Goal: Information Seeking & Learning: Find specific fact

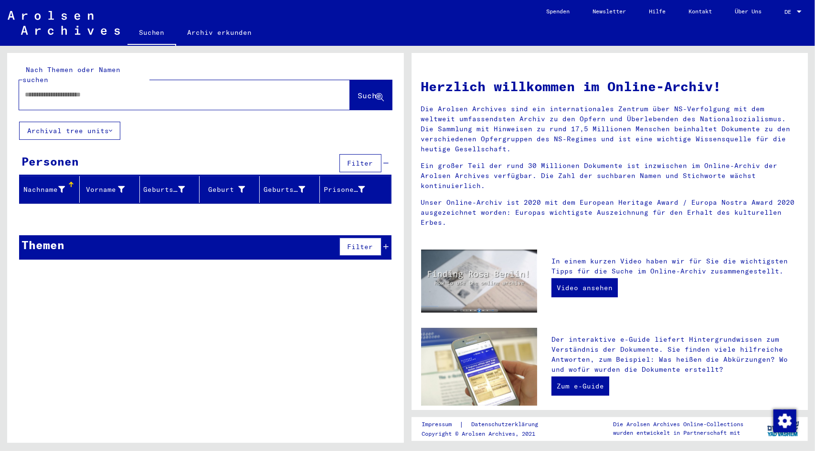
click at [78, 90] on input "text" at bounding box center [173, 95] width 296 height 10
type input "*******"
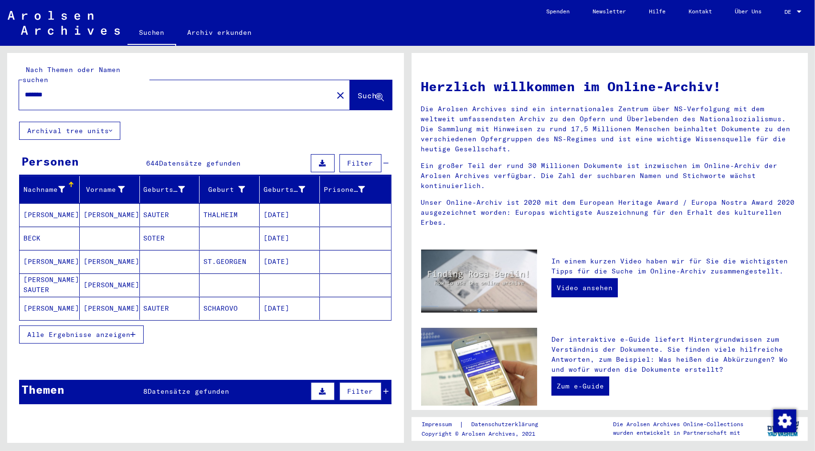
click at [121, 330] on span "Alle Ergebnisse anzeigen" at bounding box center [78, 334] width 103 height 9
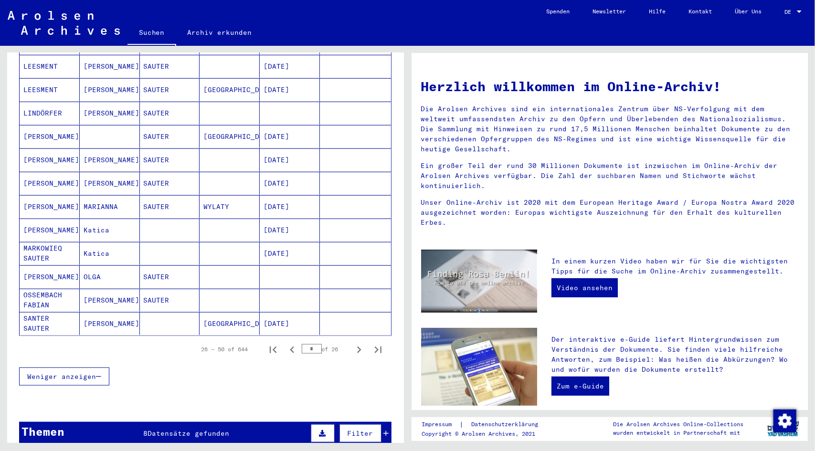
scroll to position [573, 0]
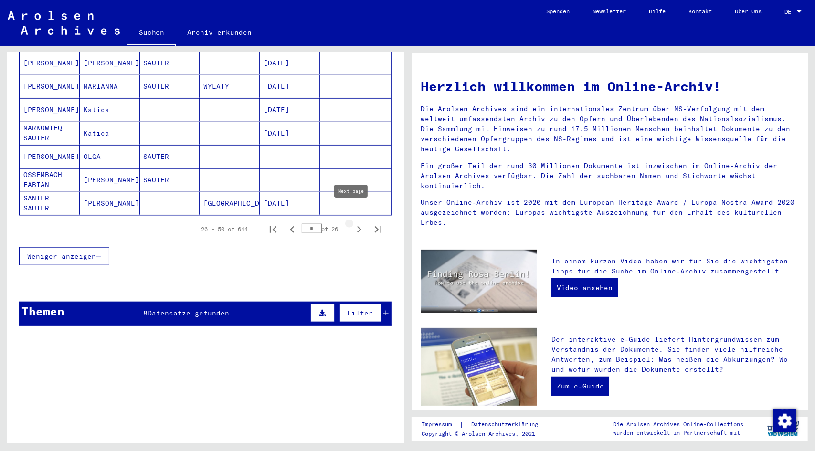
click at [357, 226] on icon "Next page" at bounding box center [359, 229] width 4 height 7
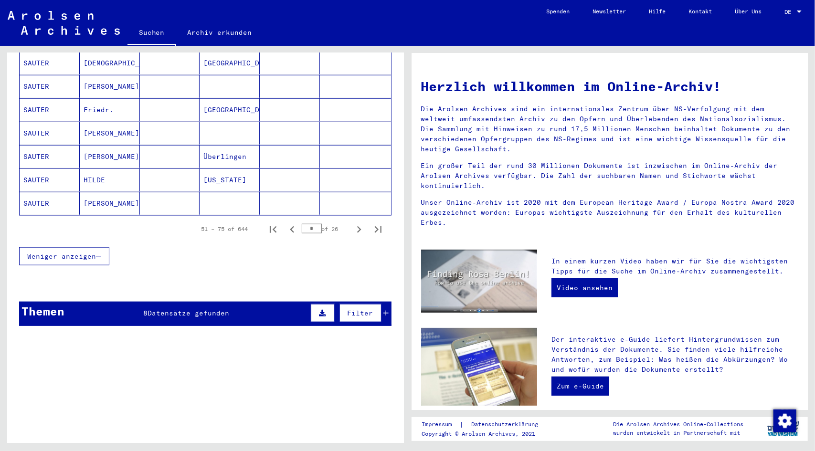
click at [357, 226] on icon "Next page" at bounding box center [359, 229] width 4 height 7
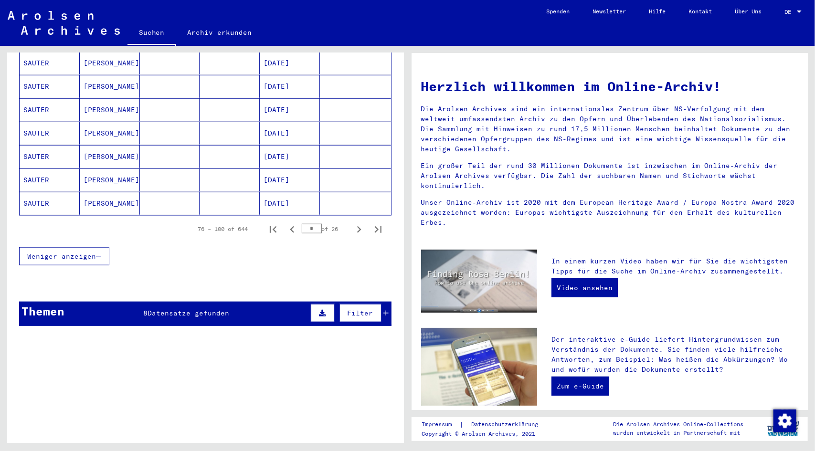
click at [357, 226] on icon "Next page" at bounding box center [359, 229] width 4 height 7
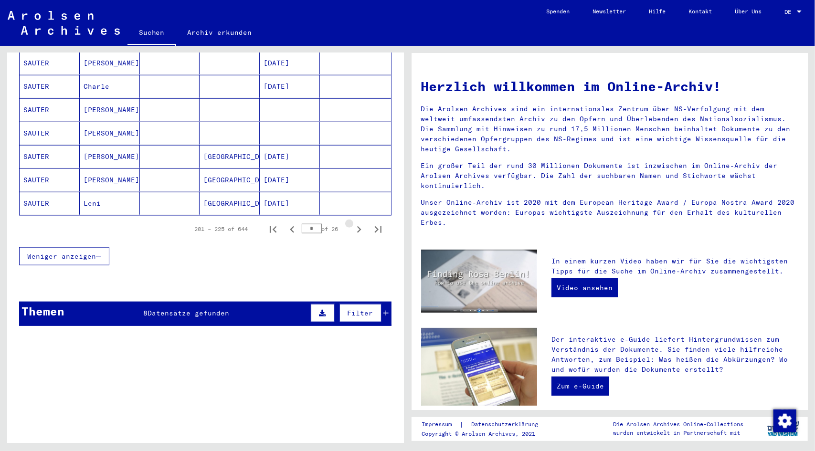
click at [357, 226] on icon "Next page" at bounding box center [359, 229] width 4 height 7
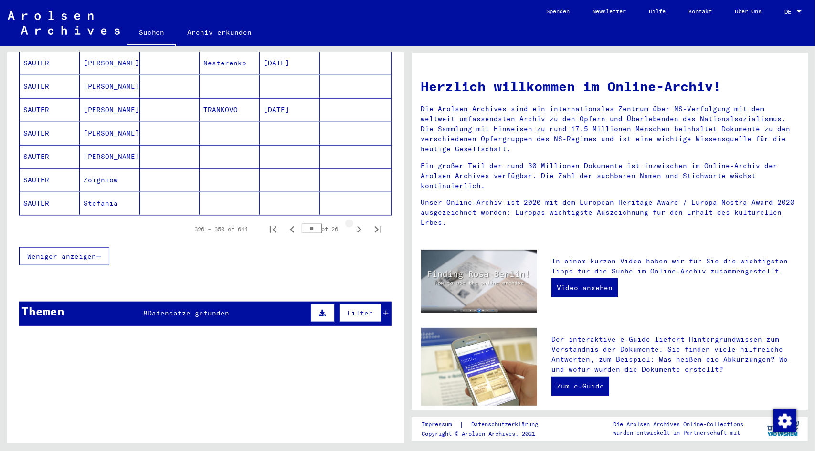
click at [357, 226] on icon "Next page" at bounding box center [359, 229] width 4 height 7
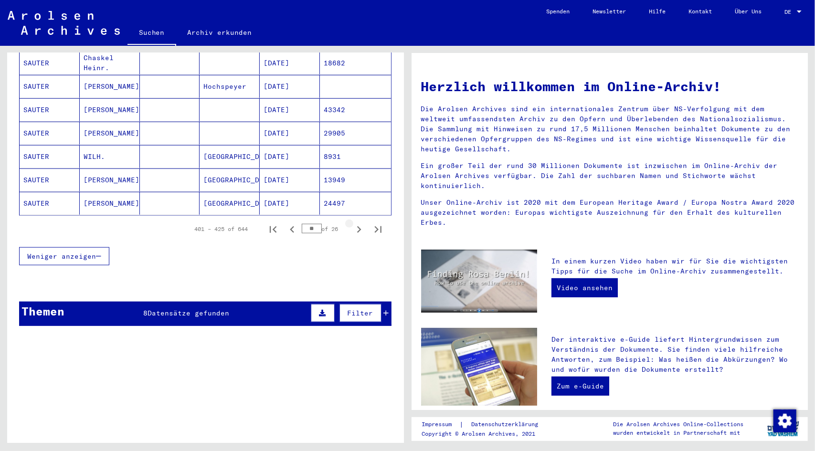
click at [357, 226] on icon "Next page" at bounding box center [359, 229] width 4 height 7
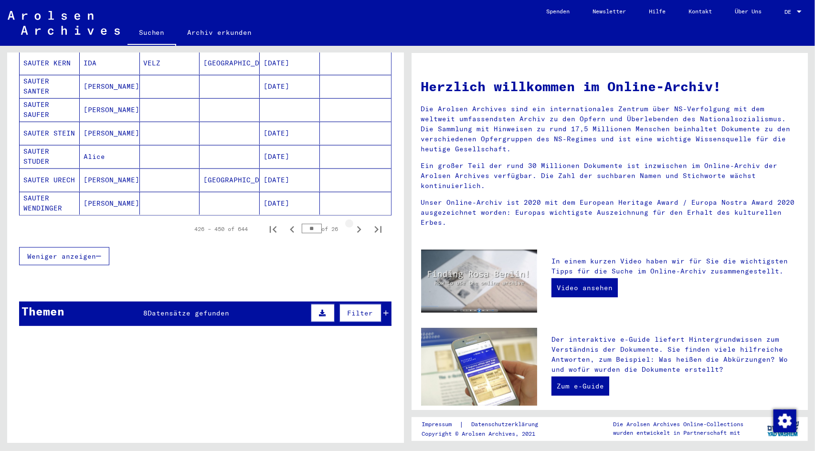
click at [357, 226] on icon "Next page" at bounding box center [359, 229] width 4 height 7
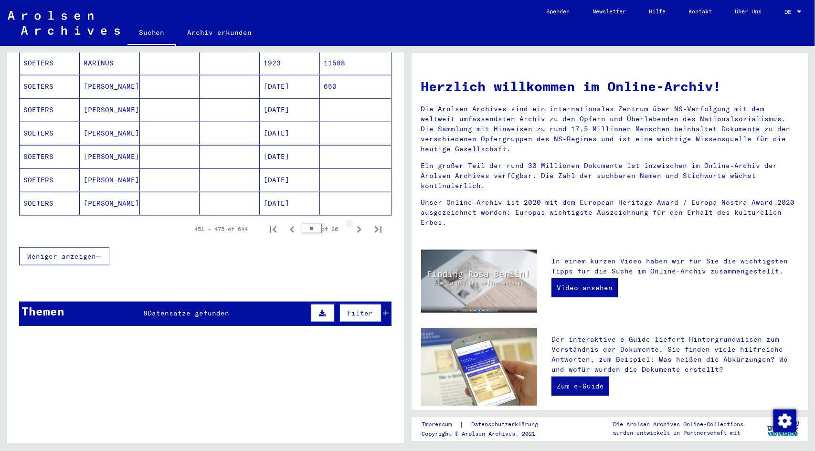
click at [357, 226] on icon "Next page" at bounding box center [359, 229] width 4 height 7
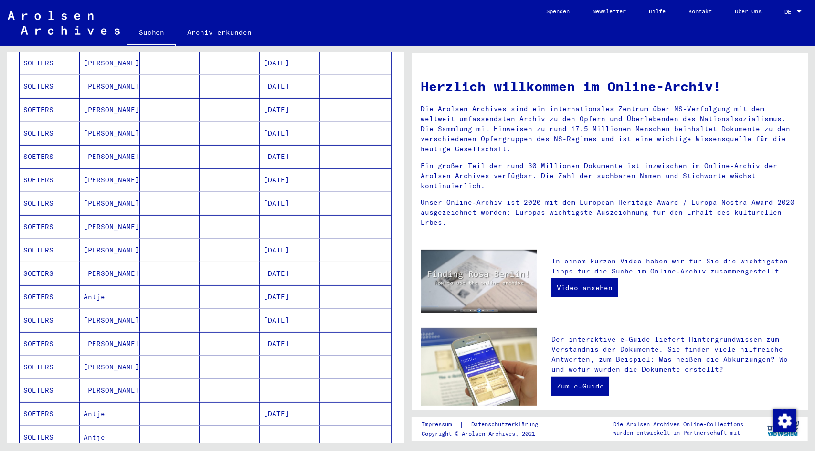
scroll to position [430, 0]
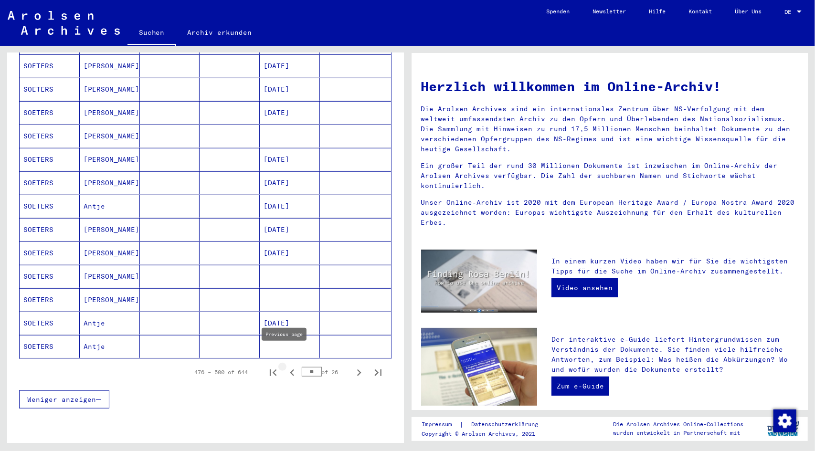
click at [286, 366] on icon "Previous page" at bounding box center [292, 372] width 13 height 13
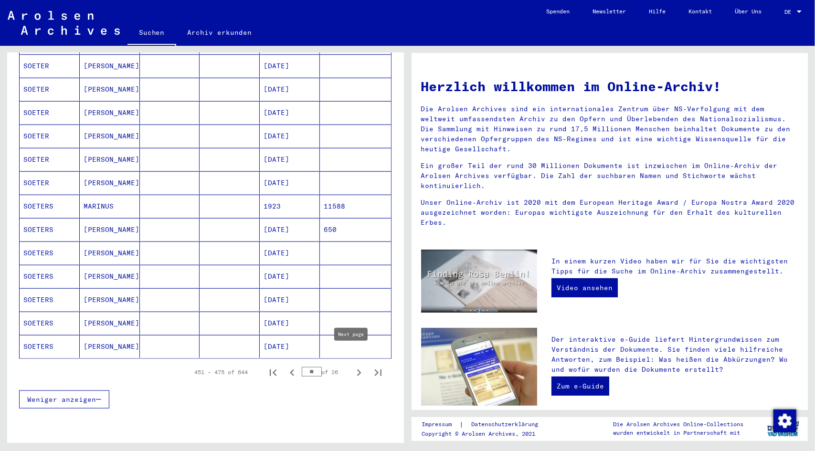
click at [353, 366] on icon "Next page" at bounding box center [358, 372] width 13 height 13
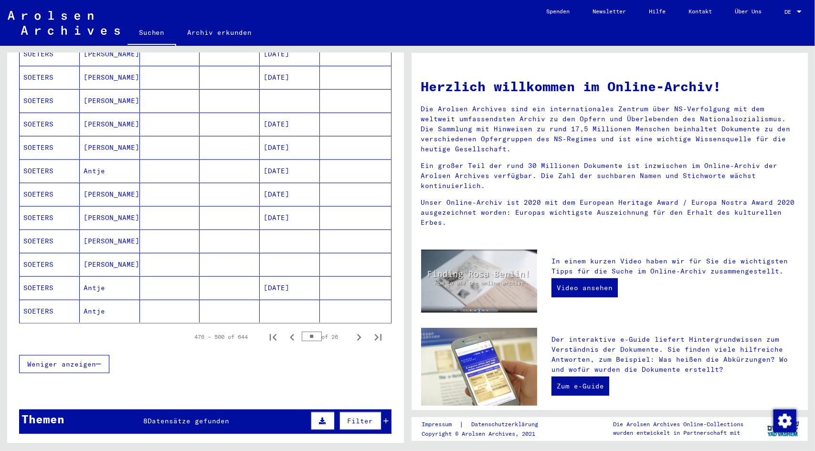
scroll to position [477, 0]
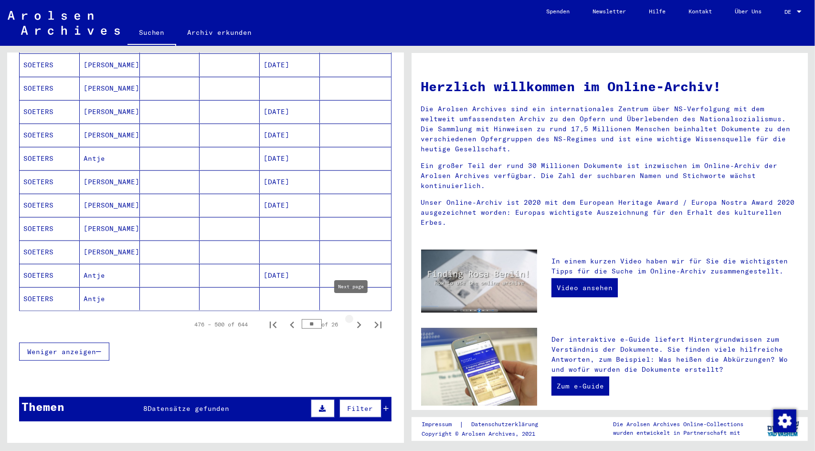
click at [352, 318] on icon "Next page" at bounding box center [358, 324] width 13 height 13
type input "**"
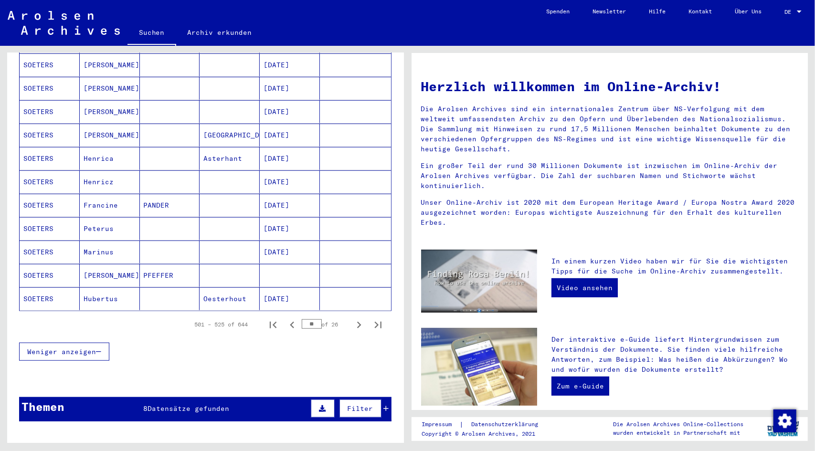
click at [293, 241] on mat-cell "[DATE]" at bounding box center [290, 252] width 60 height 23
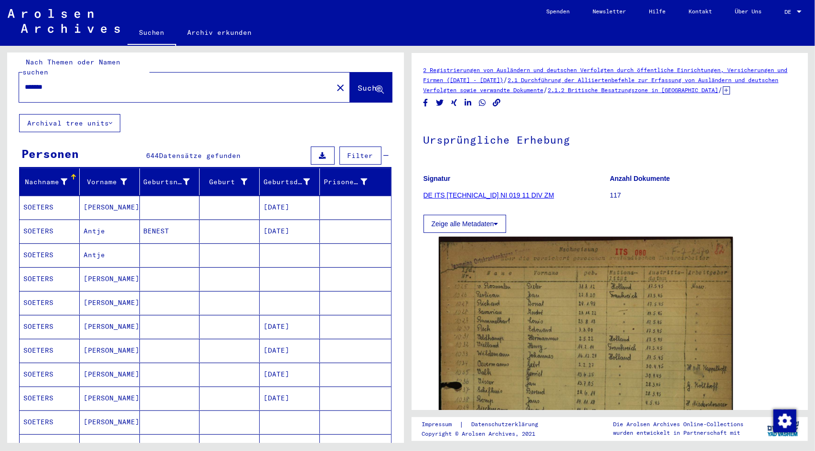
scroll to position [5, 0]
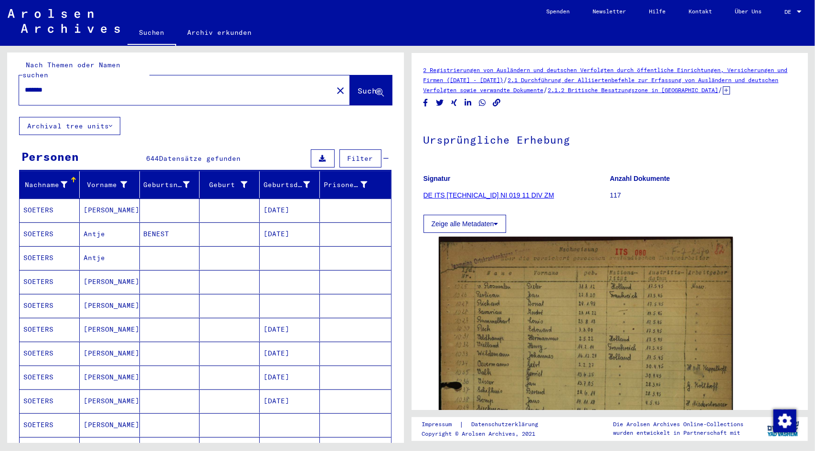
click at [75, 79] on div "*******" at bounding box center [173, 89] width 308 height 21
click at [76, 85] on input "*******" at bounding box center [176, 90] width 302 height 10
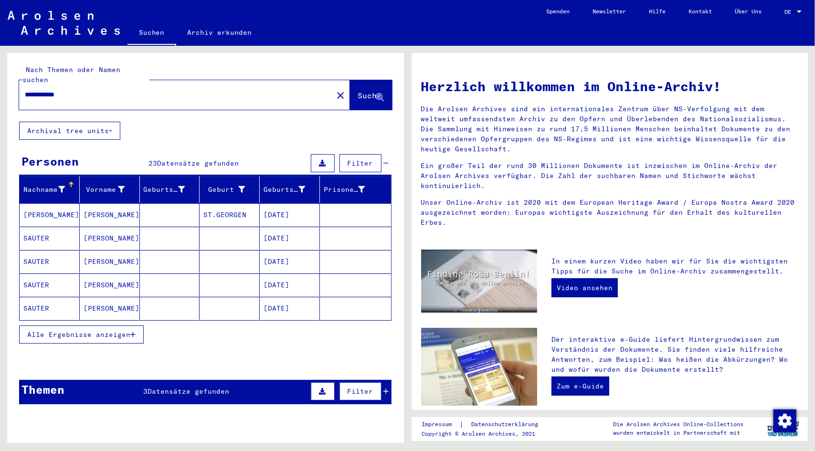
click at [127, 326] on button "Alle Ergebnisse anzeigen" at bounding box center [81, 335] width 125 height 18
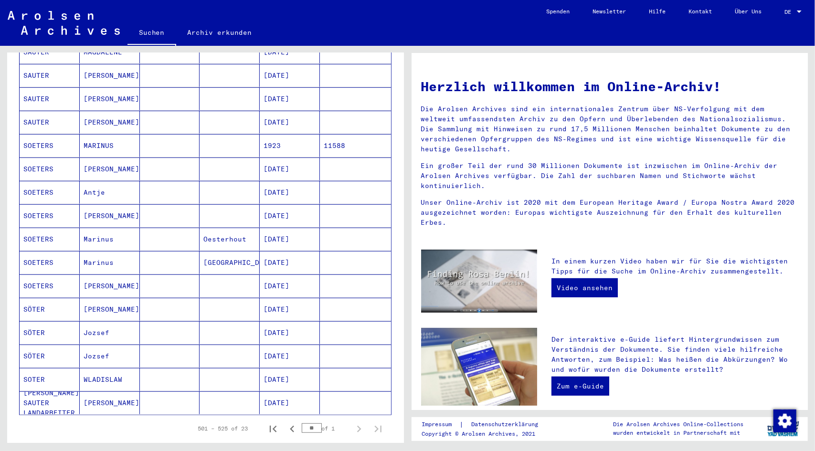
scroll to position [334, 0]
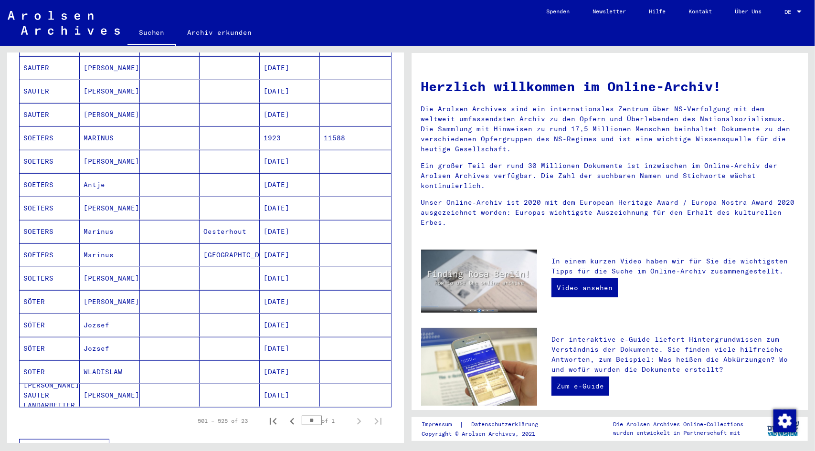
click at [277, 267] on mat-cell "[DATE]" at bounding box center [290, 278] width 60 height 23
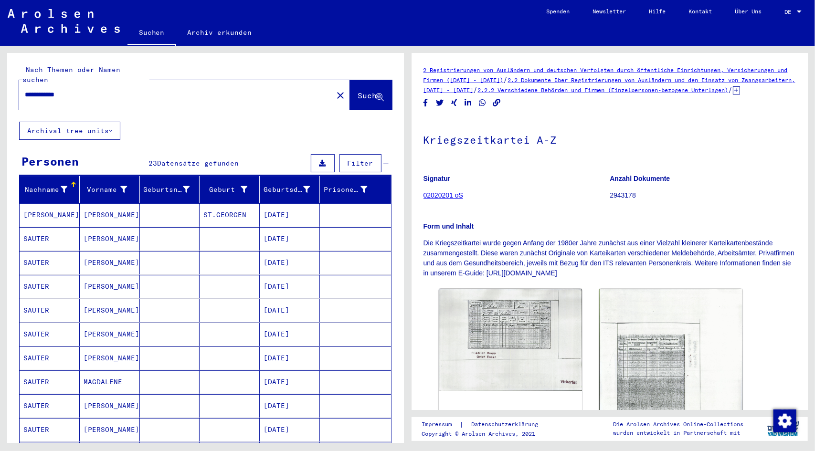
drag, startPoint x: 74, startPoint y: 86, endPoint x: 0, endPoint y: 86, distance: 74.0
click at [0, 87] on div "**********" at bounding box center [203, 244] width 407 height 397
type input "*********"
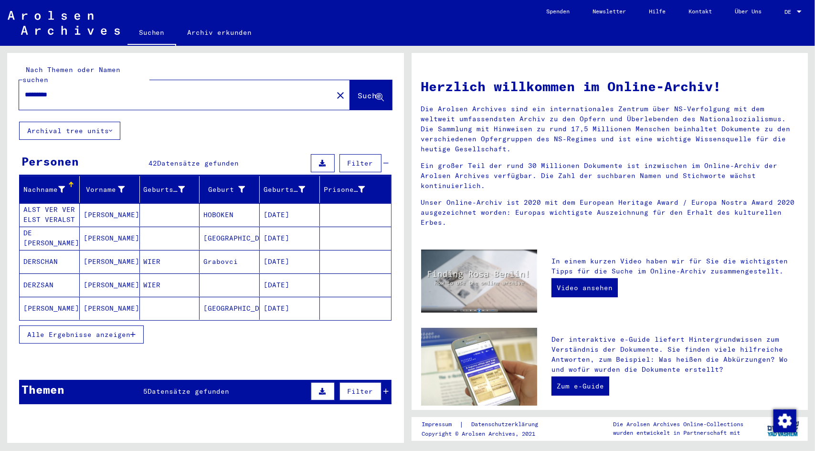
click at [86, 332] on div "Alle Ergebnisse anzeigen" at bounding box center [205, 335] width 372 height 28
click at [103, 326] on button "Alle Ergebnisse anzeigen" at bounding box center [81, 335] width 125 height 18
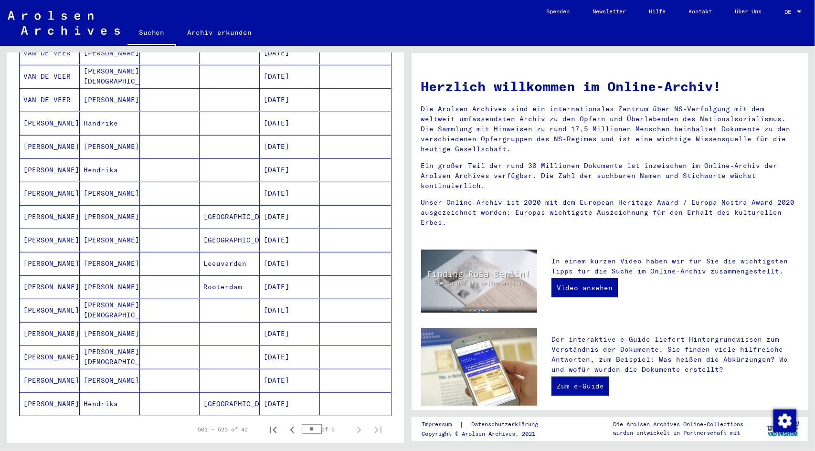
scroll to position [382, 0]
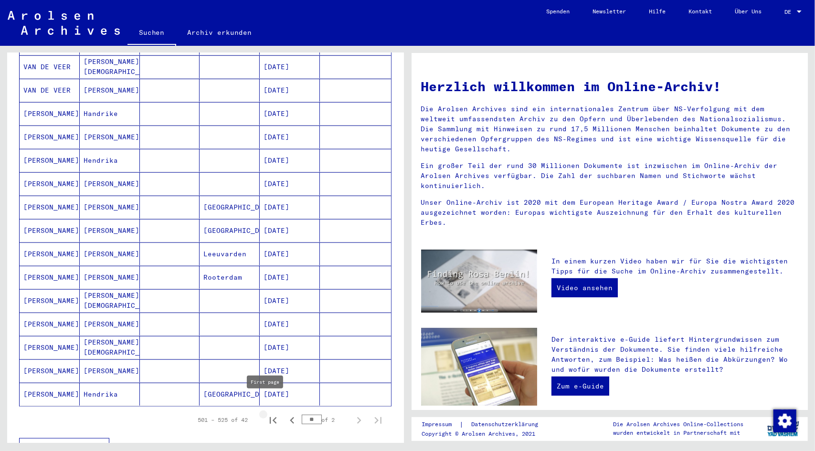
drag, startPoint x: 269, startPoint y: 408, endPoint x: 294, endPoint y: 407, distance: 24.8
click at [275, 411] on div "501 – 525 of 42 ** of 2" at bounding box center [287, 420] width 201 height 19
click at [266, 414] on icon "First page" at bounding box center [272, 420] width 13 height 13
click at [352, 414] on icon "Next page" at bounding box center [358, 420] width 13 height 13
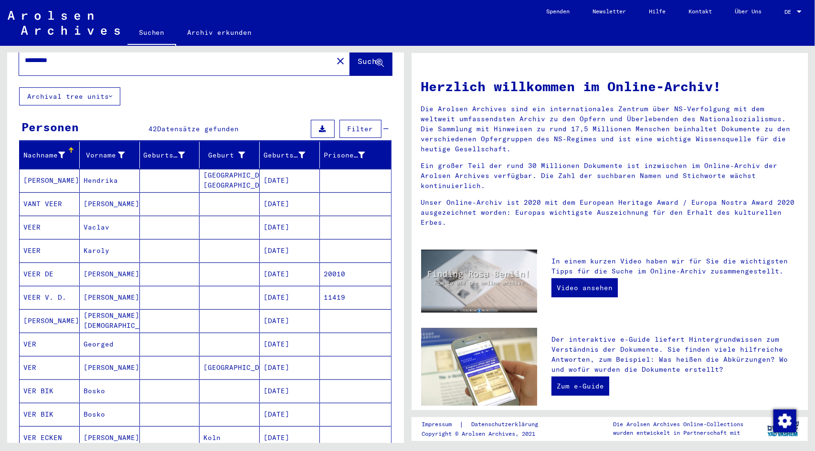
scroll to position [48, 0]
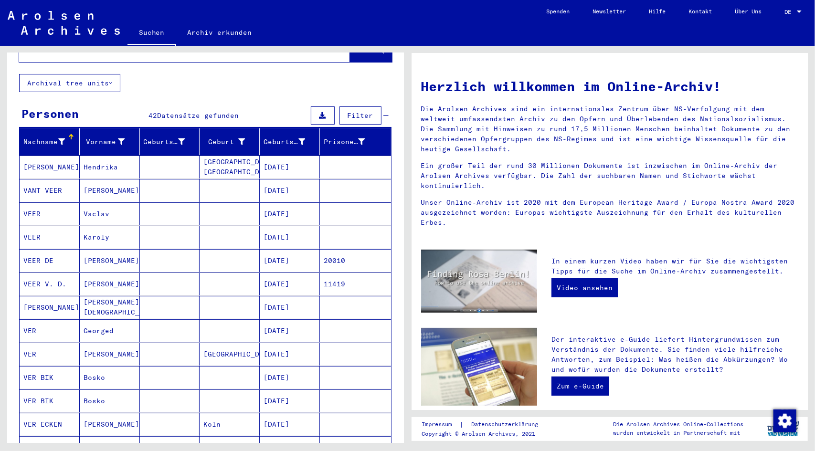
click at [279, 296] on mat-cell "[DATE]" at bounding box center [290, 307] width 60 height 23
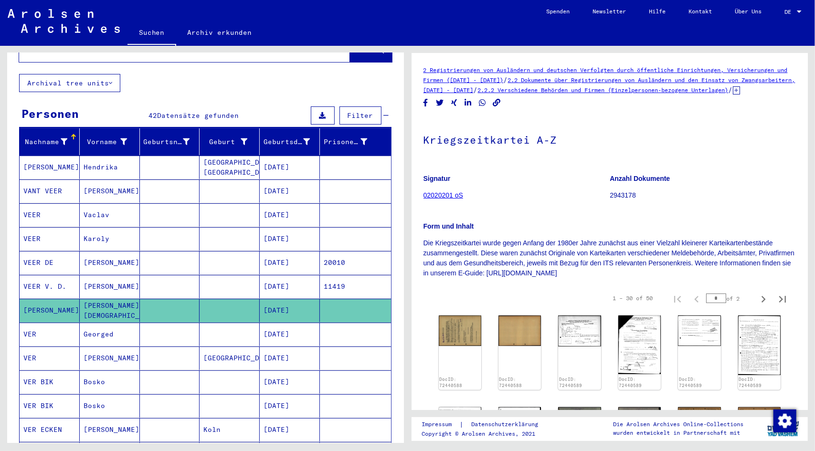
click at [284, 277] on mat-cell "[DATE]" at bounding box center [290, 286] width 60 height 23
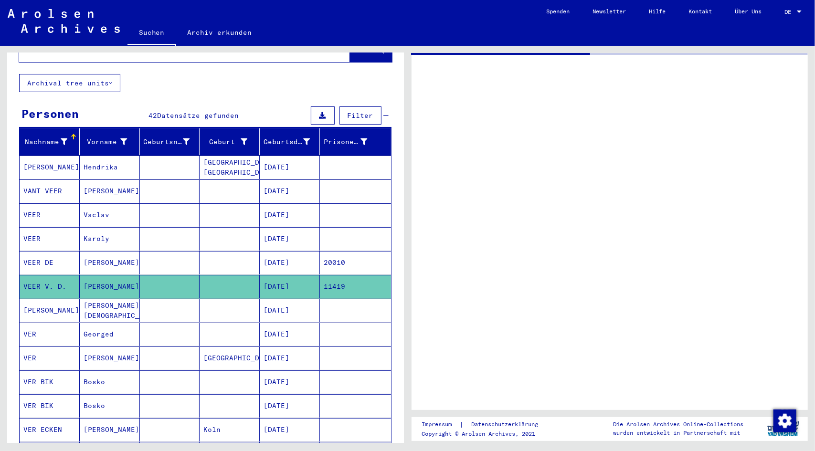
click at [291, 275] on mat-cell "[DATE]" at bounding box center [290, 286] width 60 height 23
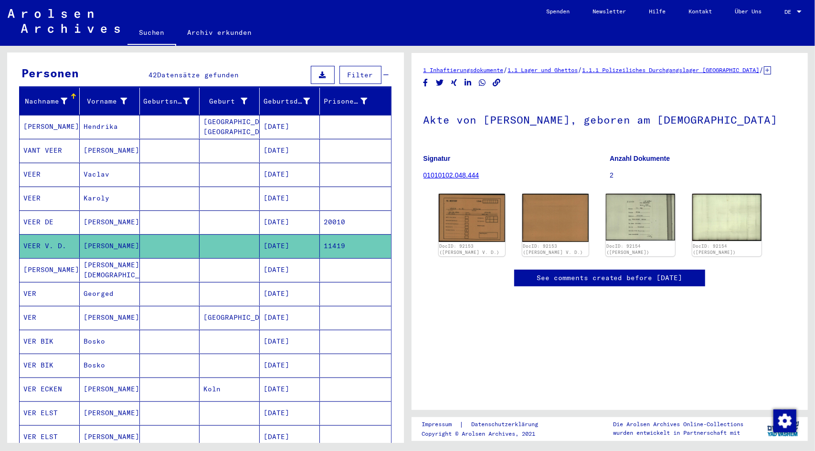
scroll to position [191, 0]
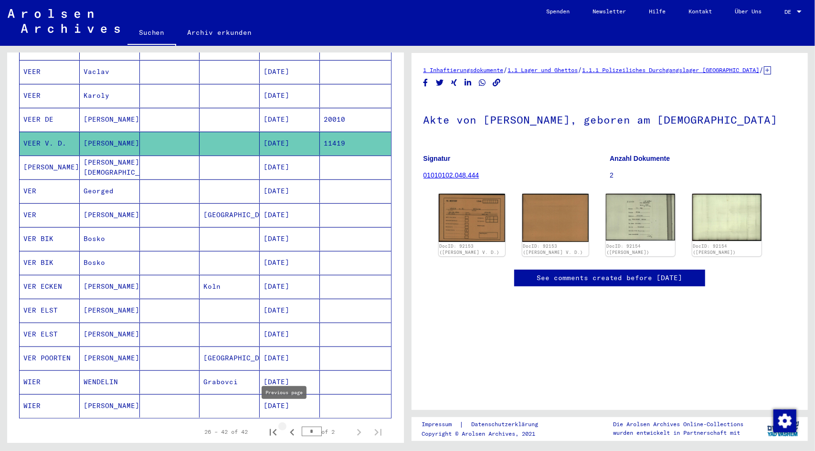
click at [287, 426] on icon "Previous page" at bounding box center [292, 432] width 13 height 13
type input "*"
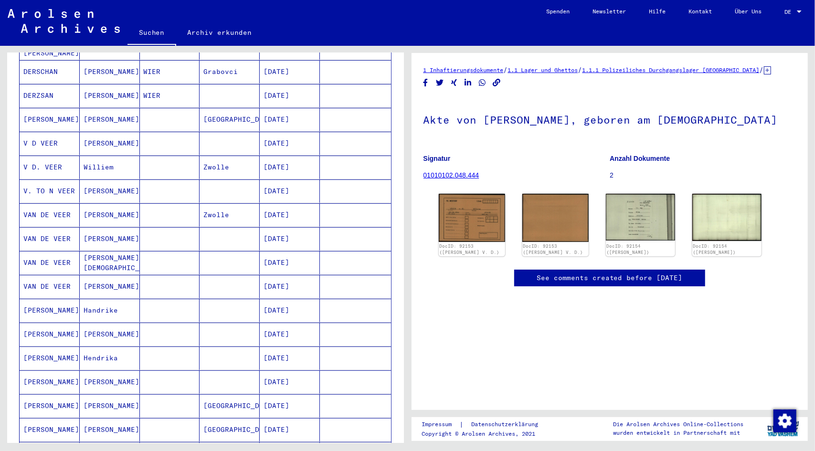
click at [287, 203] on mat-cell "[DATE]" at bounding box center [290, 214] width 60 height 23
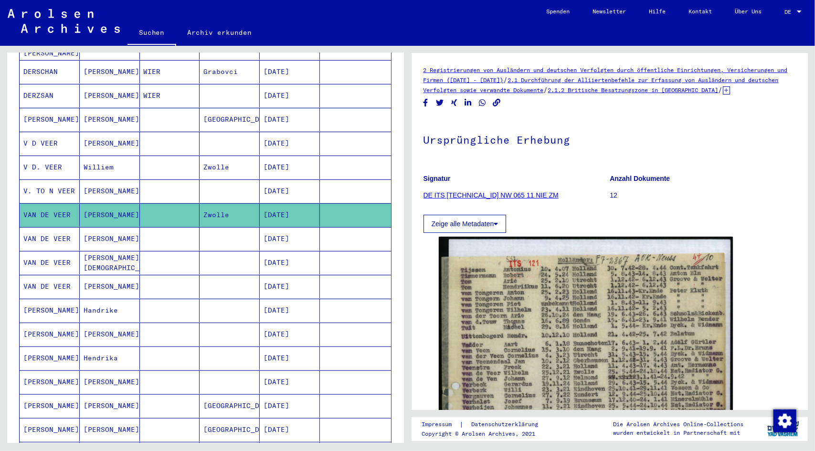
click at [723, 95] on icon at bounding box center [726, 90] width 7 height 8
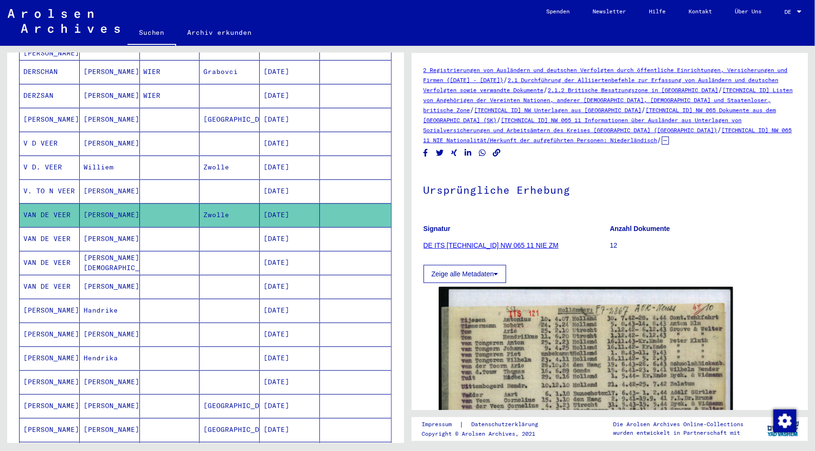
click at [638, 128] on link "[TECHNICAL_ID] NW 065 11 Informationen über Ausländer aus Unterlagen von Sozial…" at bounding box center [582, 124] width 318 height 17
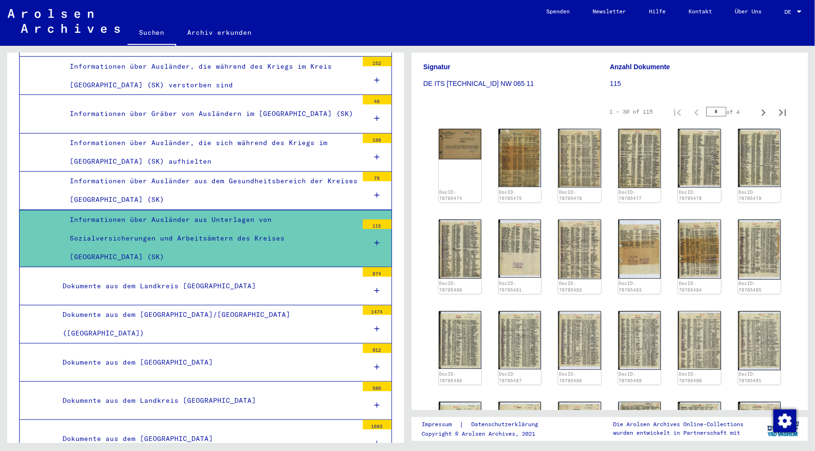
scroll to position [3044, 0]
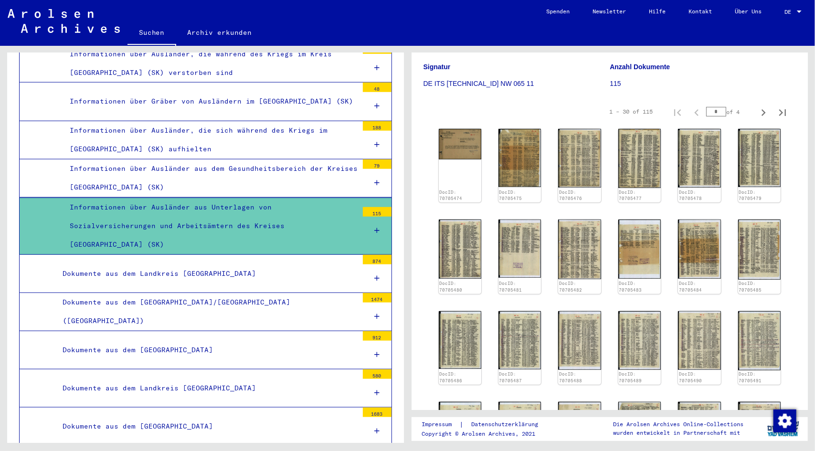
click at [374, 227] on icon at bounding box center [376, 230] width 5 height 7
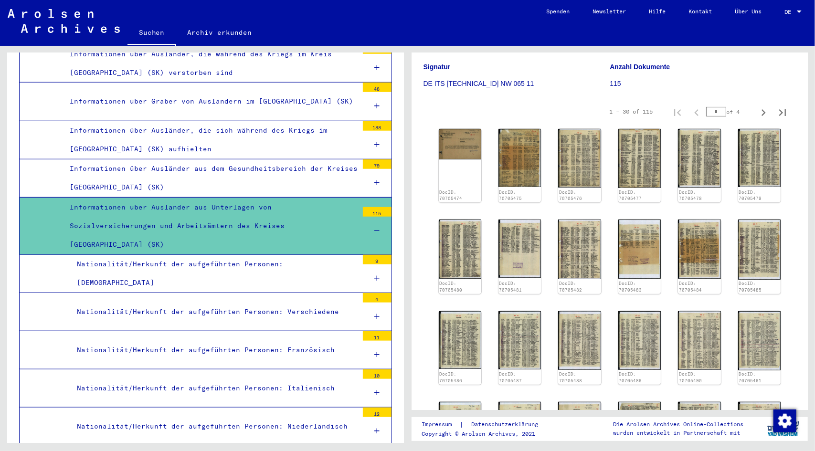
scroll to position [3092, 0]
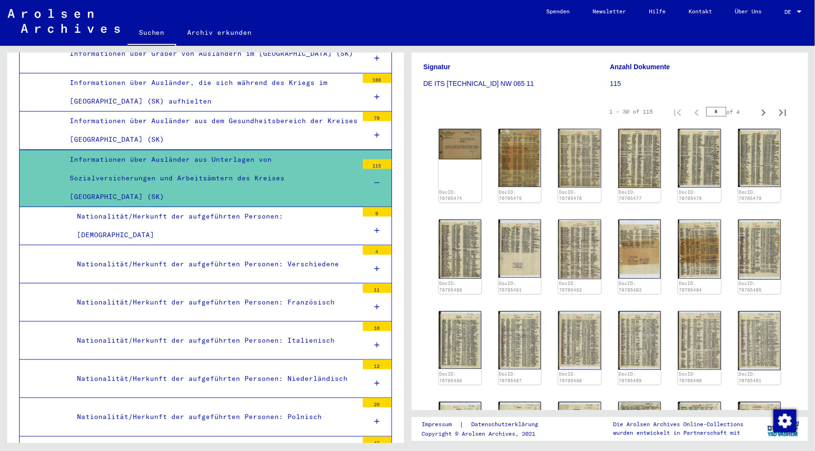
click at [228, 408] on div "Nationalität/Herkunft der aufgeführten Personen: Polnisch" at bounding box center [214, 417] width 288 height 19
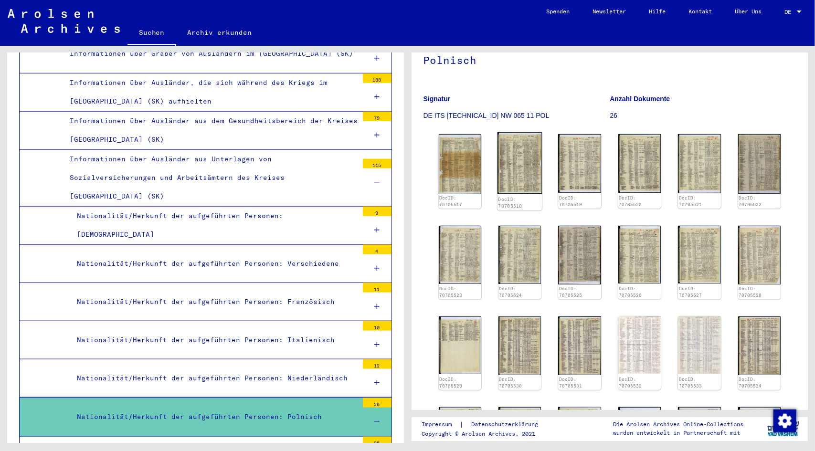
scroll to position [239, 0]
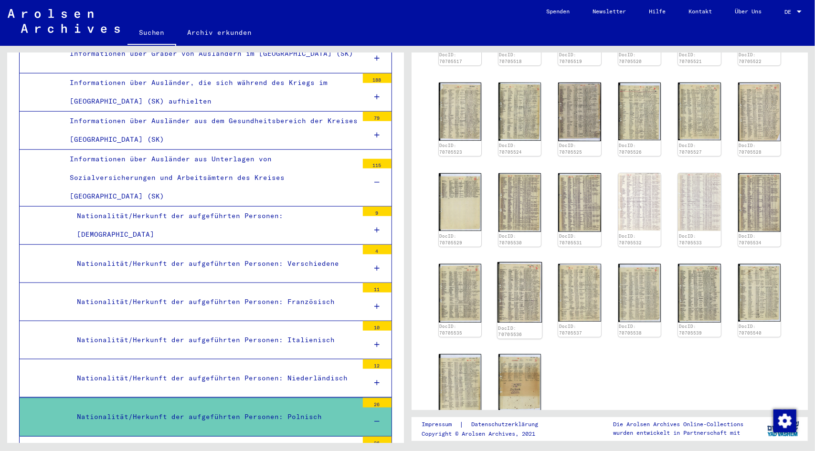
click at [526, 268] on img at bounding box center [519, 292] width 45 height 61
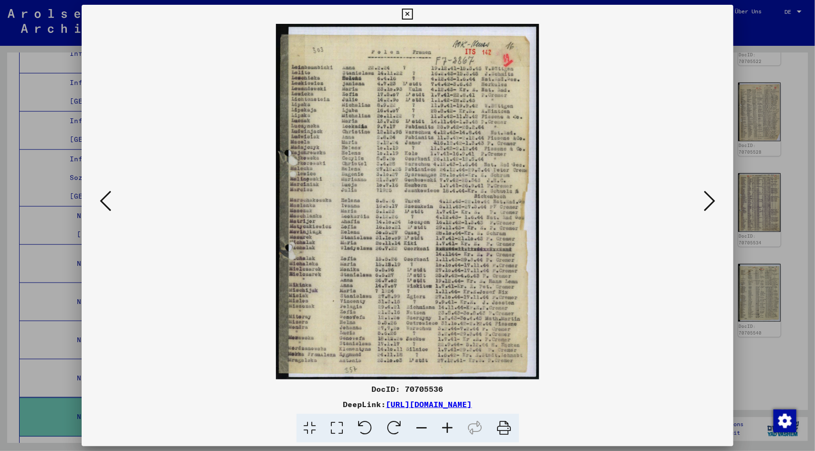
click at [714, 200] on icon at bounding box center [709, 201] width 11 height 23
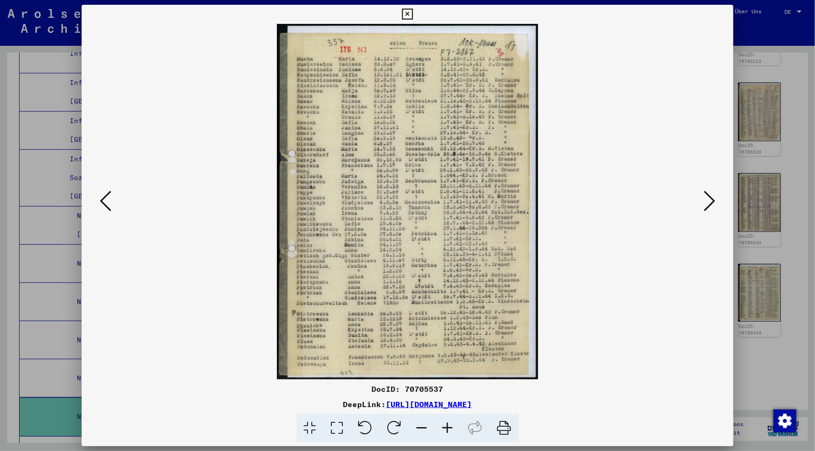
click at [713, 200] on icon at bounding box center [709, 201] width 11 height 23
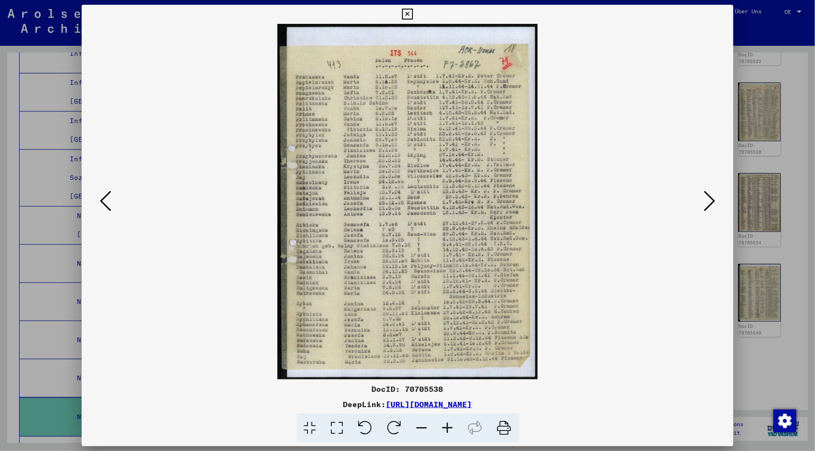
click at [713, 200] on icon at bounding box center [709, 201] width 11 height 23
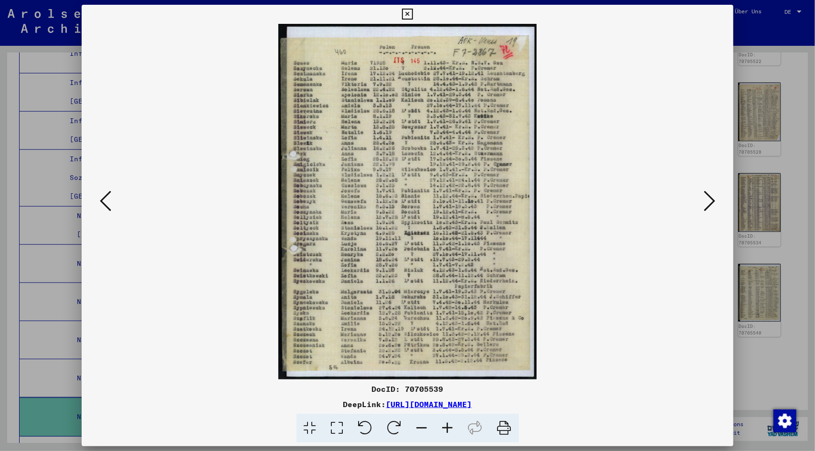
click at [713, 200] on icon at bounding box center [709, 201] width 11 height 23
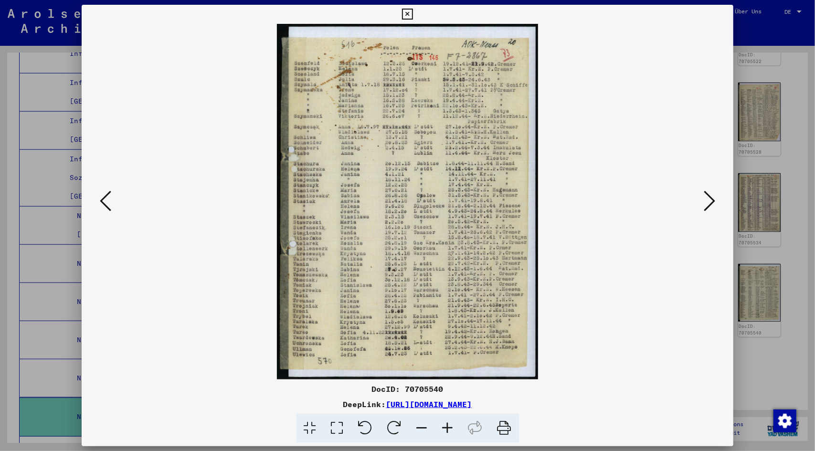
click at [713, 200] on icon at bounding box center [709, 201] width 11 height 23
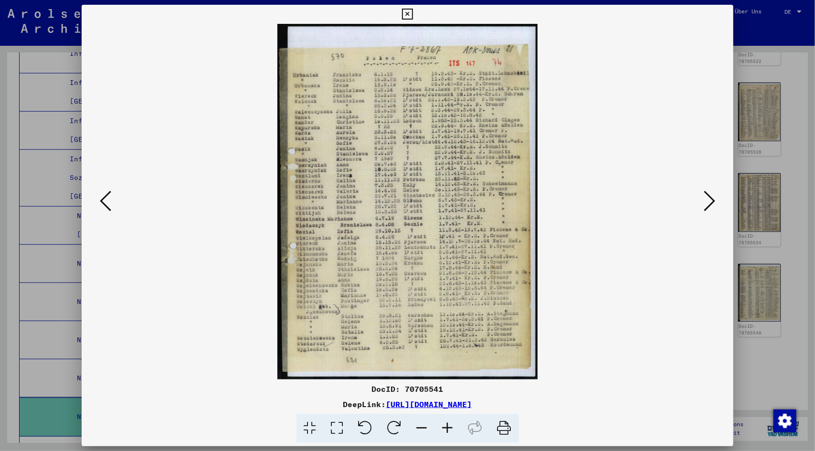
click at [713, 200] on icon at bounding box center [709, 201] width 11 height 23
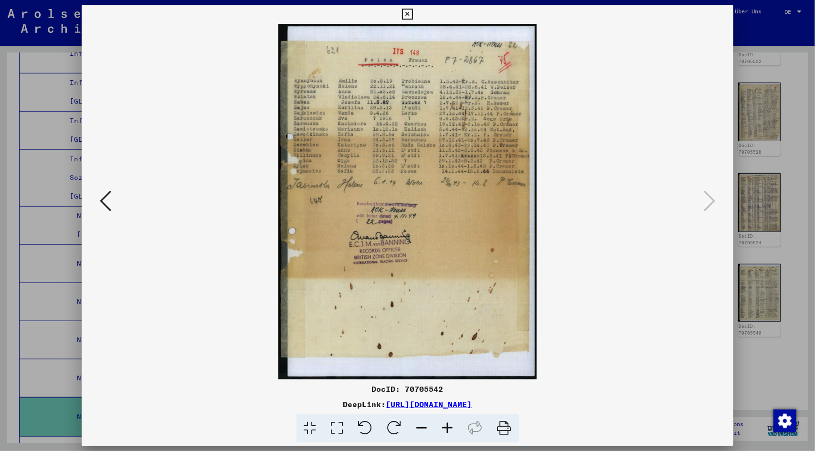
click at [97, 201] on button at bounding box center [105, 201] width 17 height 27
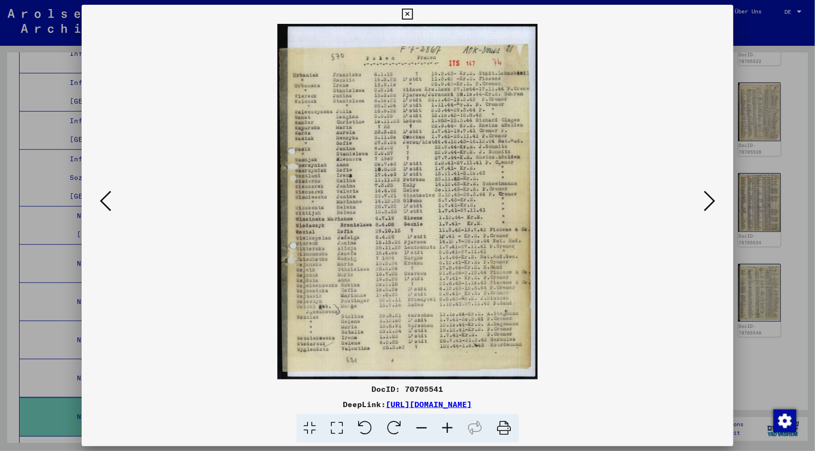
click at [97, 201] on button at bounding box center [105, 201] width 17 height 27
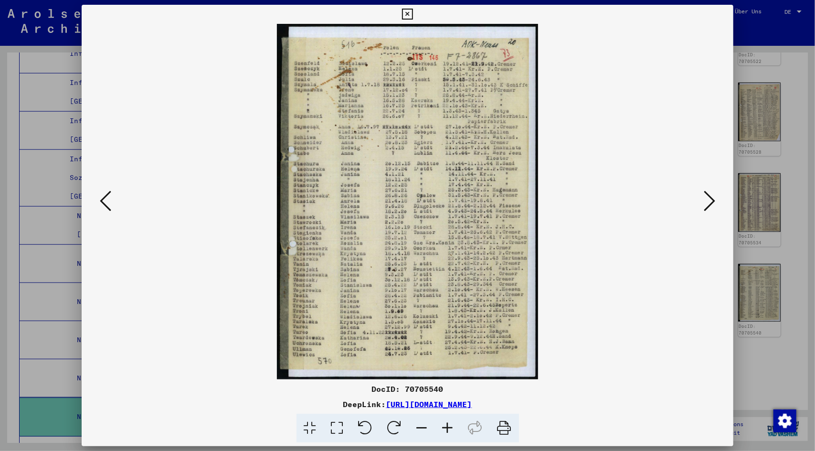
click at [97, 201] on button at bounding box center [105, 201] width 17 height 27
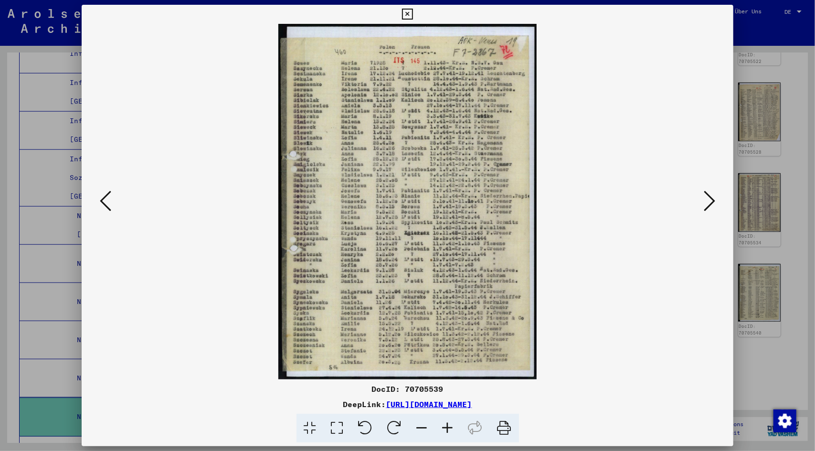
click at [97, 201] on button at bounding box center [105, 201] width 17 height 27
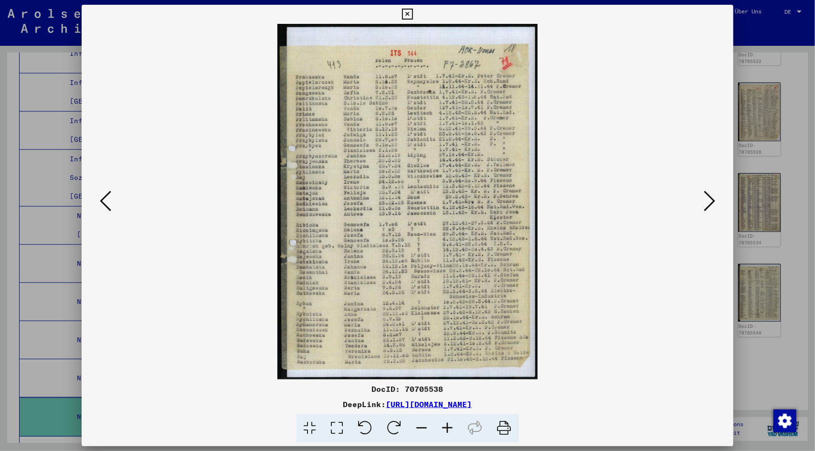
click at [405, 10] on icon at bounding box center [407, 14] width 11 height 11
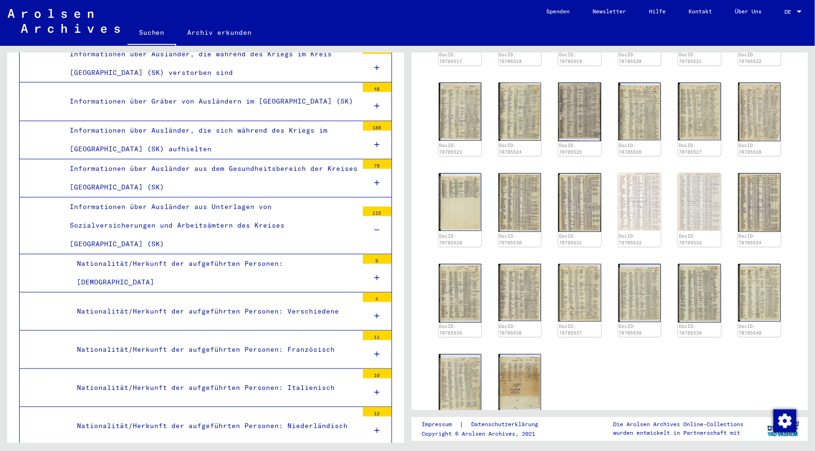
scroll to position [2996, 0]
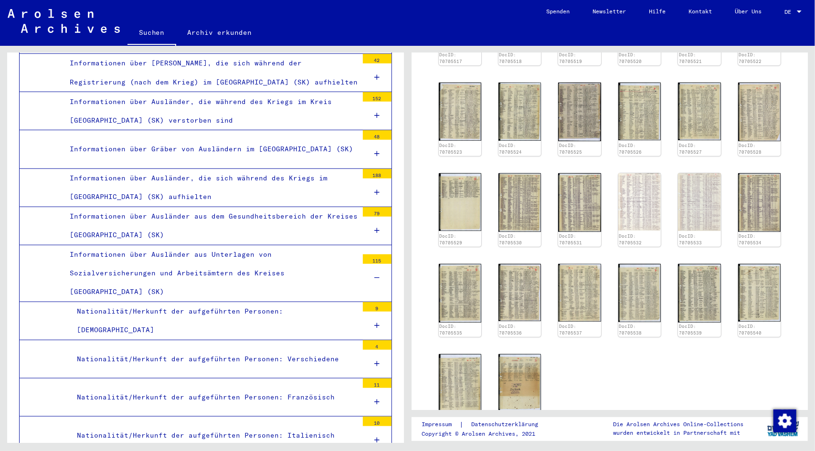
click at [237, 93] on div "Informationen über Ausländer, die während des Kriegs im Kreis [GEOGRAPHIC_DATA]…" at bounding box center [211, 111] width 296 height 37
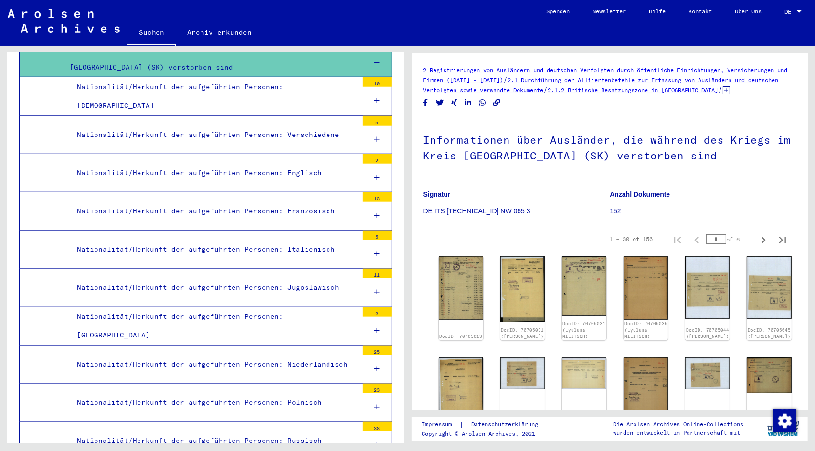
scroll to position [3092, 0]
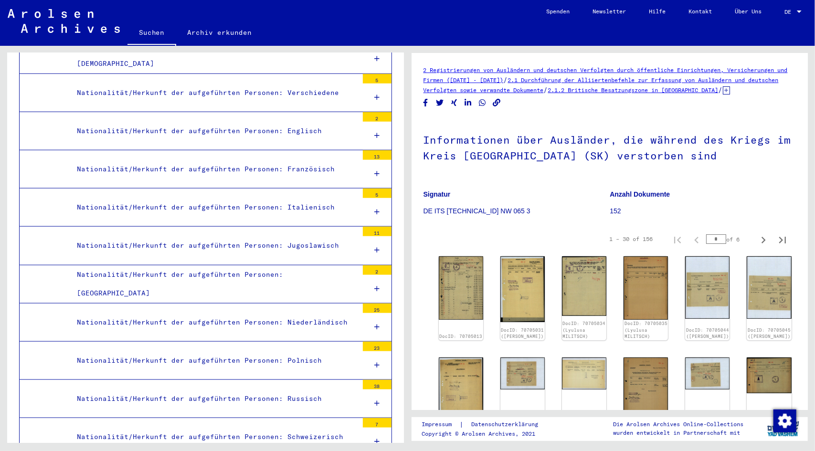
click at [289, 313] on div "Nationalität/Herkunft der aufgeführten Personen: Niederländisch" at bounding box center [214, 322] width 288 height 19
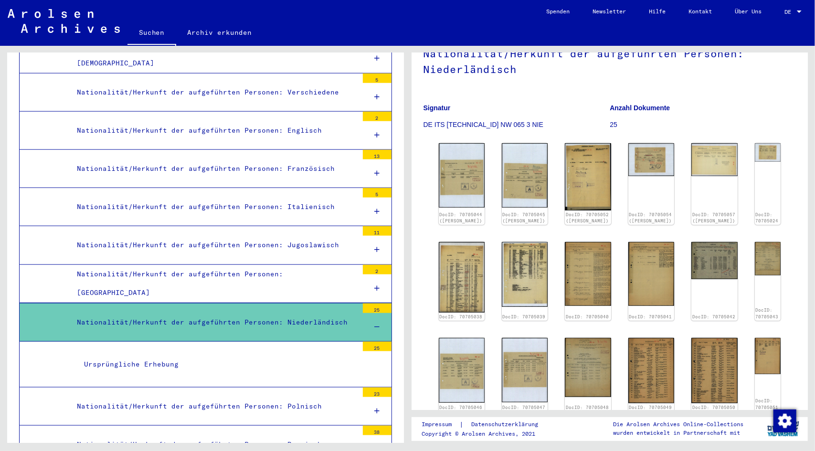
scroll to position [143, 0]
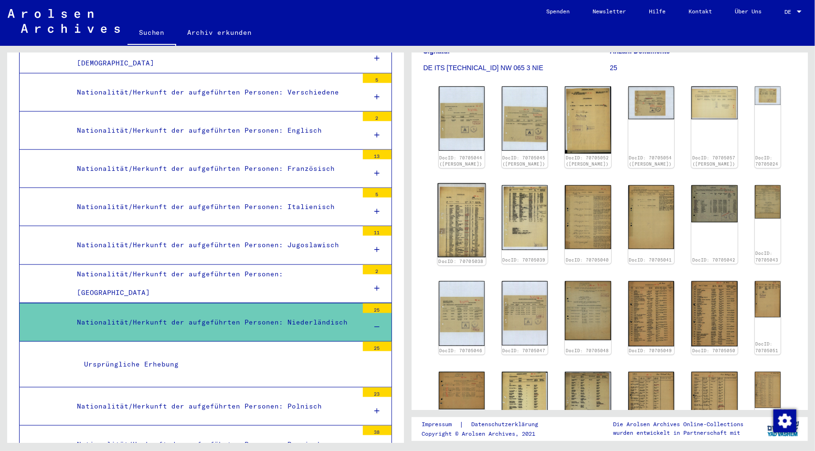
click at [465, 248] on img at bounding box center [461, 220] width 48 height 74
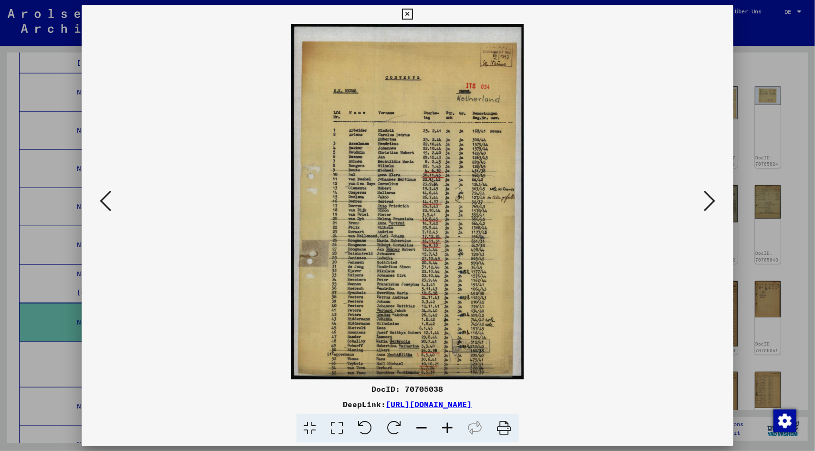
click at [447, 429] on icon at bounding box center [448, 428] width 26 height 29
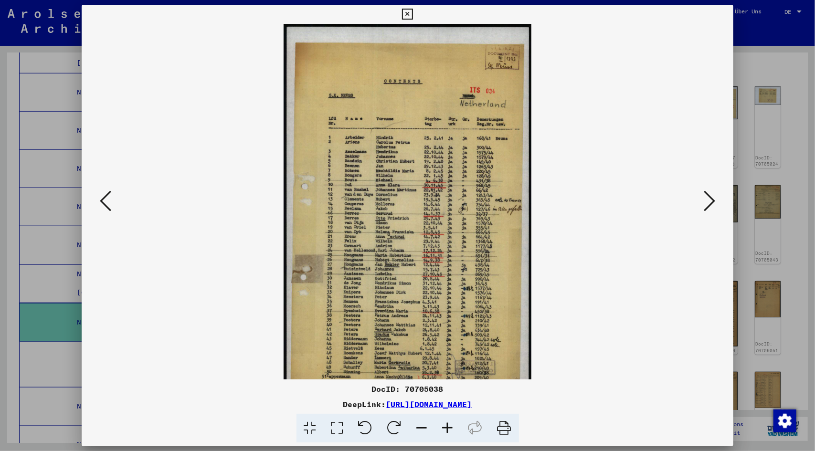
click at [447, 429] on icon at bounding box center [448, 428] width 26 height 29
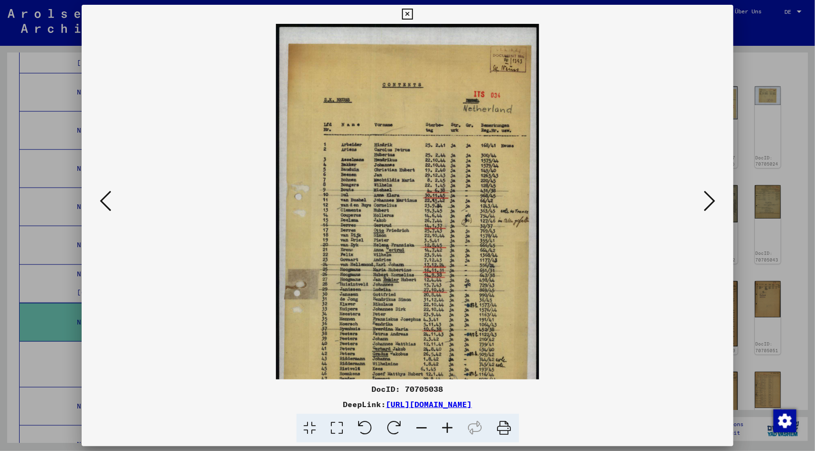
click at [447, 428] on icon at bounding box center [448, 428] width 26 height 29
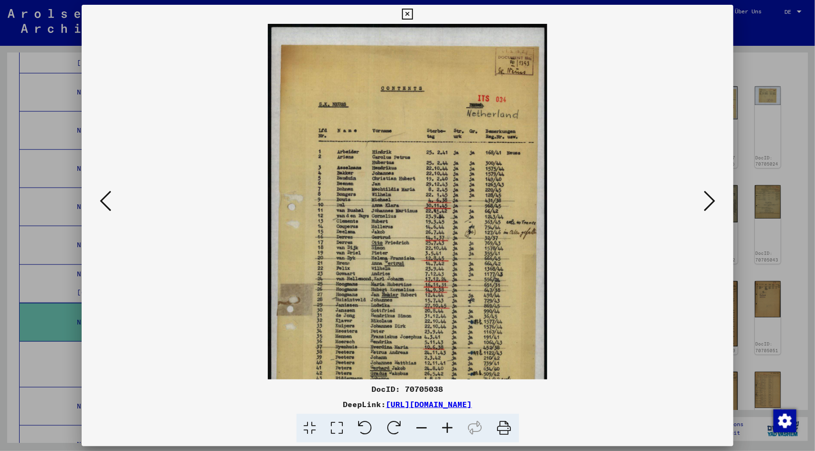
click at [447, 427] on icon at bounding box center [448, 428] width 26 height 29
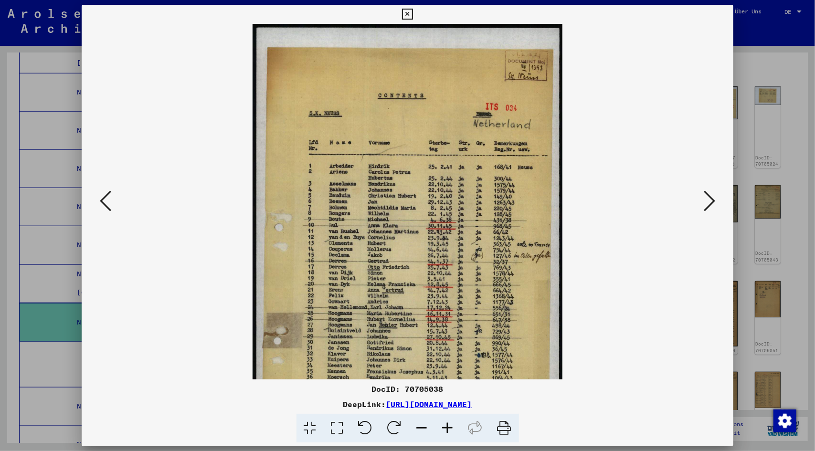
click at [447, 427] on icon at bounding box center [448, 428] width 26 height 29
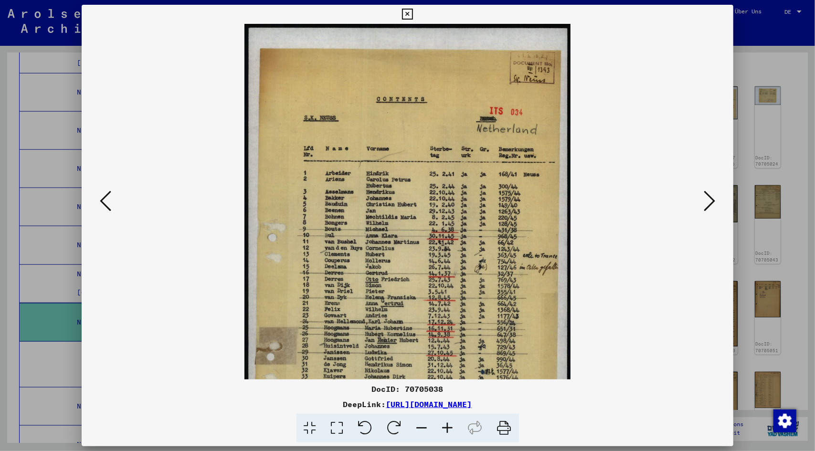
click at [447, 427] on icon at bounding box center [448, 428] width 26 height 29
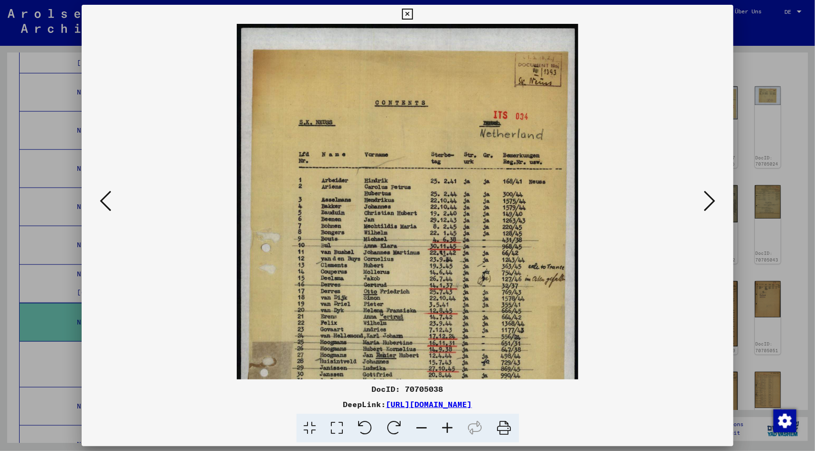
click at [447, 427] on icon at bounding box center [448, 428] width 26 height 29
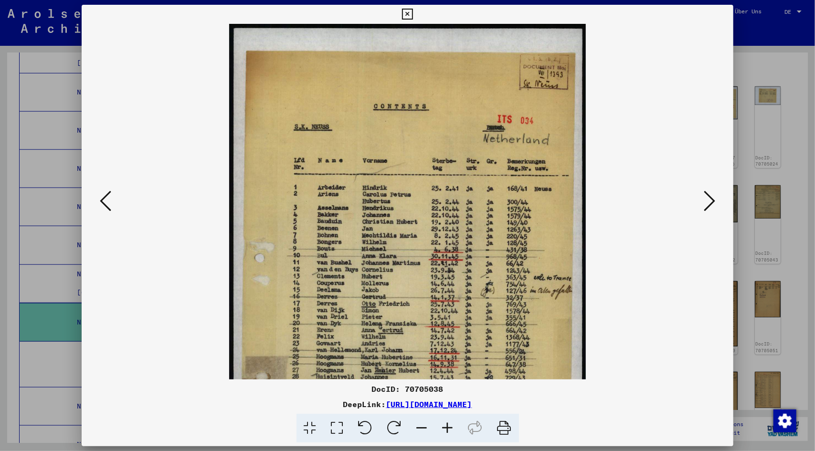
click at [447, 427] on icon at bounding box center [448, 428] width 26 height 29
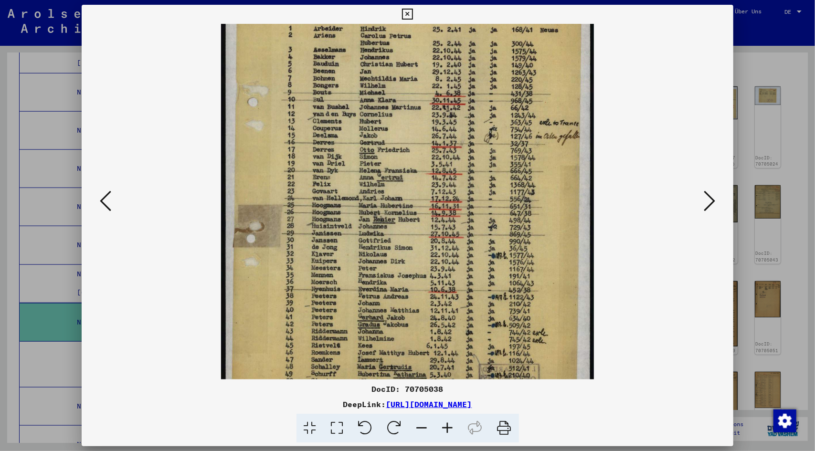
scroll to position [185, 0]
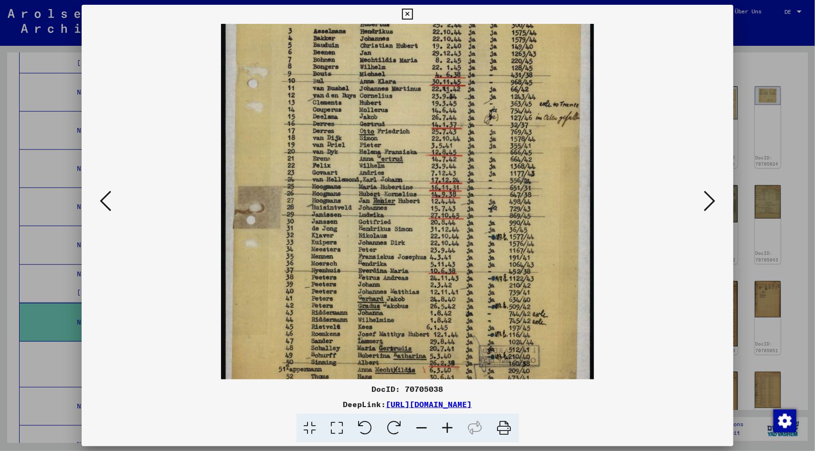
drag, startPoint x: 426, startPoint y: 304, endPoint x: 348, endPoint y: 121, distance: 198.9
click at [348, 121] on img at bounding box center [407, 124] width 373 height 571
click at [409, 17] on icon at bounding box center [407, 14] width 11 height 11
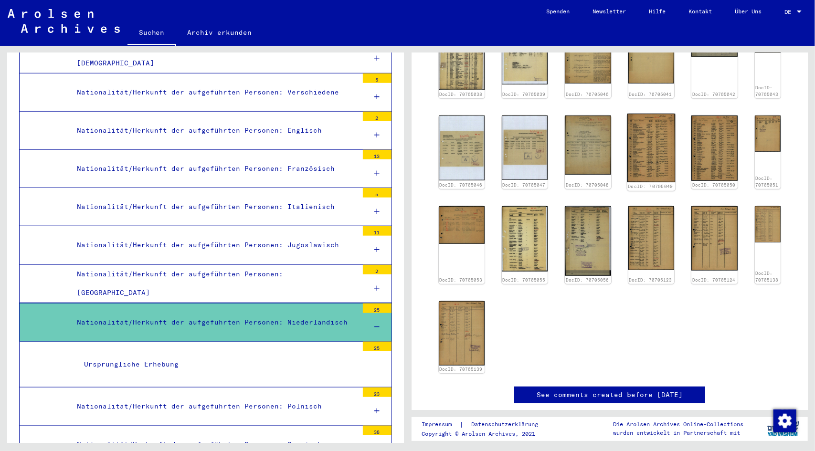
scroll to position [334, 0]
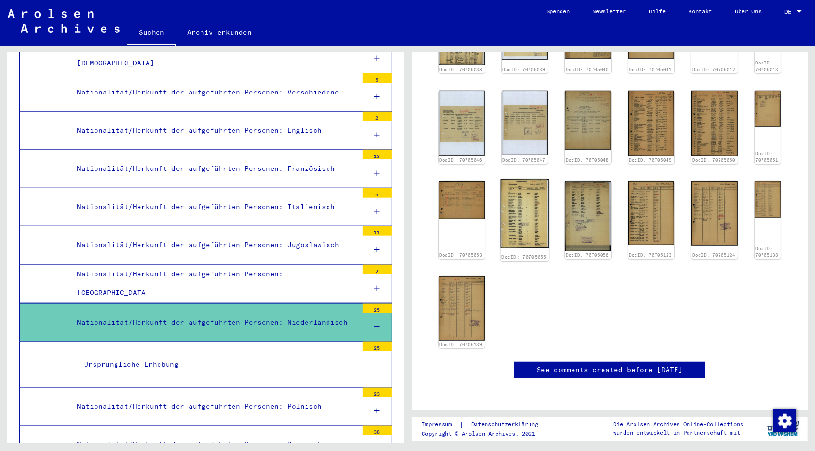
click at [532, 227] on img at bounding box center [525, 214] width 48 height 69
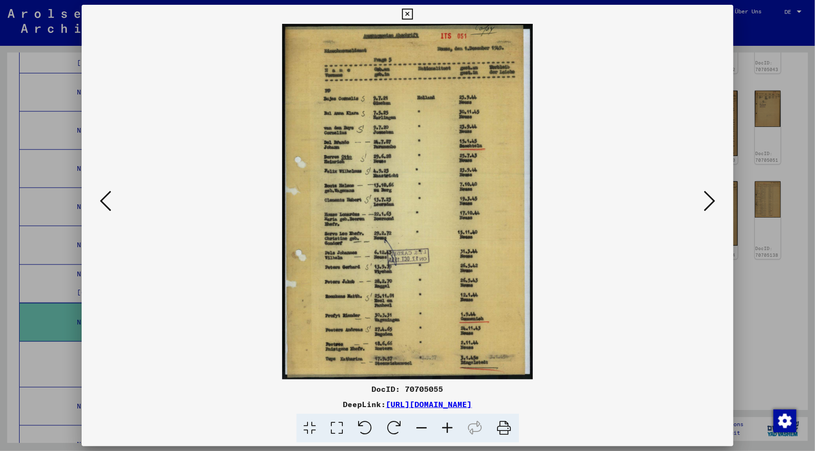
click at [405, 18] on icon at bounding box center [407, 14] width 11 height 11
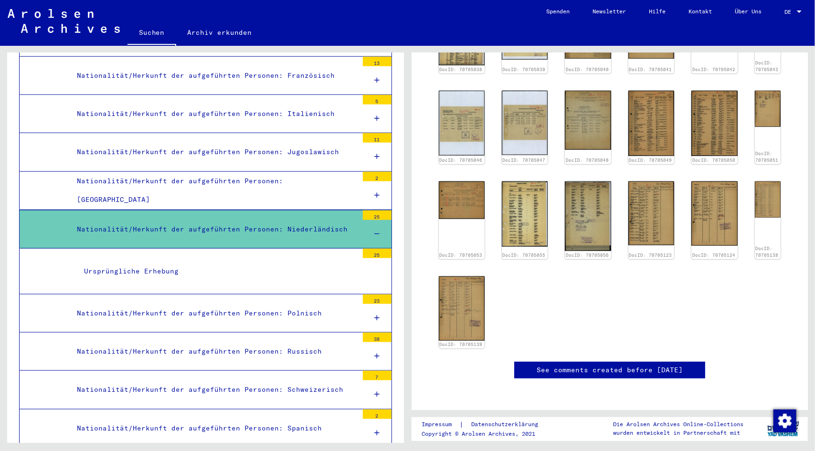
scroll to position [3187, 0]
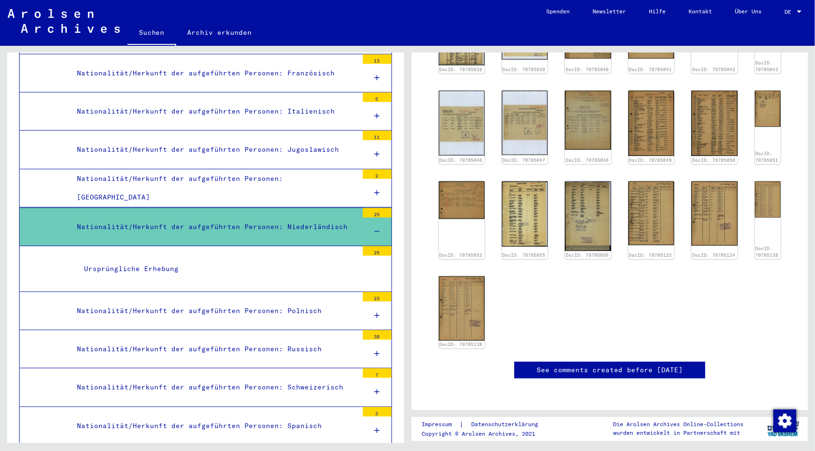
click at [209, 302] on div "Nationalität/Herkunft der aufgeführten Personen: Polnisch" at bounding box center [214, 311] width 288 height 19
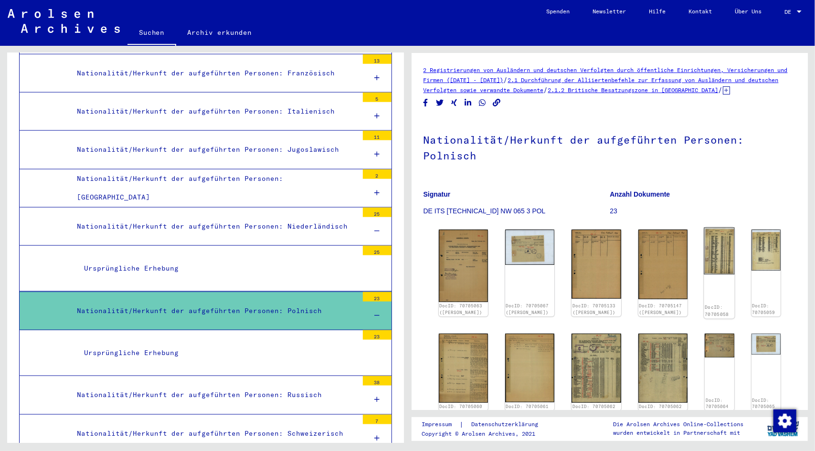
click at [704, 275] on img at bounding box center [719, 251] width 31 height 47
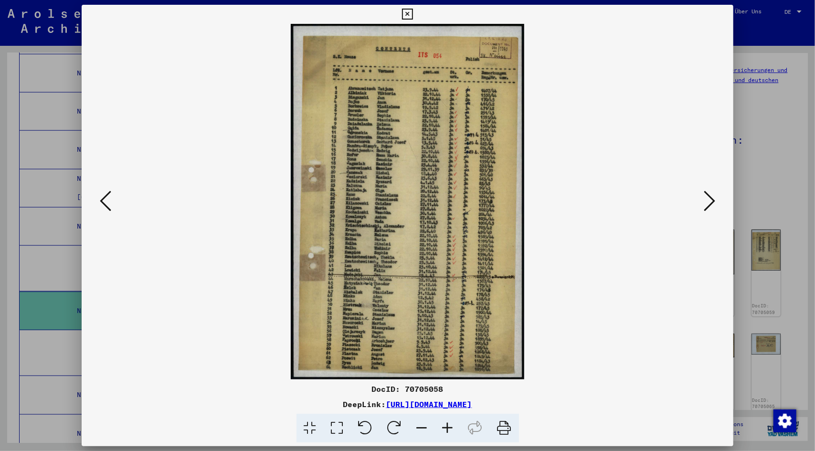
click at [402, 16] on icon at bounding box center [407, 14] width 11 height 11
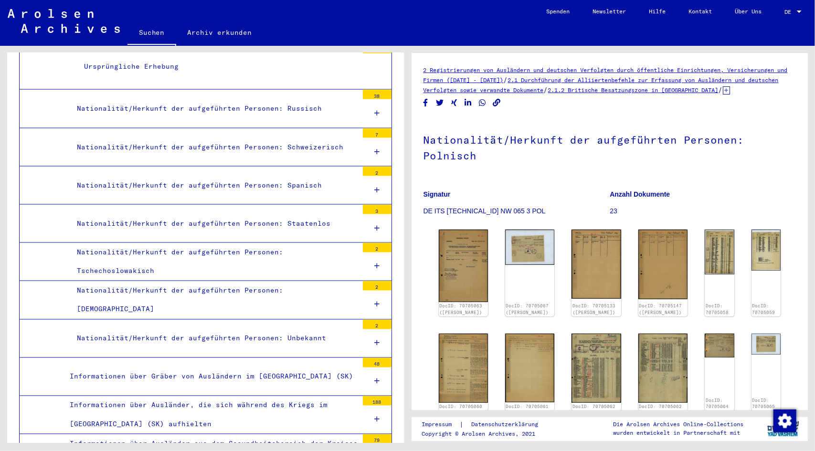
scroll to position [3522, 0]
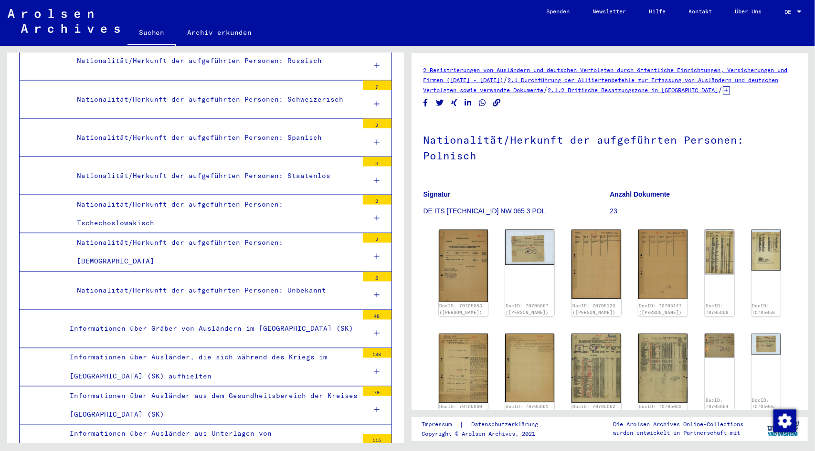
click at [264, 320] on div "Informationen über Gräber von Ausländern im [GEOGRAPHIC_DATA] (SK)" at bounding box center [211, 329] width 296 height 19
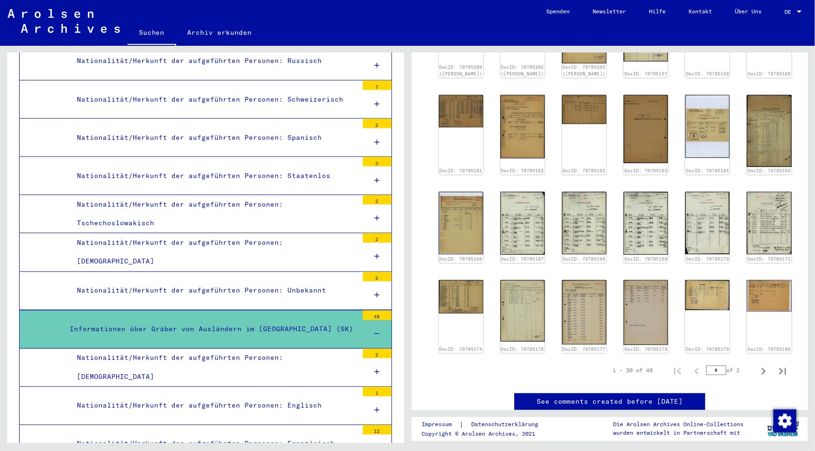
scroll to position [382, 0]
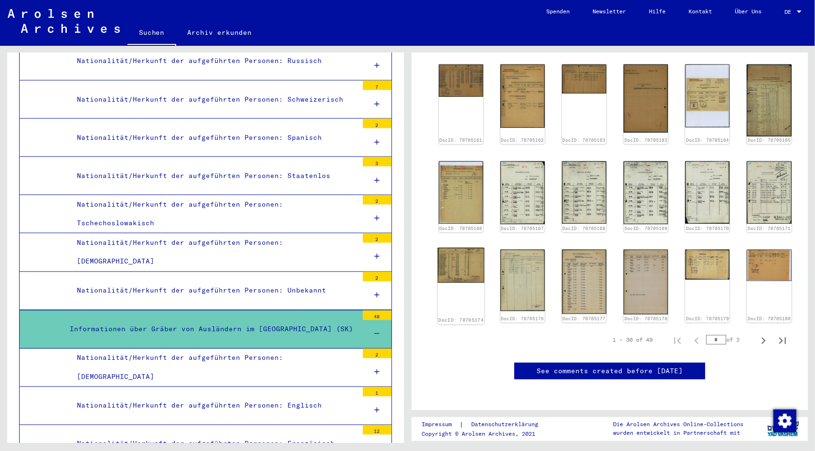
click at [463, 283] on img at bounding box center [460, 265] width 47 height 35
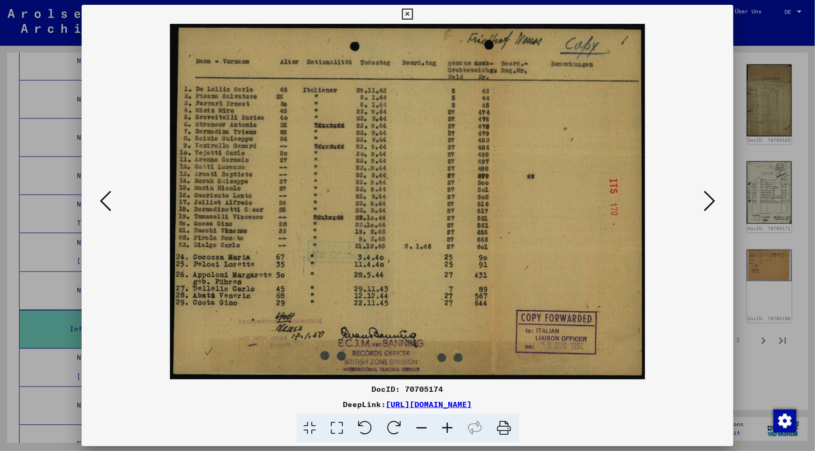
click at [106, 198] on icon at bounding box center [105, 201] width 11 height 23
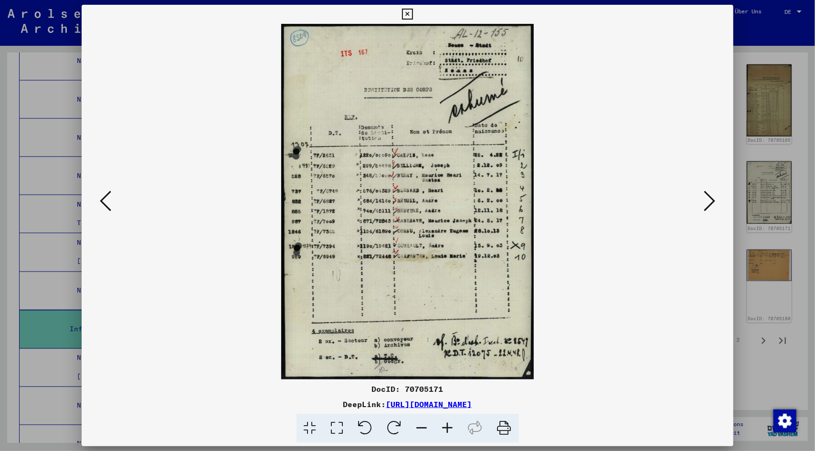
click at [106, 198] on icon at bounding box center [105, 201] width 11 height 23
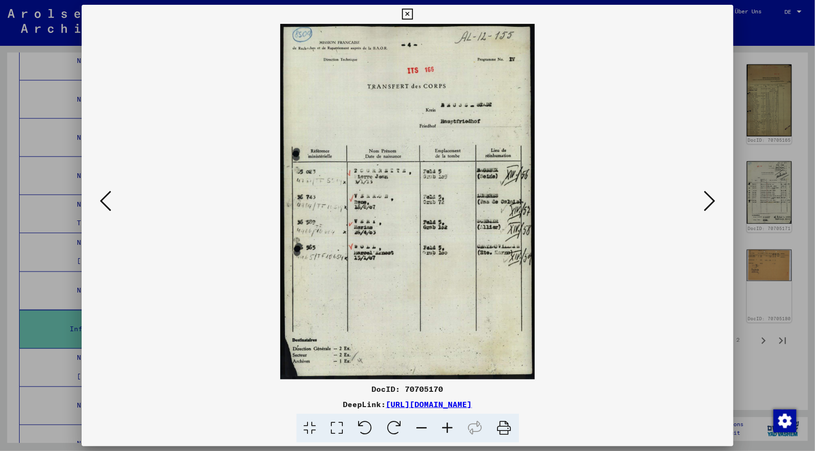
click at [106, 198] on icon at bounding box center [105, 201] width 11 height 23
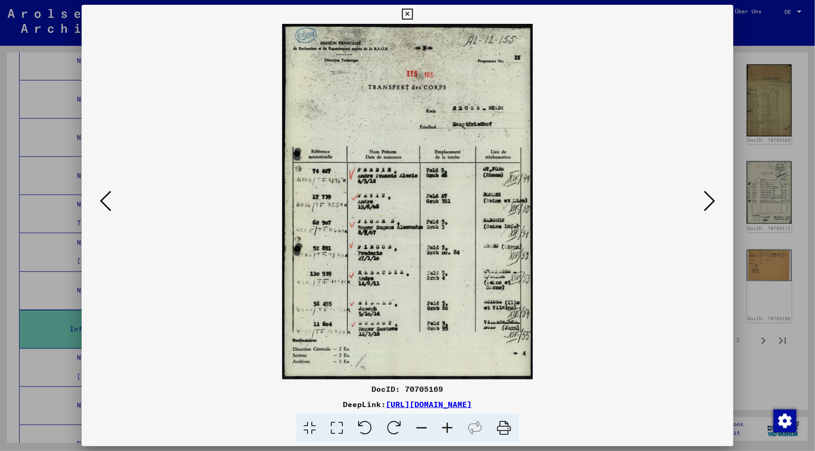
click at [405, 11] on icon at bounding box center [407, 14] width 11 height 11
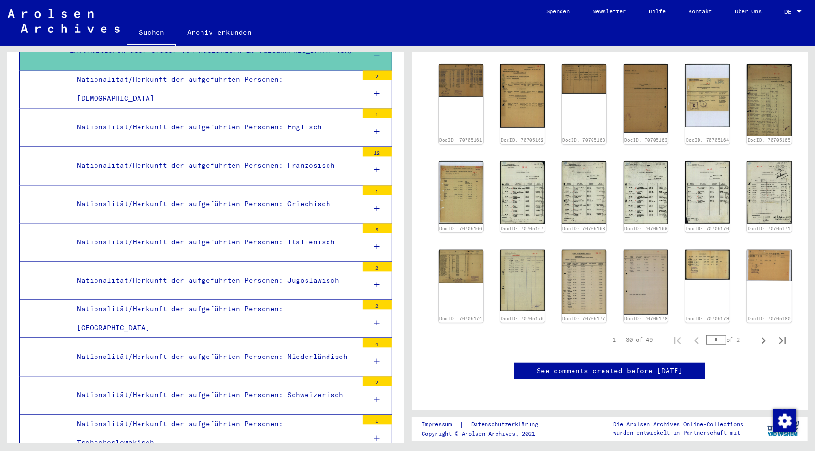
scroll to position [3808, 0]
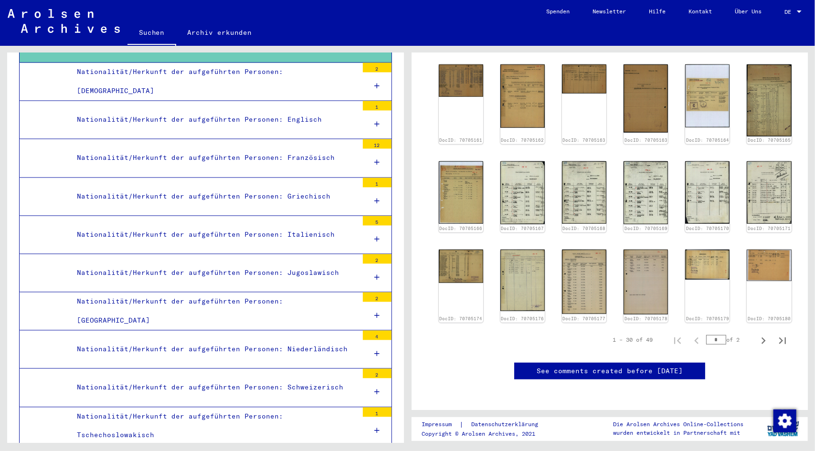
click at [285, 340] on div "Nationalität/Herkunft der aufgeführten Personen: Niederländisch" at bounding box center [214, 349] width 288 height 19
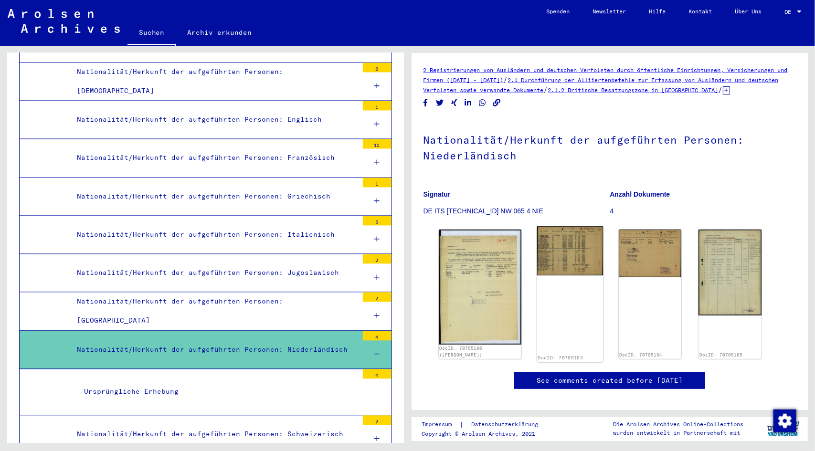
click at [543, 265] on img at bounding box center [570, 250] width 66 height 49
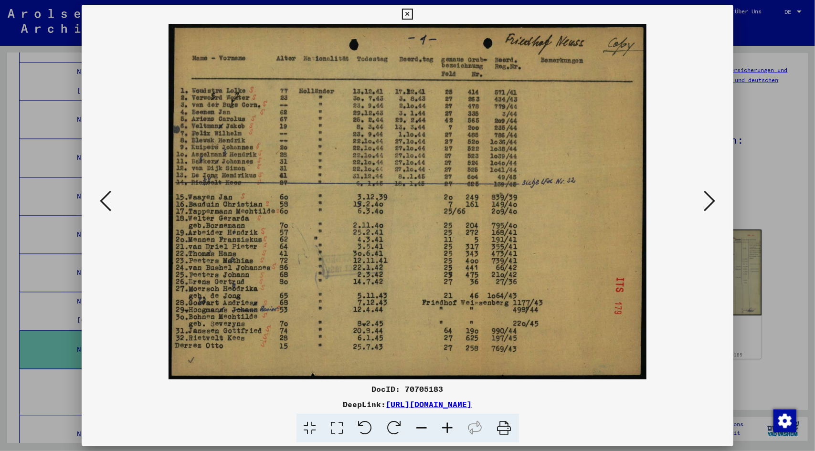
click at [713, 198] on icon at bounding box center [709, 201] width 11 height 23
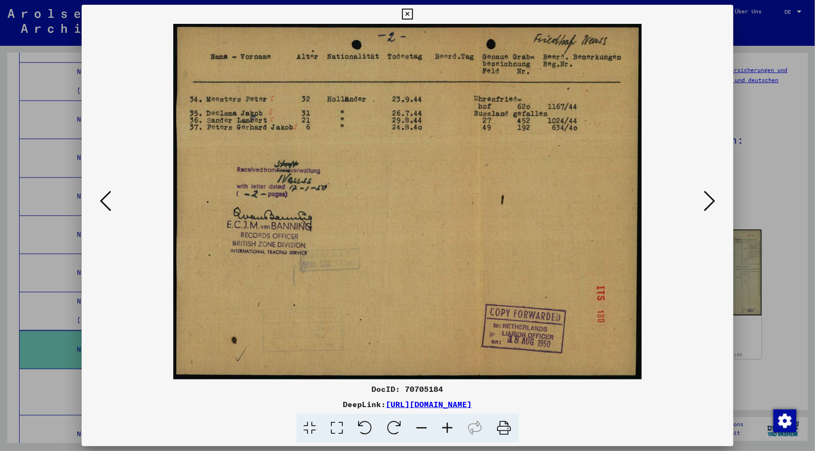
click at [104, 198] on icon at bounding box center [105, 201] width 11 height 23
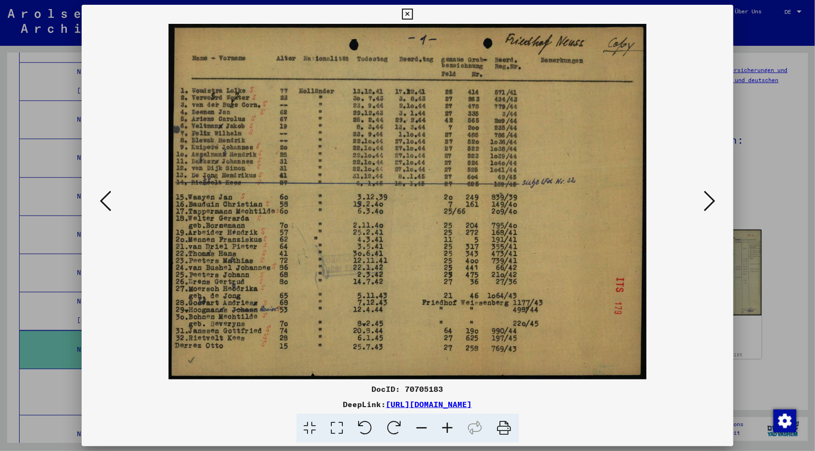
drag, startPoint x: 359, startPoint y: 171, endPoint x: 359, endPoint y: 134, distance: 37.2
click at [359, 134] on img at bounding box center [407, 202] width 587 height 356
click at [407, 13] on icon at bounding box center [407, 14] width 11 height 11
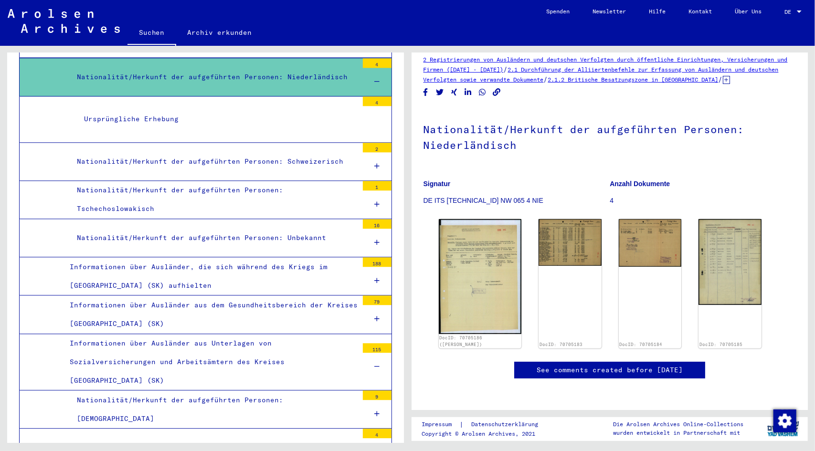
scroll to position [4094, 0]
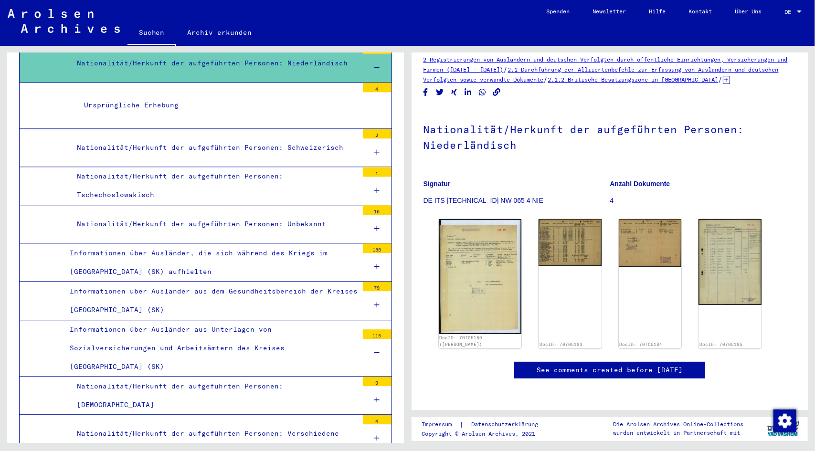
click at [237, 282] on div "Informationen über Ausländer aus dem Gesundheitsbereich der Kreises [GEOGRAPHIC…" at bounding box center [211, 300] width 296 height 37
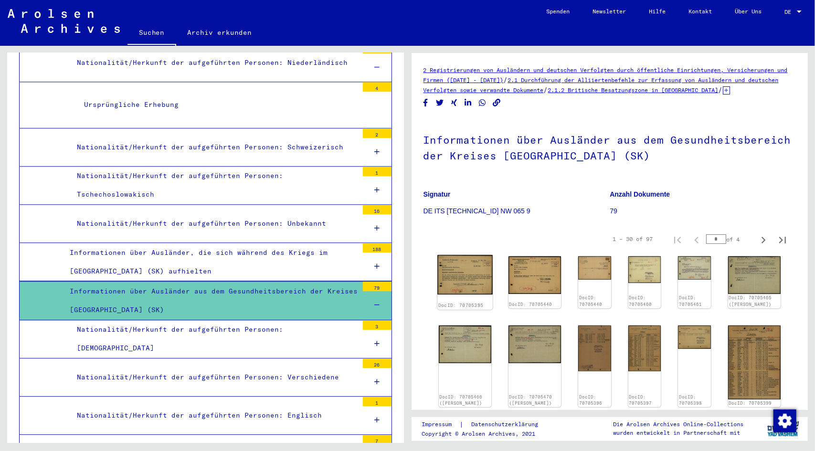
click at [469, 290] on img at bounding box center [464, 275] width 55 height 40
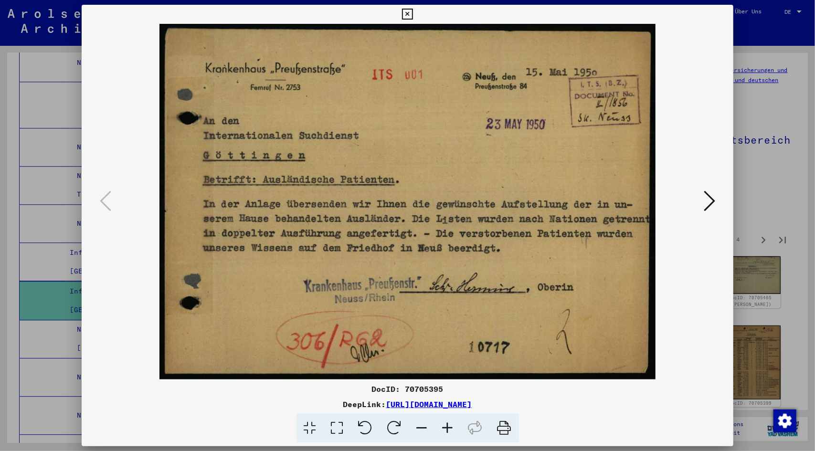
click at [712, 193] on icon at bounding box center [709, 201] width 11 height 23
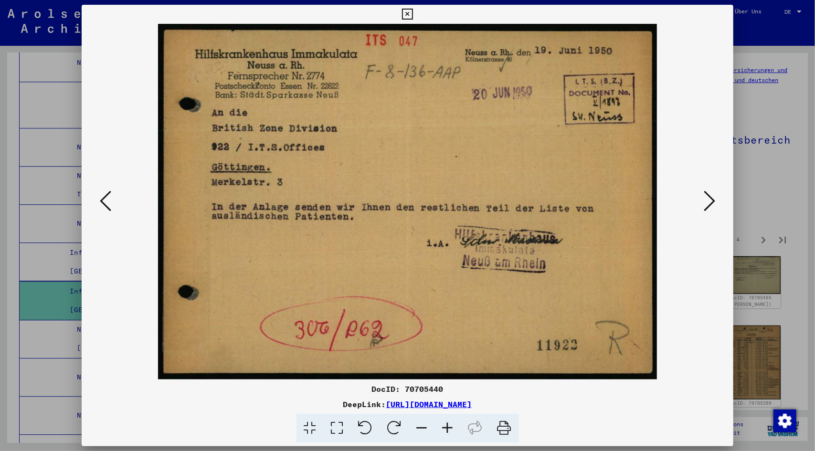
click at [712, 199] on icon at bounding box center [709, 201] width 11 height 23
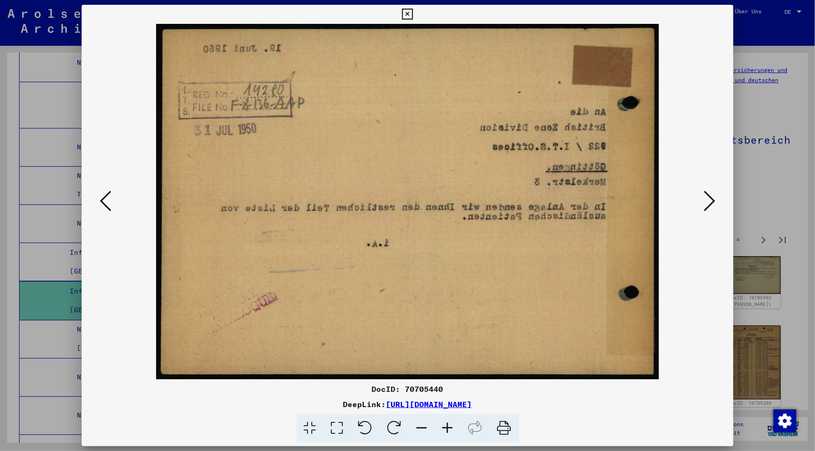
click at [712, 199] on icon at bounding box center [709, 201] width 11 height 23
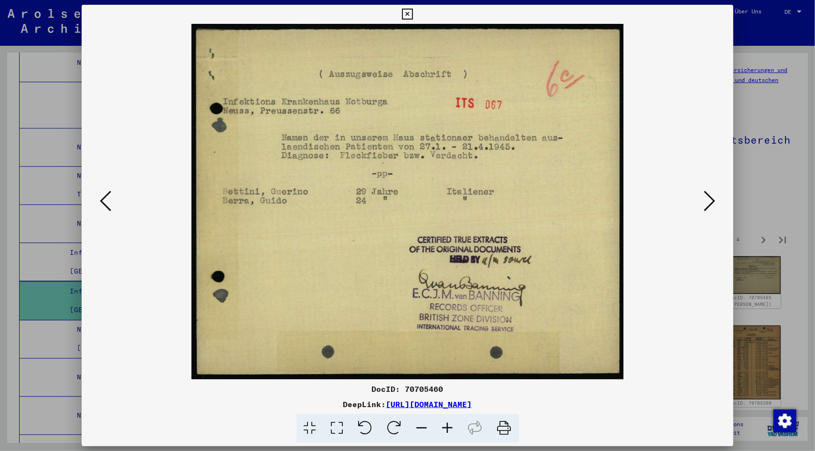
click at [712, 199] on icon at bounding box center [709, 201] width 11 height 23
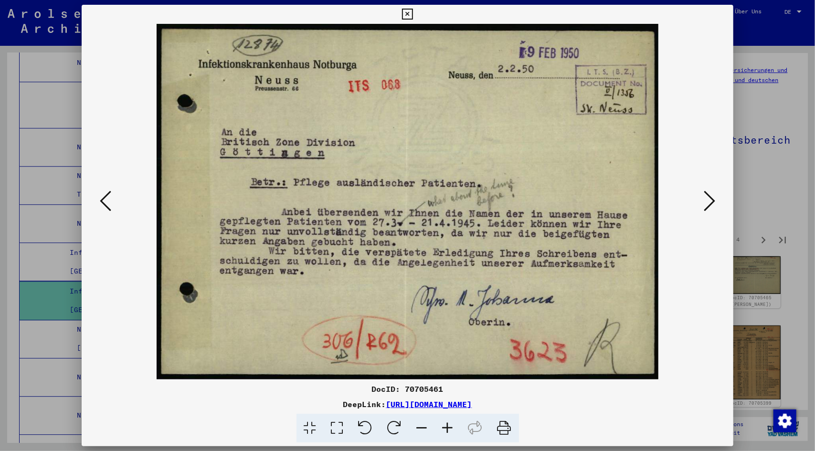
click at [712, 199] on icon at bounding box center [709, 201] width 11 height 23
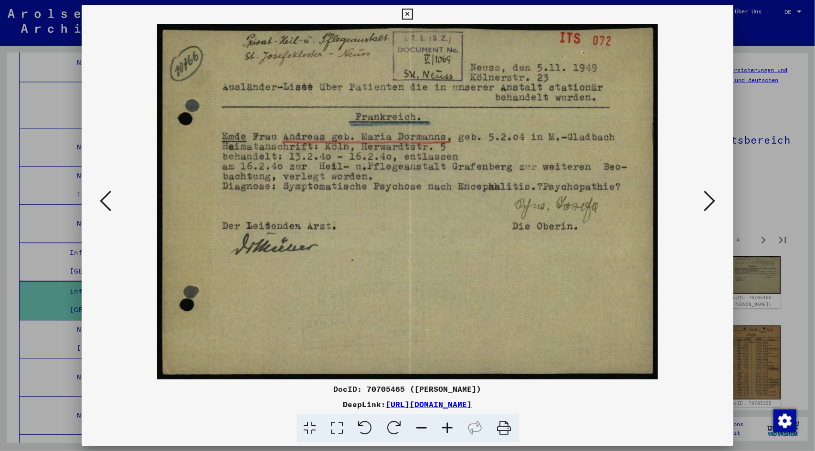
click at [712, 199] on icon at bounding box center [709, 201] width 11 height 23
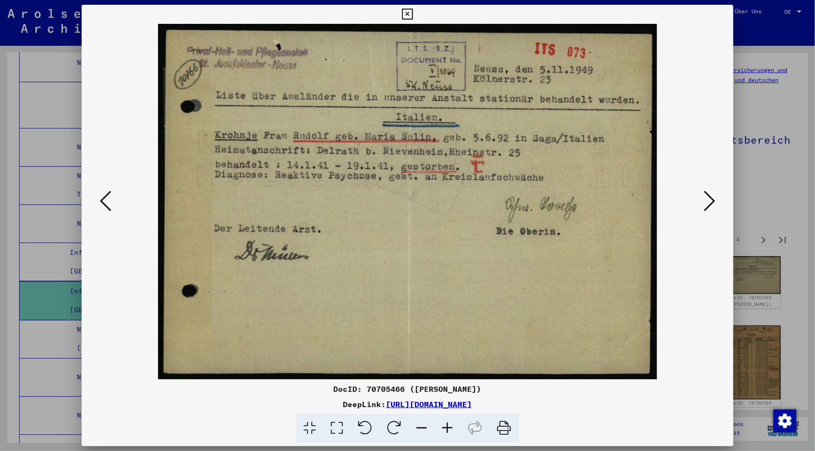
click at [712, 199] on icon at bounding box center [709, 201] width 11 height 23
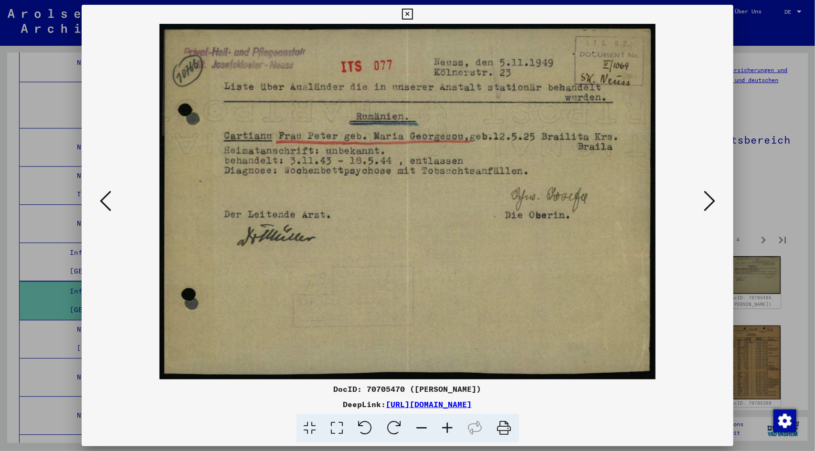
click at [712, 199] on icon at bounding box center [709, 201] width 11 height 23
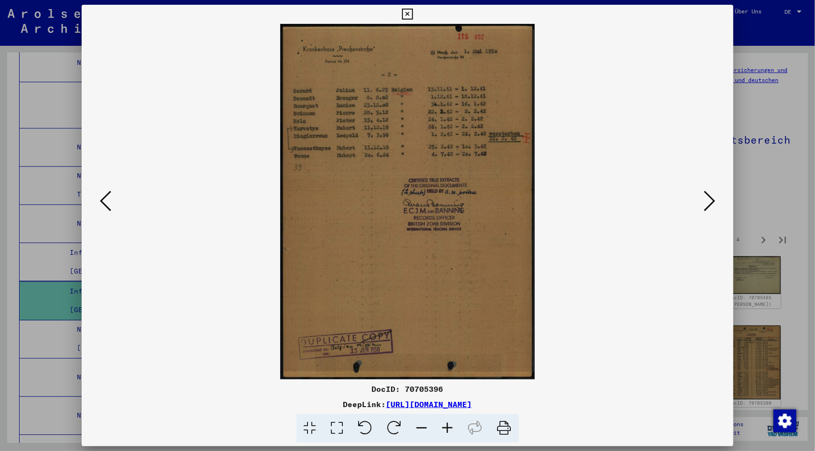
click at [445, 428] on icon at bounding box center [448, 428] width 26 height 29
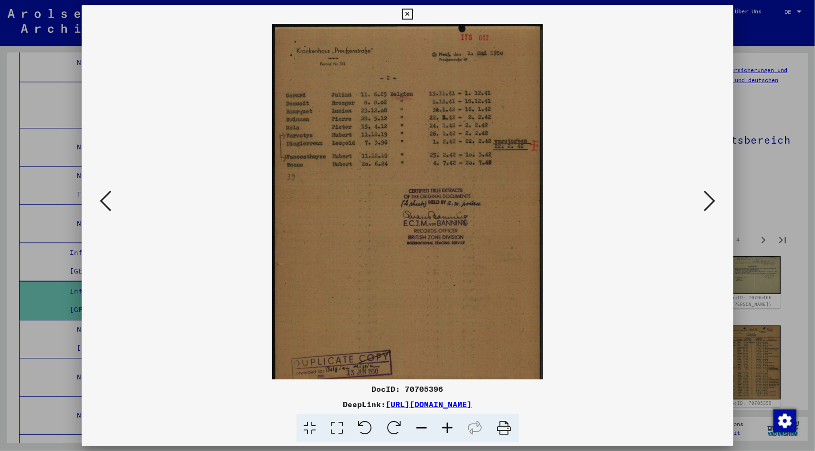
click at [445, 427] on icon at bounding box center [448, 428] width 26 height 29
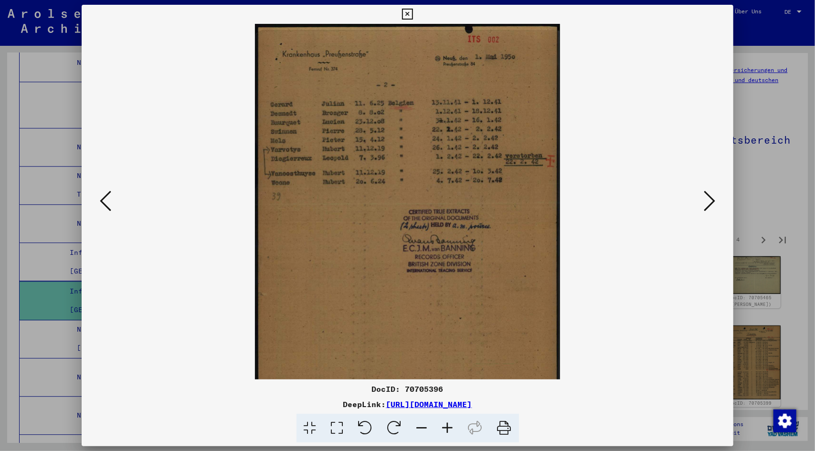
click at [446, 427] on icon at bounding box center [448, 428] width 26 height 29
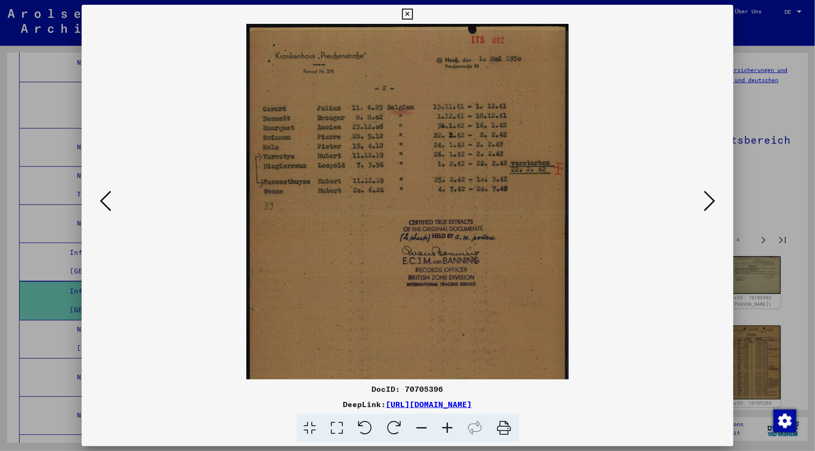
click at [446, 427] on icon at bounding box center [448, 428] width 26 height 29
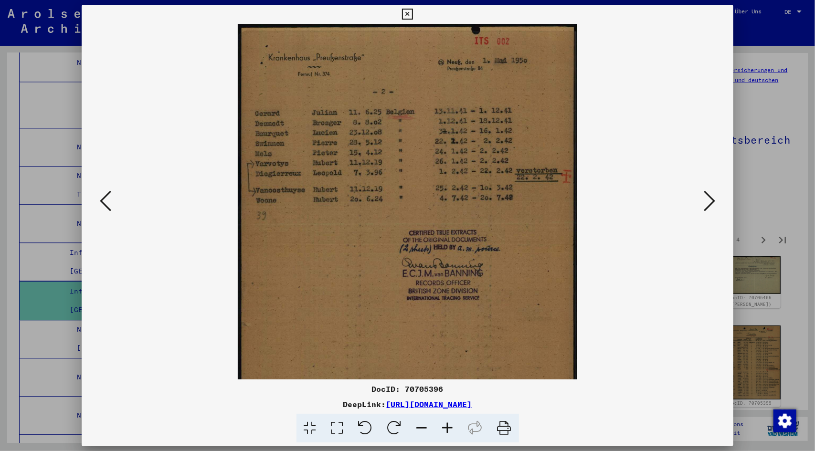
click at [446, 427] on icon at bounding box center [448, 428] width 26 height 29
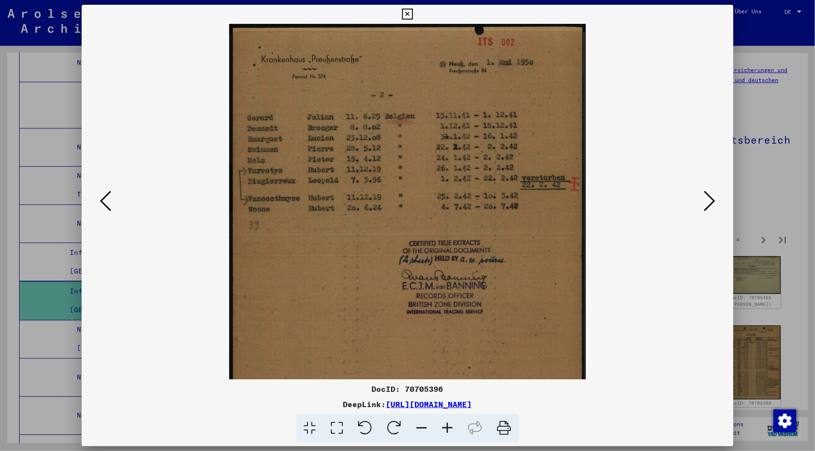
click at [710, 201] on icon at bounding box center [709, 201] width 11 height 23
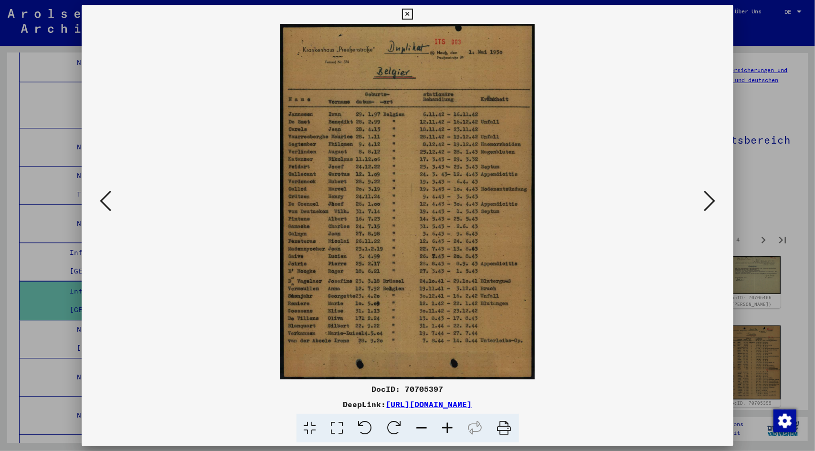
click at [449, 430] on icon at bounding box center [448, 428] width 26 height 29
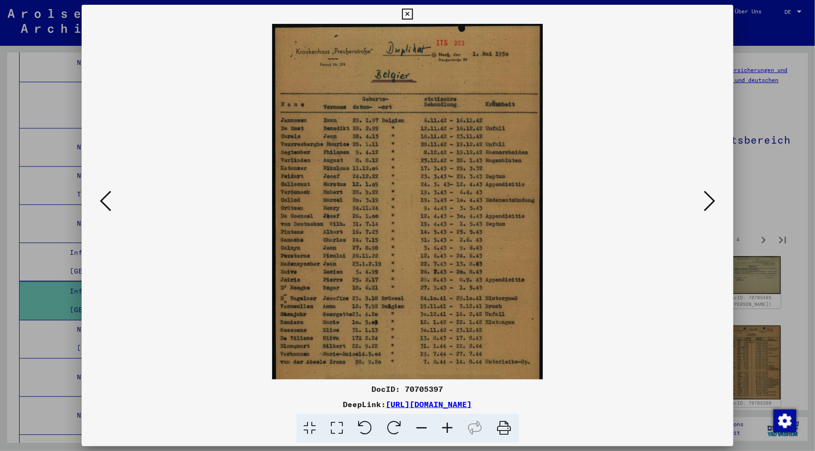
click at [448, 430] on icon at bounding box center [448, 428] width 26 height 29
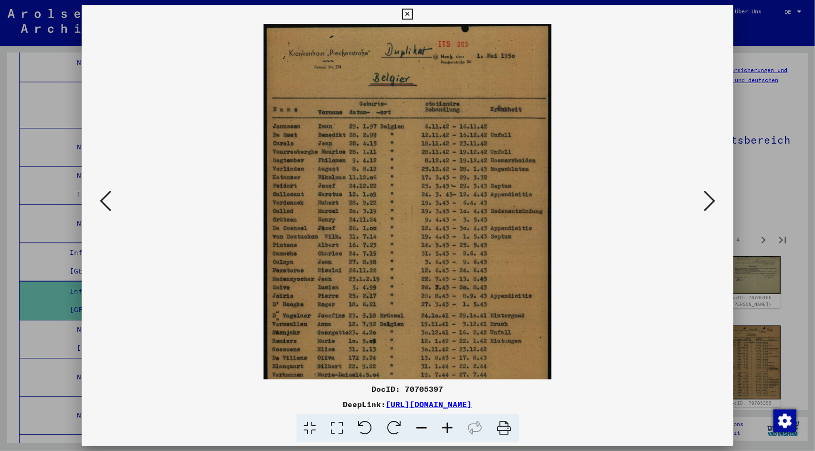
click at [448, 430] on icon at bounding box center [448, 428] width 26 height 29
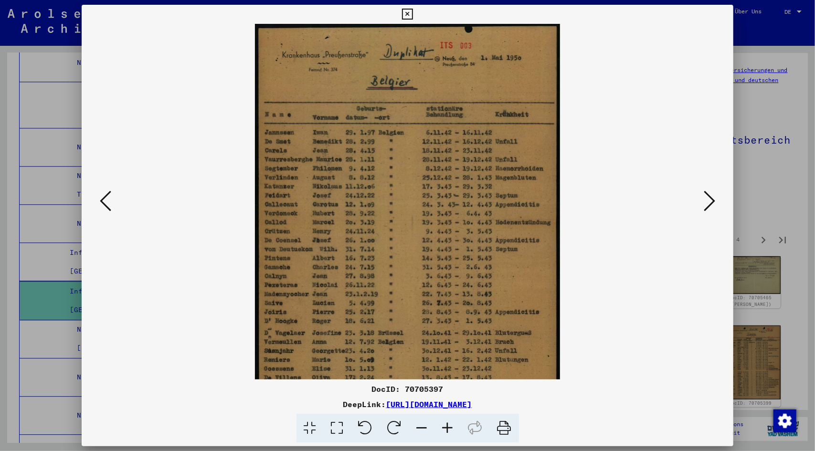
click at [448, 430] on icon at bounding box center [448, 428] width 26 height 29
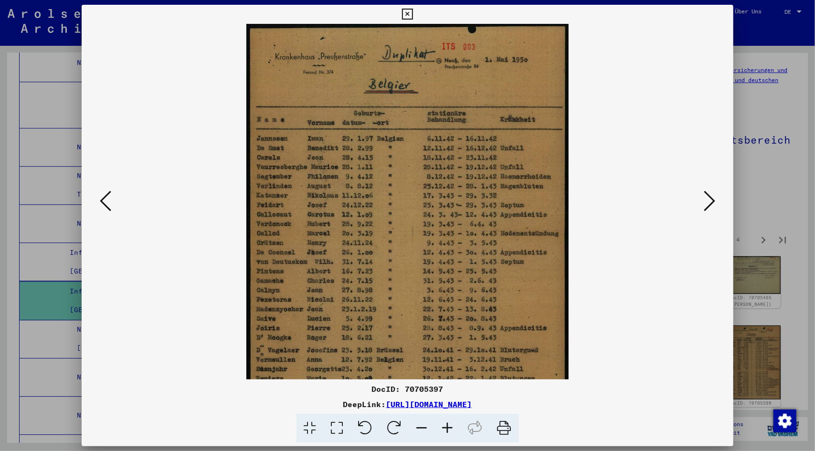
click at [448, 430] on icon at bounding box center [448, 428] width 26 height 29
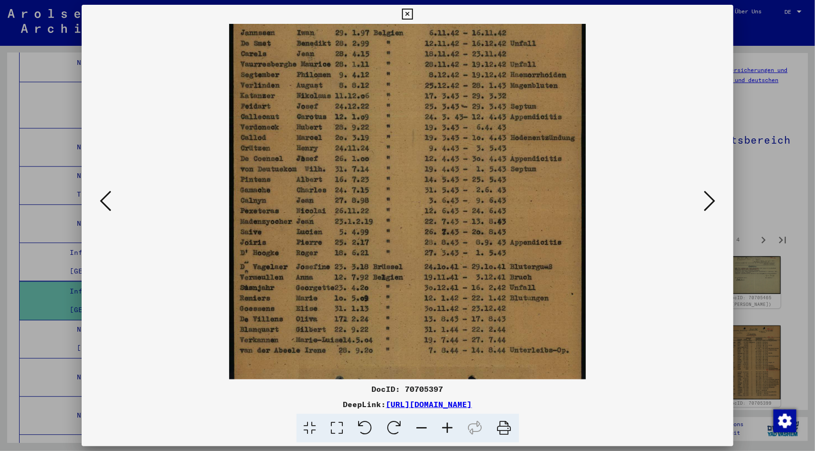
scroll to position [143, 0]
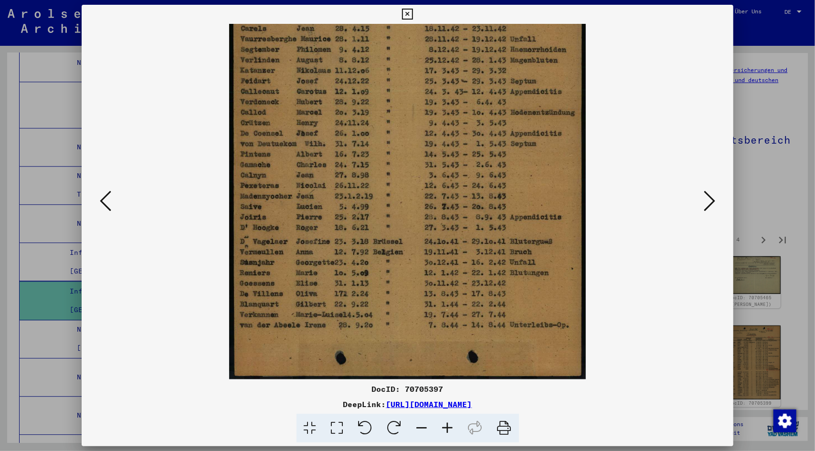
drag, startPoint x: 370, startPoint y: 229, endPoint x: 400, endPoint y: 66, distance: 165.2
click at [402, 66] on img at bounding box center [407, 130] width 356 height 499
click at [712, 200] on icon at bounding box center [709, 201] width 11 height 23
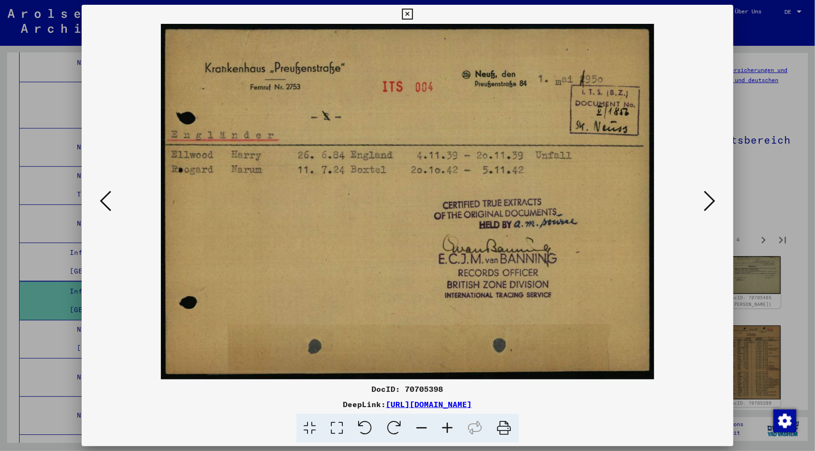
scroll to position [0, 0]
click at [712, 200] on icon at bounding box center [709, 201] width 11 height 23
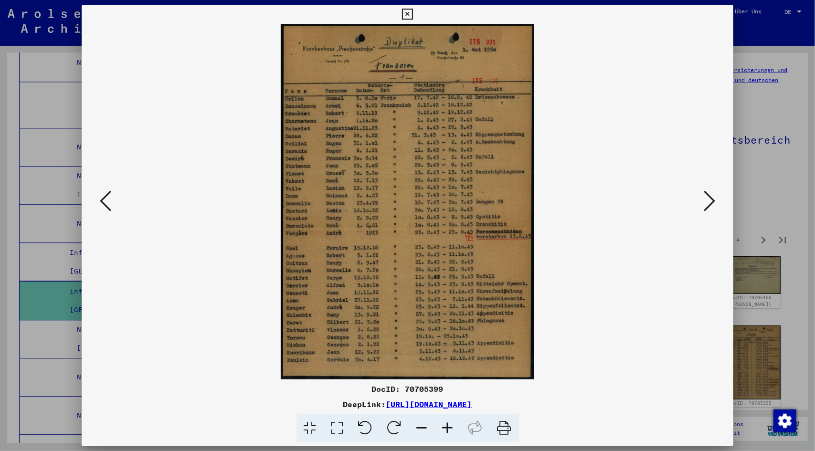
click at [448, 423] on icon at bounding box center [448, 428] width 26 height 29
click at [449, 425] on icon at bounding box center [448, 428] width 26 height 29
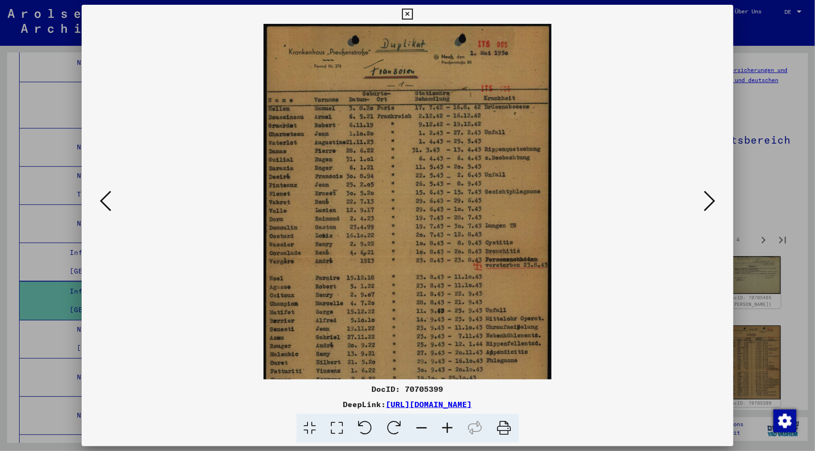
click at [449, 425] on icon at bounding box center [448, 428] width 26 height 29
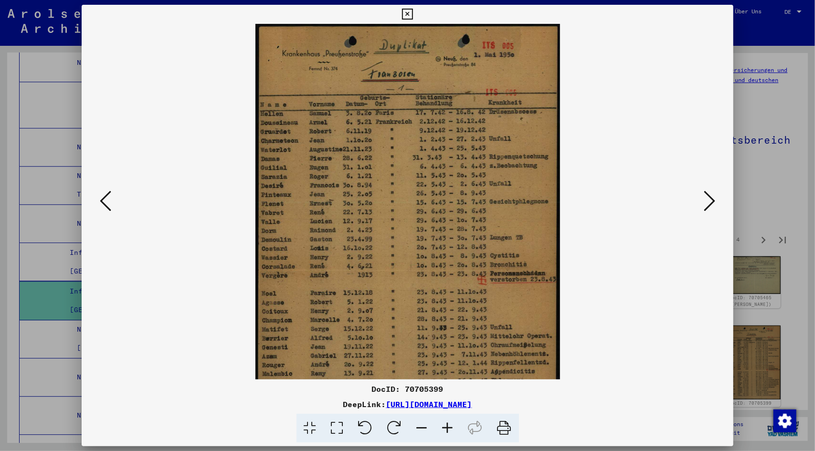
click at [449, 425] on icon at bounding box center [448, 428] width 26 height 29
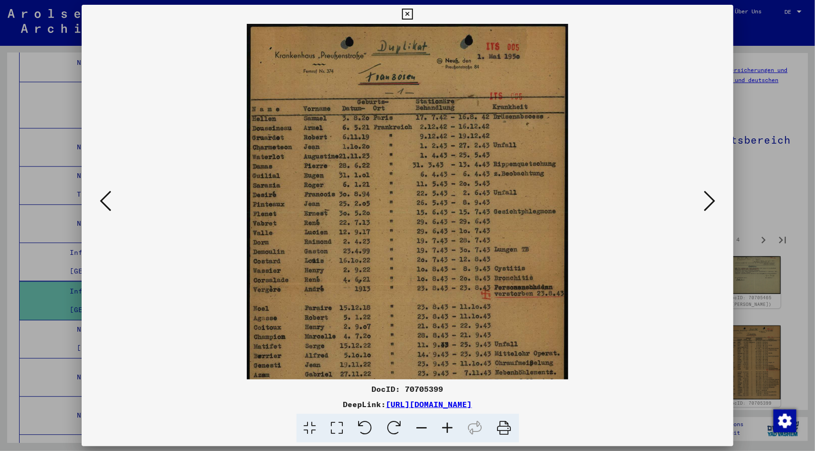
click at [449, 425] on icon at bounding box center [448, 428] width 26 height 29
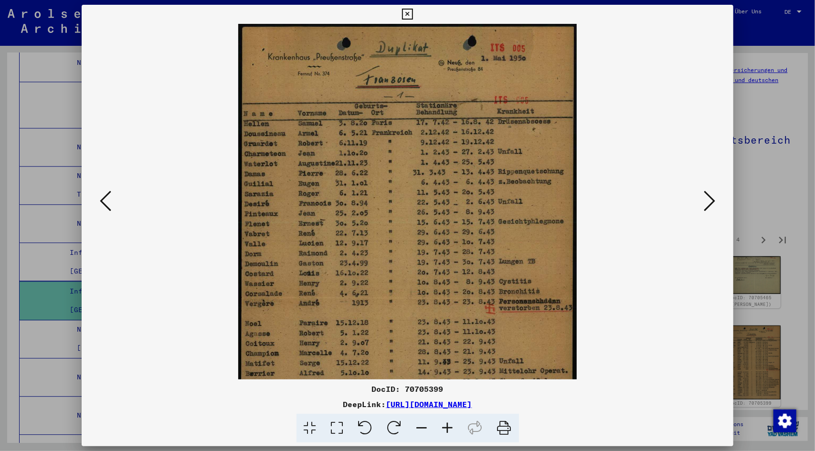
click at [449, 425] on icon at bounding box center [448, 428] width 26 height 29
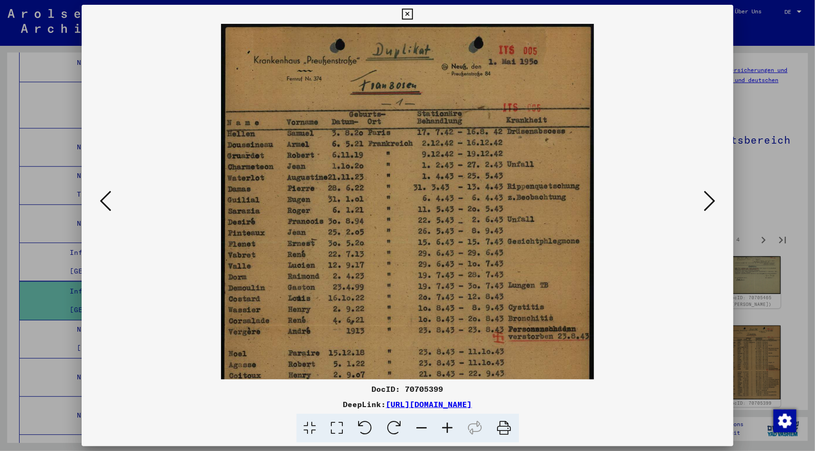
click at [449, 425] on icon at bounding box center [448, 428] width 26 height 29
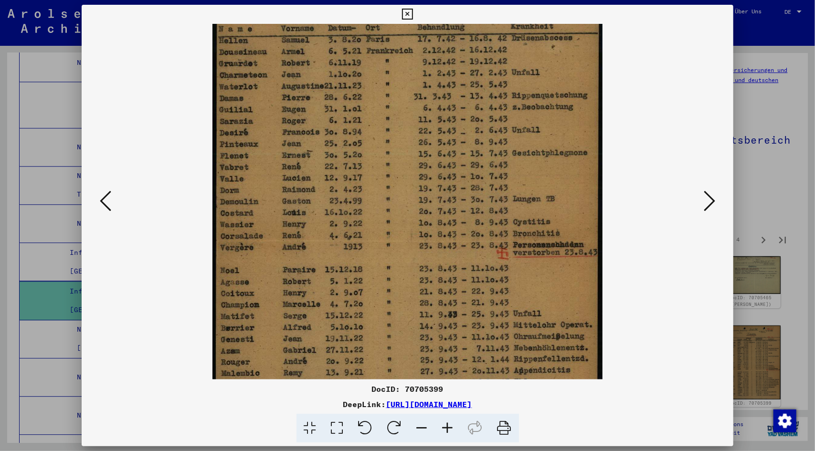
drag, startPoint x: 404, startPoint y: 247, endPoint x: 414, endPoint y: 115, distance: 132.2
click at [412, 121] on img at bounding box center [407, 199] width 390 height 547
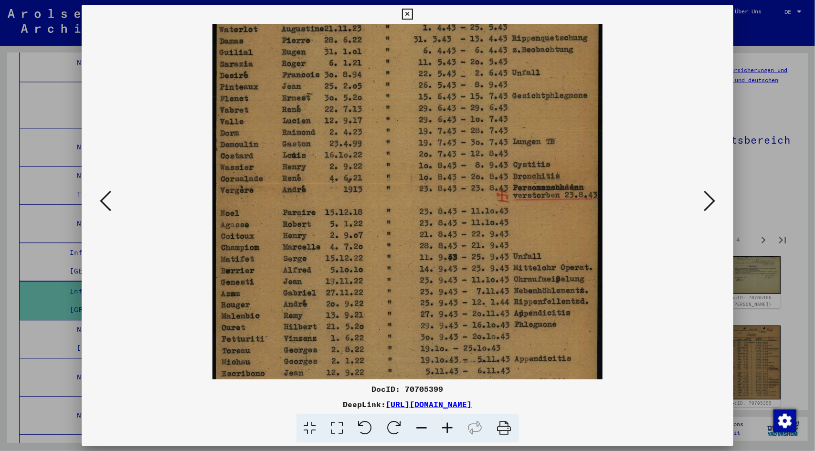
scroll to position [191, 0]
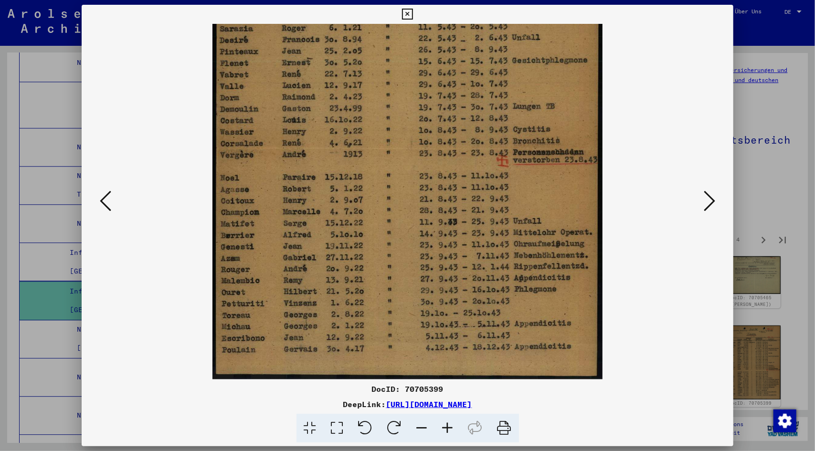
drag, startPoint x: 254, startPoint y: 303, endPoint x: 276, endPoint y: 158, distance: 147.3
click at [271, 145] on img at bounding box center [407, 106] width 390 height 547
click at [711, 196] on icon at bounding box center [709, 201] width 11 height 23
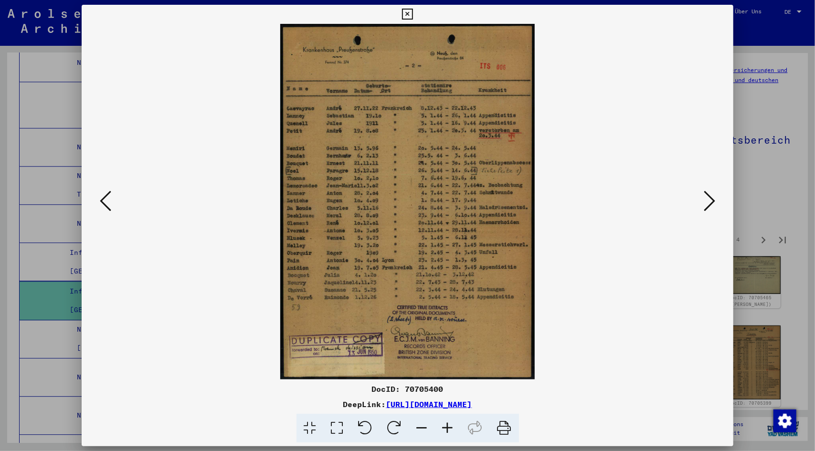
click at [712, 201] on icon at bounding box center [709, 201] width 11 height 23
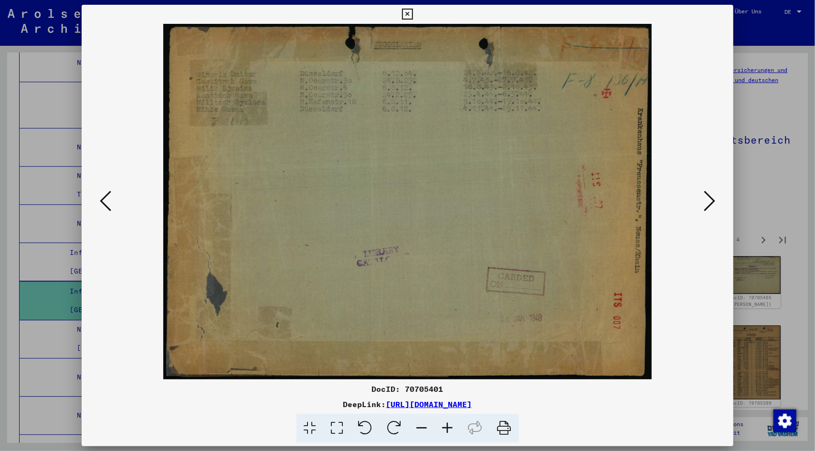
click at [712, 201] on icon at bounding box center [709, 201] width 11 height 23
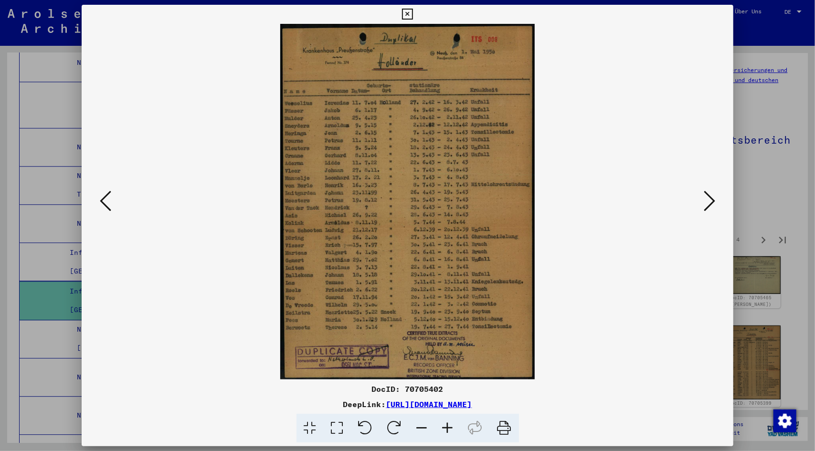
click at [447, 422] on icon at bounding box center [448, 428] width 26 height 29
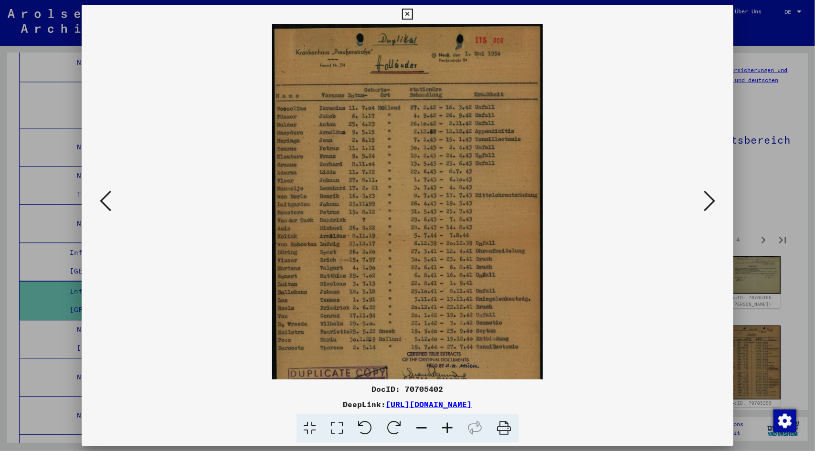
click at [448, 422] on icon at bounding box center [448, 428] width 26 height 29
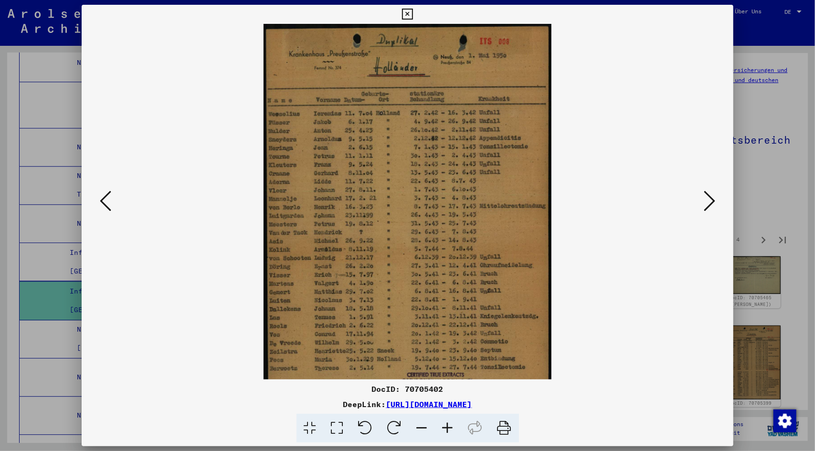
click at [448, 422] on icon at bounding box center [448, 428] width 26 height 29
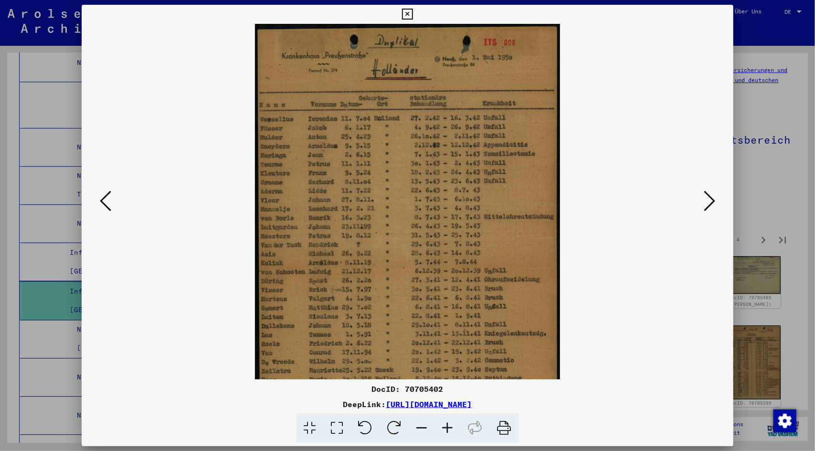
click at [448, 422] on icon at bounding box center [448, 428] width 26 height 29
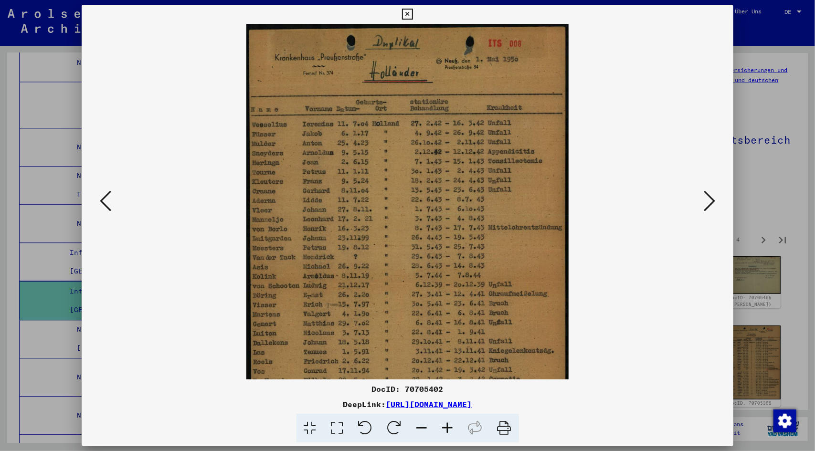
click at [448, 422] on icon at bounding box center [448, 428] width 26 height 29
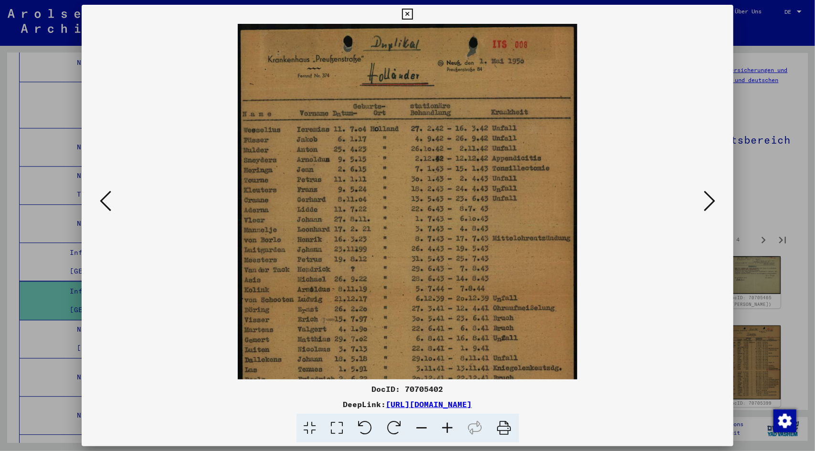
click at [448, 422] on icon at bounding box center [448, 428] width 26 height 29
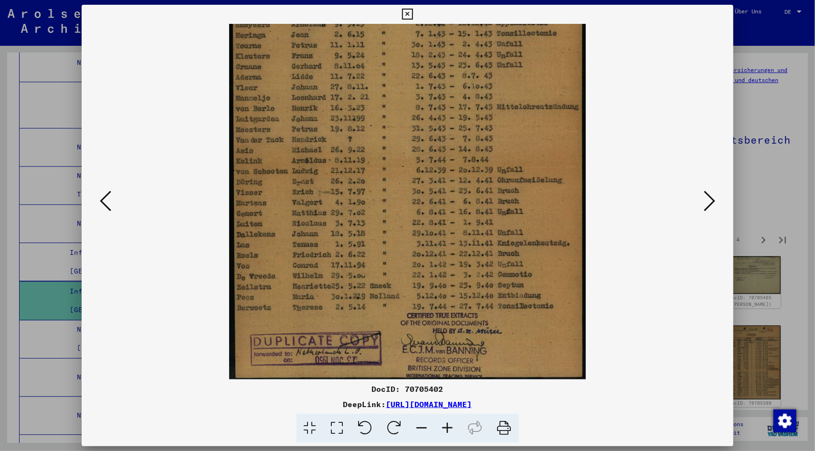
scroll to position [143, 0]
drag, startPoint x: 501, startPoint y: 222, endPoint x: 504, endPoint y: 66, distance: 155.7
click at [504, 66] on img at bounding box center [407, 130] width 356 height 499
drag, startPoint x: 496, startPoint y: 307, endPoint x: 498, endPoint y: 252, distance: 55.5
click at [496, 296] on img at bounding box center [407, 130] width 356 height 499
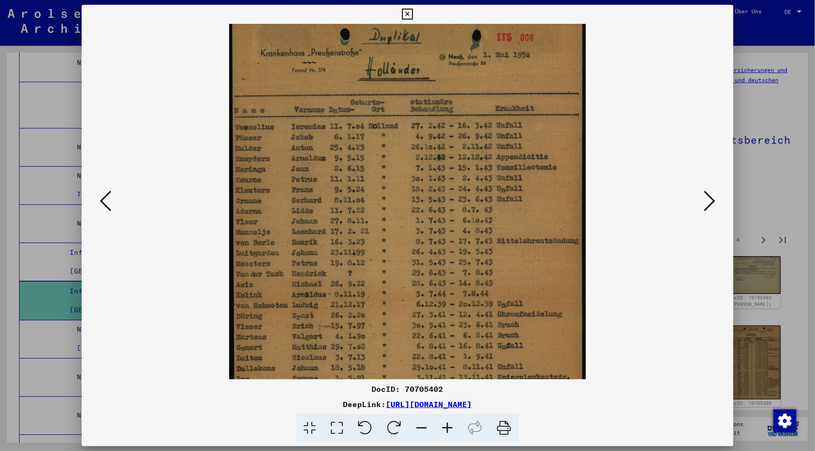
scroll to position [8, 0]
drag, startPoint x: 498, startPoint y: 79, endPoint x: 494, endPoint y: 281, distance: 201.5
click at [494, 281] on img at bounding box center [407, 265] width 356 height 499
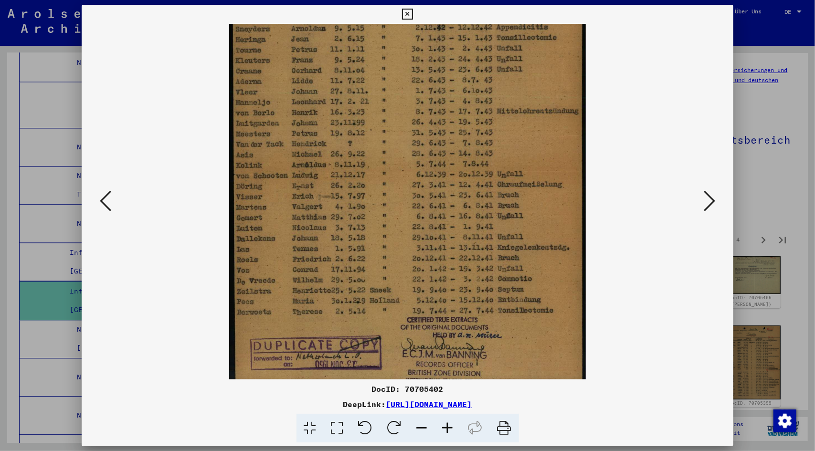
drag, startPoint x: 495, startPoint y: 193, endPoint x: 489, endPoint y: 64, distance: 128.5
click at [488, 63] on img at bounding box center [407, 135] width 356 height 499
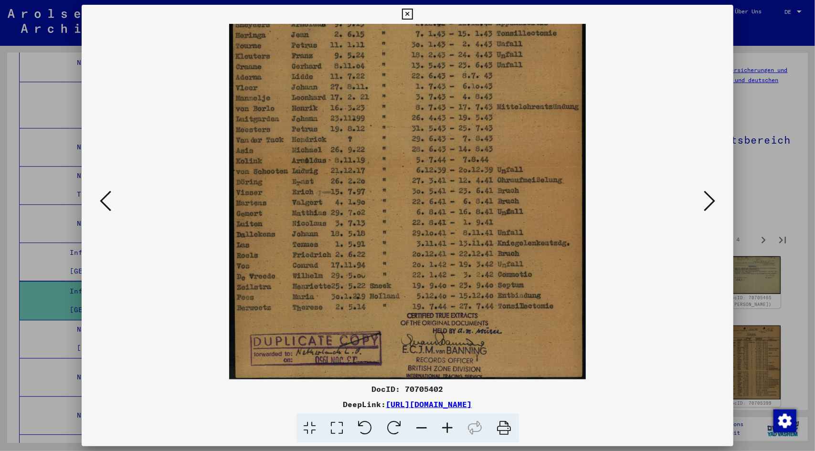
scroll to position [143, 0]
drag, startPoint x: 496, startPoint y: 188, endPoint x: 496, endPoint y: 180, distance: 7.6
click at [496, 180] on img at bounding box center [407, 130] width 356 height 499
click at [710, 200] on icon at bounding box center [709, 201] width 11 height 23
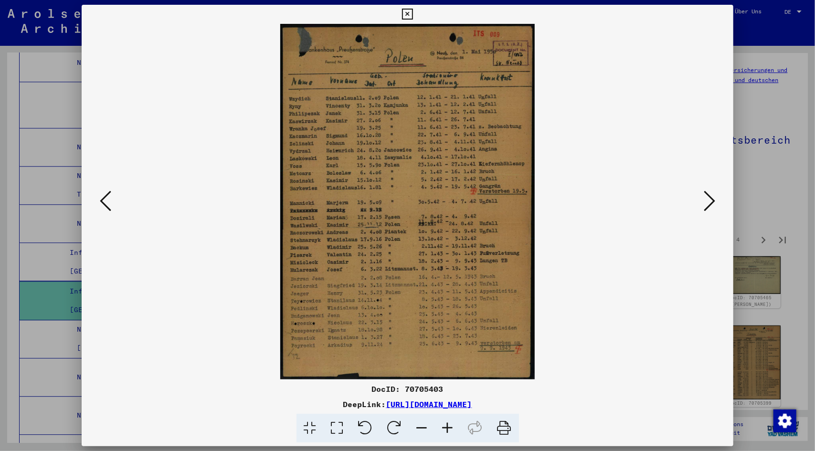
click at [711, 199] on icon at bounding box center [709, 201] width 11 height 23
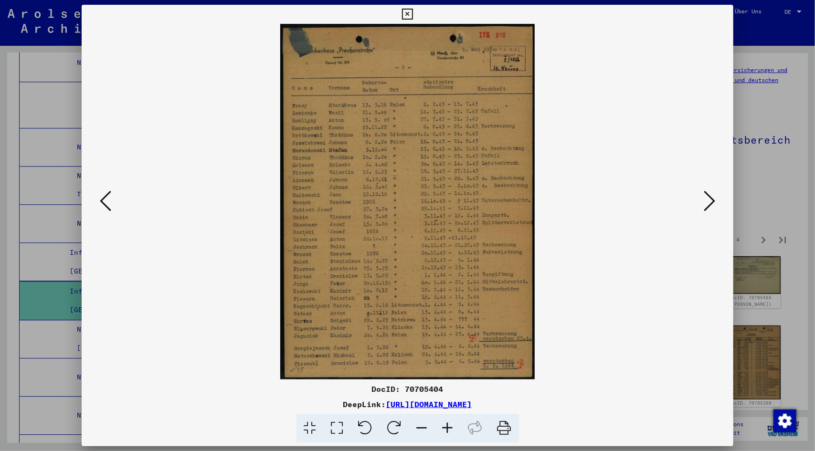
click at [711, 199] on icon at bounding box center [709, 201] width 11 height 23
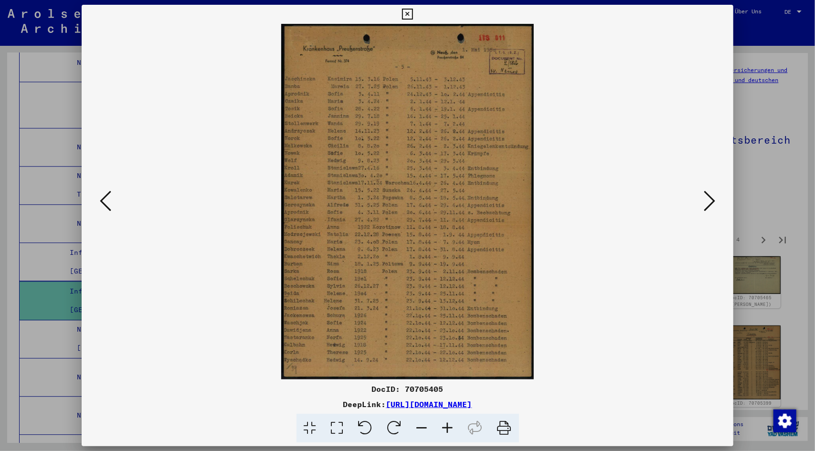
click at [711, 199] on icon at bounding box center [709, 201] width 11 height 23
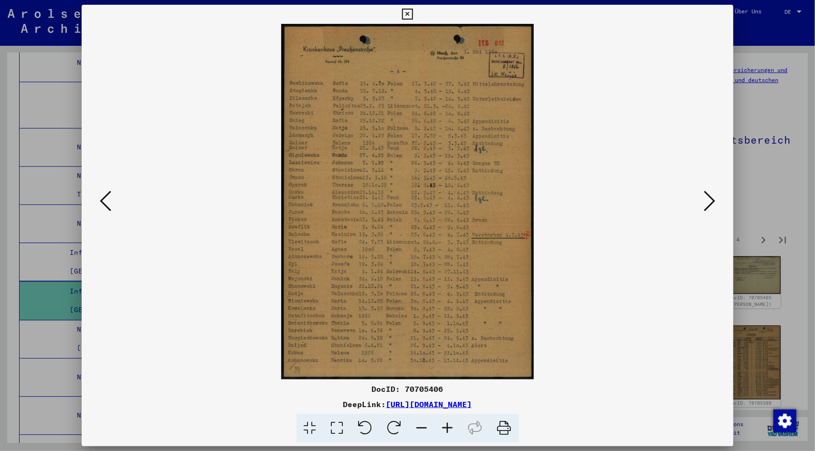
click at [447, 430] on icon at bounding box center [448, 428] width 26 height 29
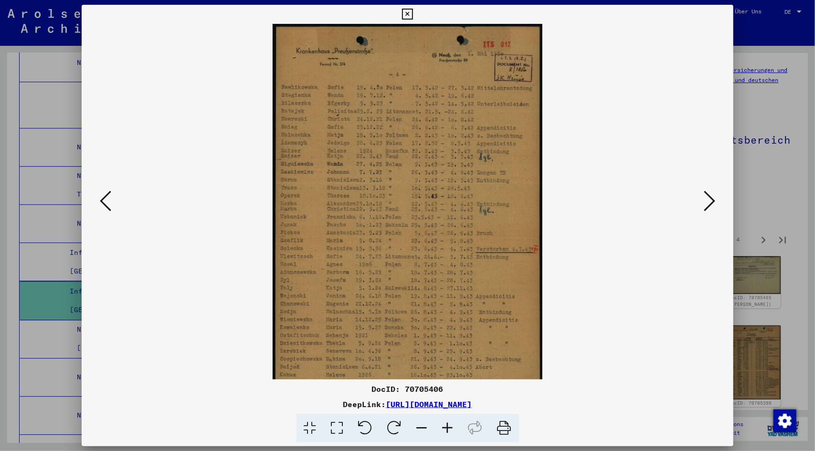
click at [447, 429] on icon at bounding box center [448, 428] width 26 height 29
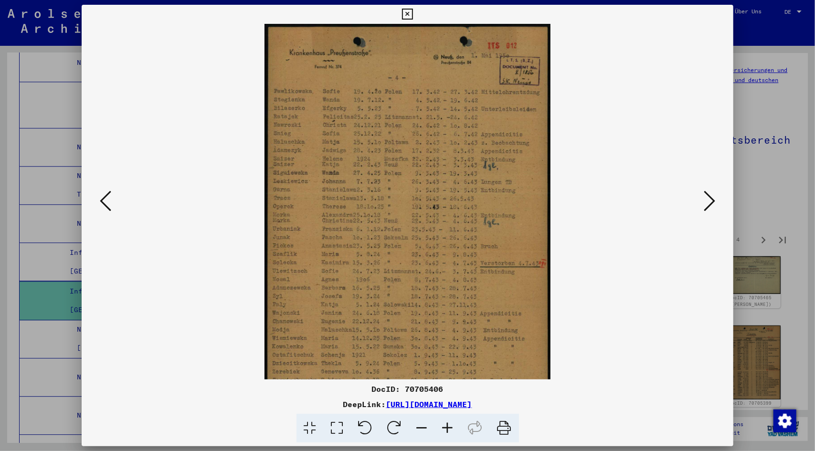
click at [446, 428] on icon at bounding box center [448, 428] width 26 height 29
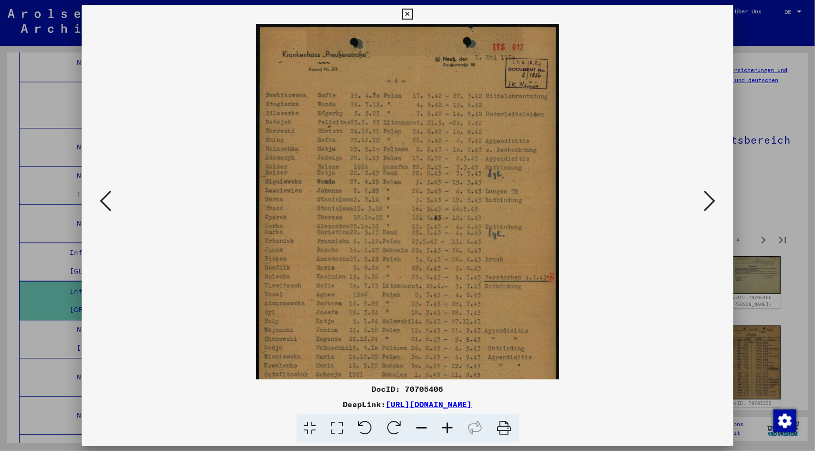
click at [446, 427] on icon at bounding box center [448, 428] width 26 height 29
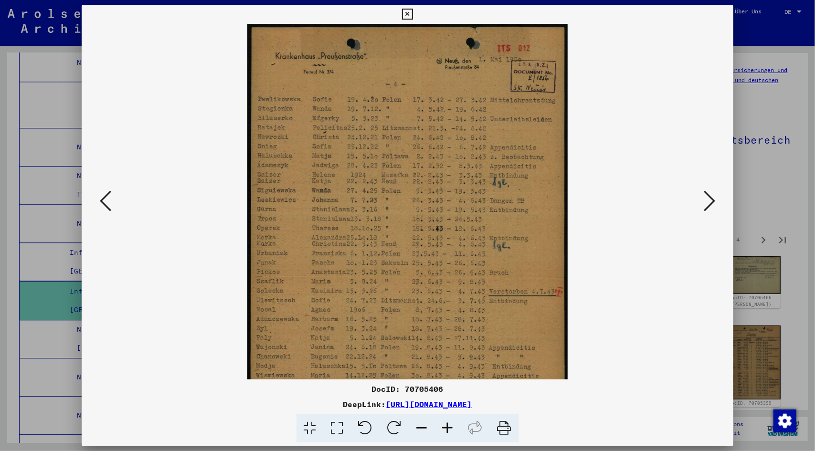
click at [447, 427] on icon at bounding box center [448, 428] width 26 height 29
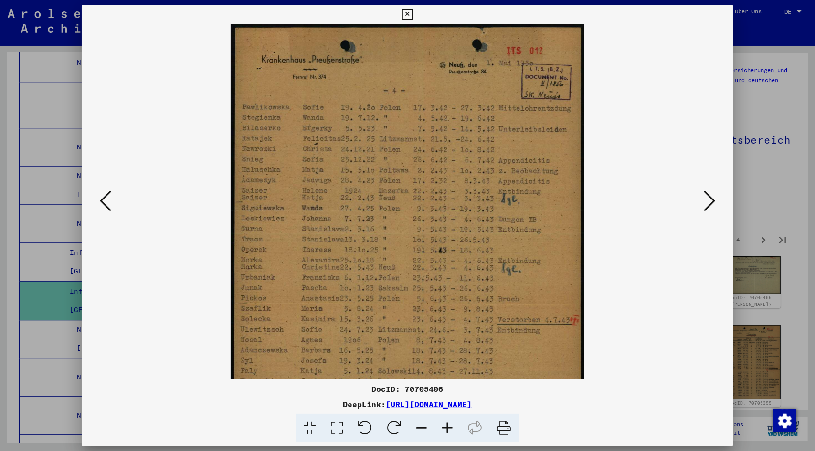
click at [448, 429] on icon at bounding box center [448, 428] width 26 height 29
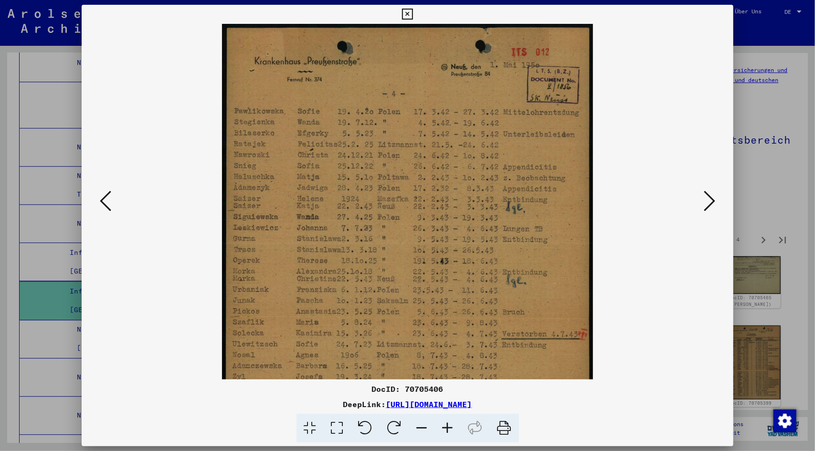
click at [448, 429] on icon at bounding box center [448, 428] width 26 height 29
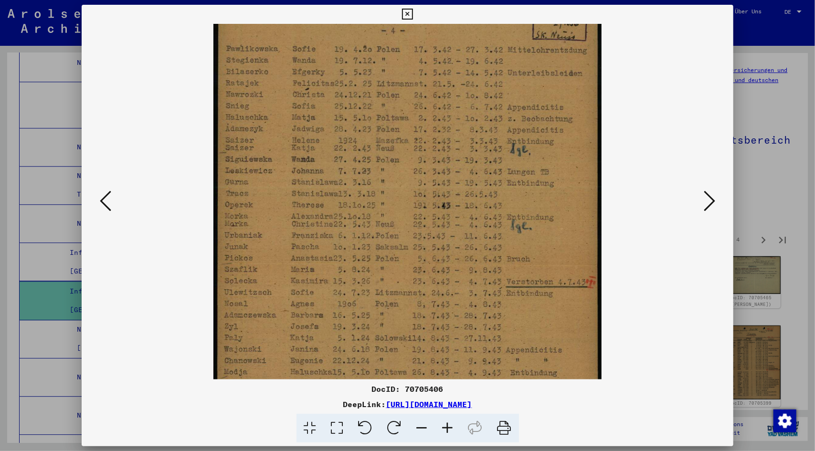
drag, startPoint x: 402, startPoint y: 269, endPoint x: 392, endPoint y: 215, distance: 54.5
click at [392, 218] on img at bounding box center [407, 231] width 388 height 547
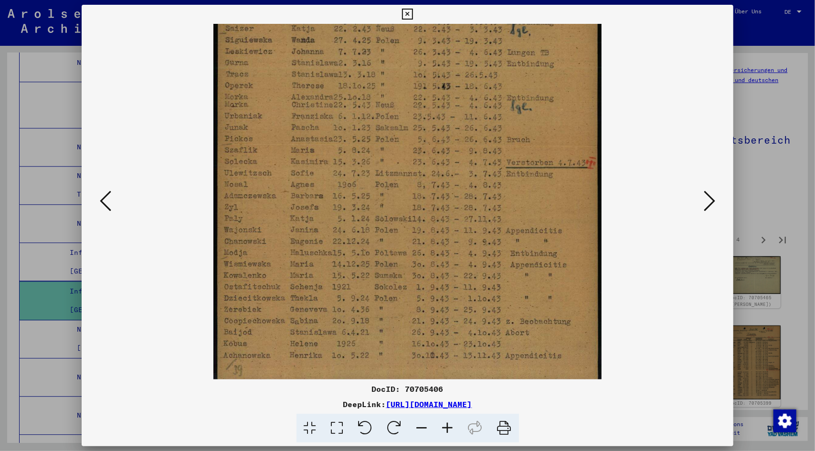
scroll to position [191, 0]
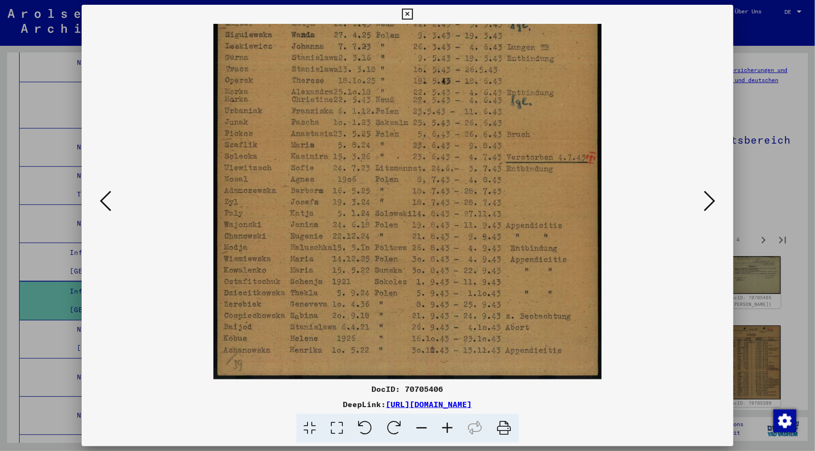
drag, startPoint x: 513, startPoint y: 274, endPoint x: 504, endPoint y: 72, distance: 201.7
click at [504, 72] on img at bounding box center [407, 106] width 388 height 547
click at [712, 191] on icon at bounding box center [709, 201] width 11 height 23
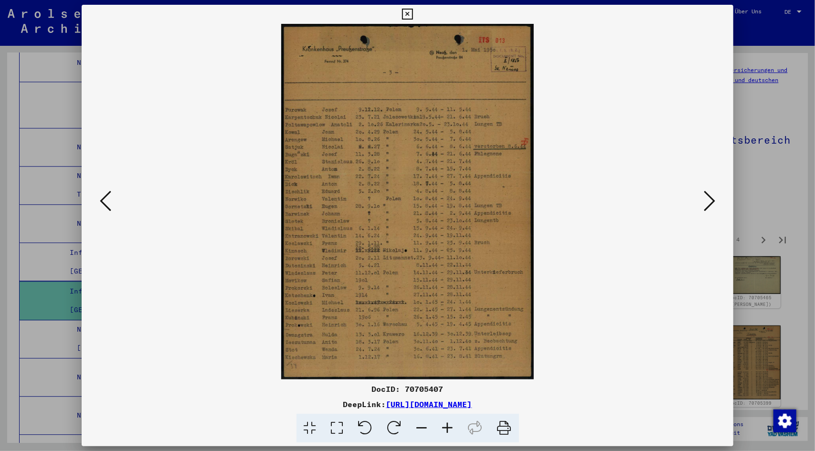
click at [450, 426] on icon at bounding box center [448, 428] width 26 height 29
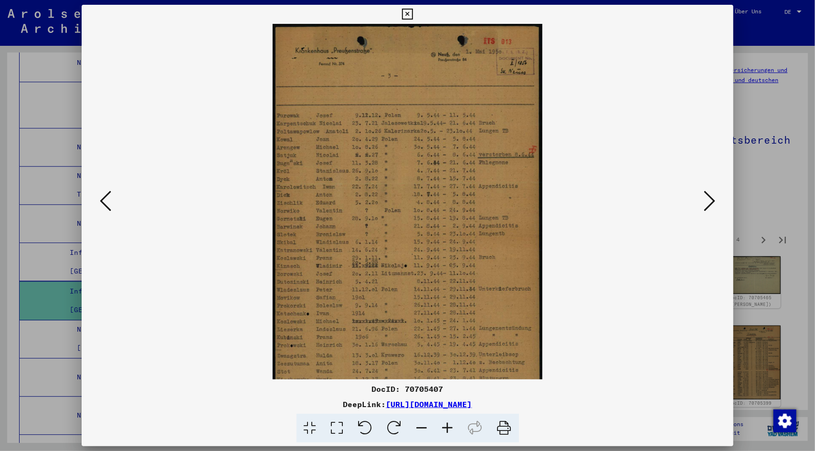
click at [449, 426] on icon at bounding box center [448, 428] width 26 height 29
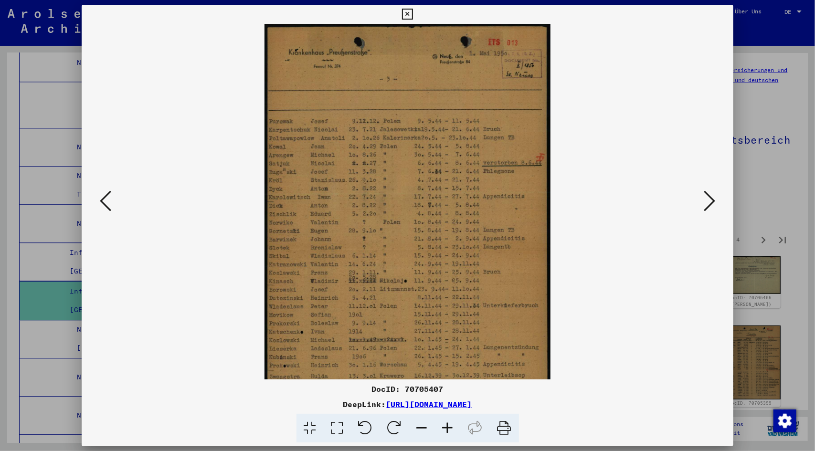
click at [449, 426] on icon at bounding box center [448, 428] width 26 height 29
click at [449, 425] on icon at bounding box center [448, 428] width 26 height 29
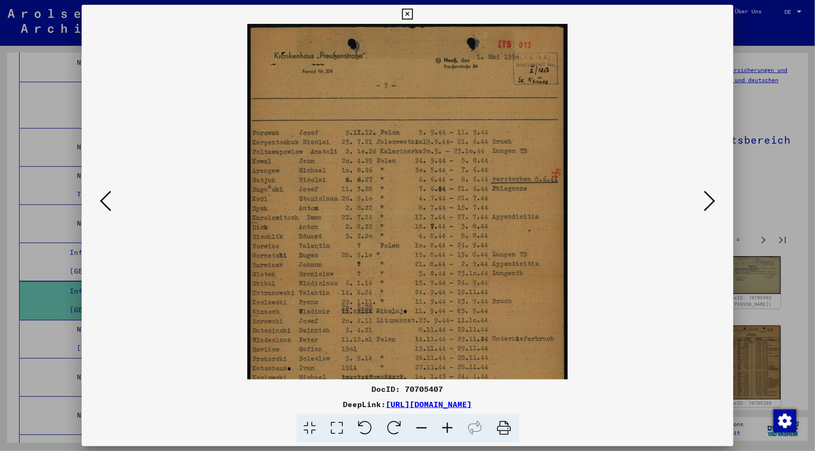
click at [450, 425] on icon at bounding box center [448, 428] width 26 height 29
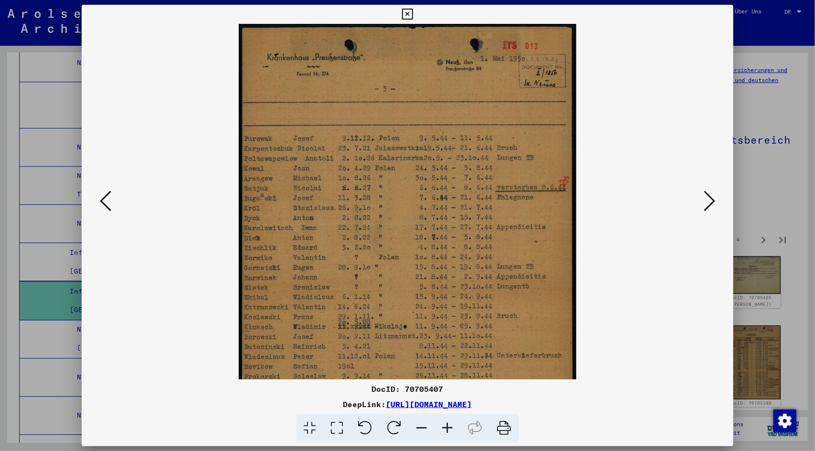
click at [450, 425] on icon at bounding box center [448, 428] width 26 height 29
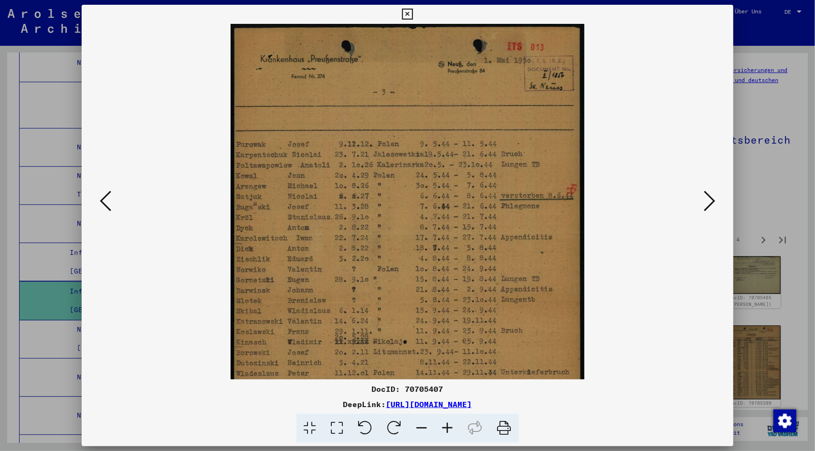
click at [450, 425] on icon at bounding box center [448, 428] width 26 height 29
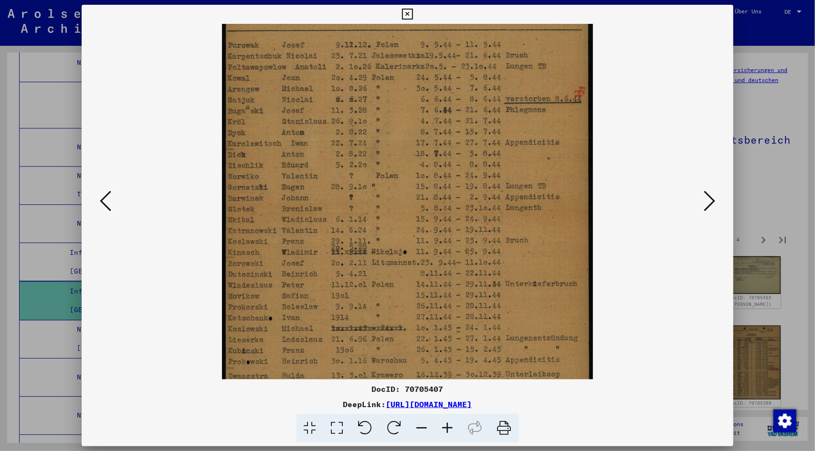
drag, startPoint x: 332, startPoint y: 256, endPoint x: 361, endPoint y: 144, distance: 115.8
click at [360, 147] on img at bounding box center [407, 180] width 371 height 523
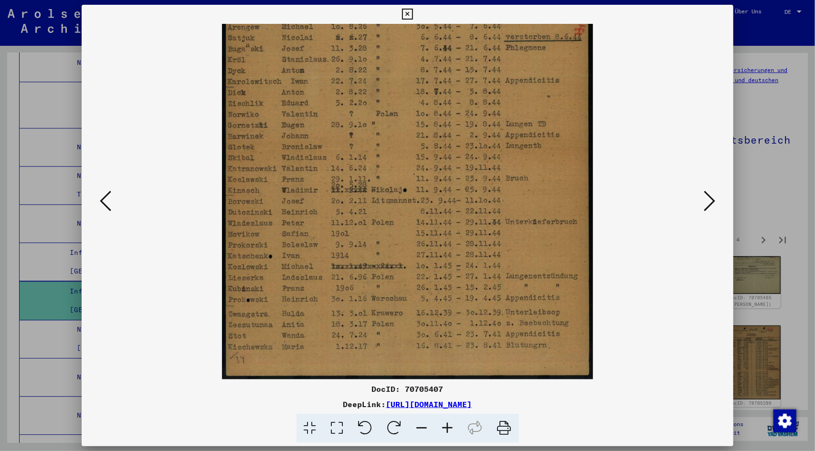
drag, startPoint x: 276, startPoint y: 242, endPoint x: 272, endPoint y: 165, distance: 77.4
click at [272, 163] on img at bounding box center [407, 118] width 371 height 523
click at [713, 201] on icon at bounding box center [709, 201] width 11 height 23
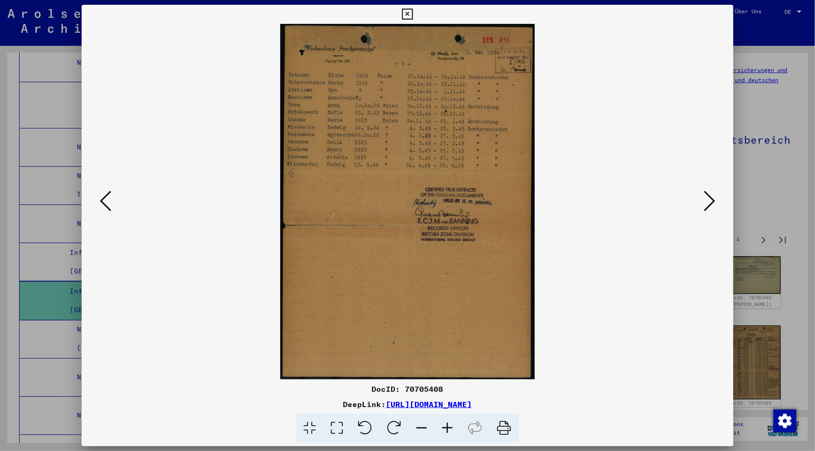
scroll to position [0, 0]
click at [708, 202] on icon at bounding box center [709, 201] width 11 height 23
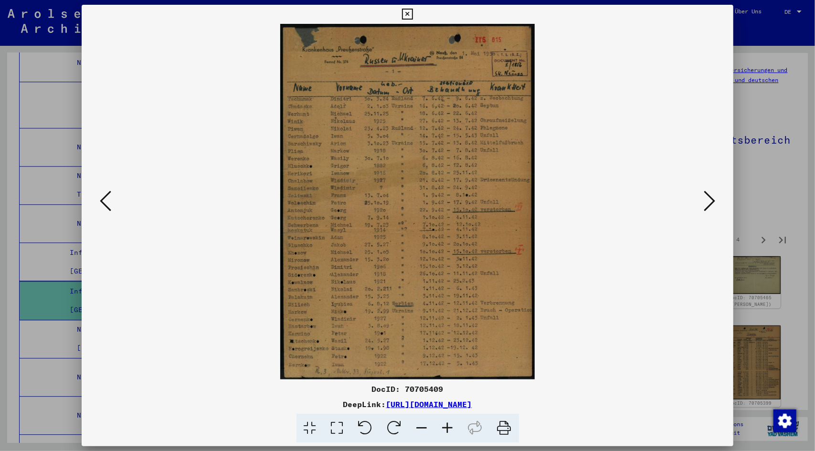
click at [708, 202] on icon at bounding box center [709, 201] width 11 height 23
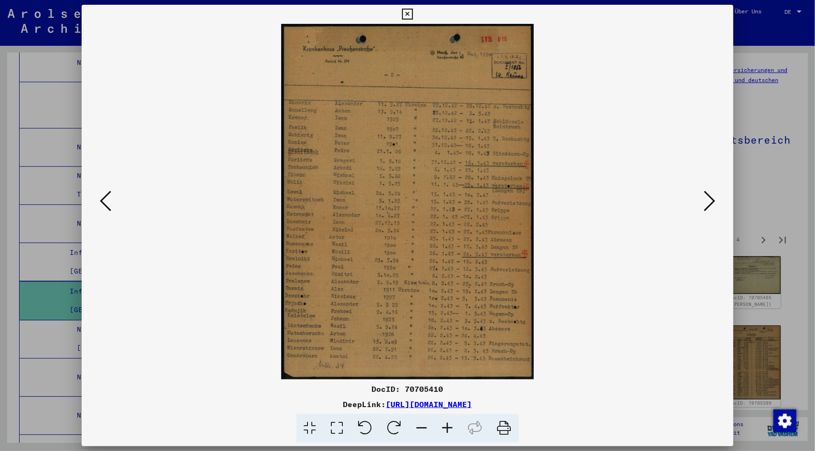
click at [708, 202] on icon at bounding box center [709, 201] width 11 height 23
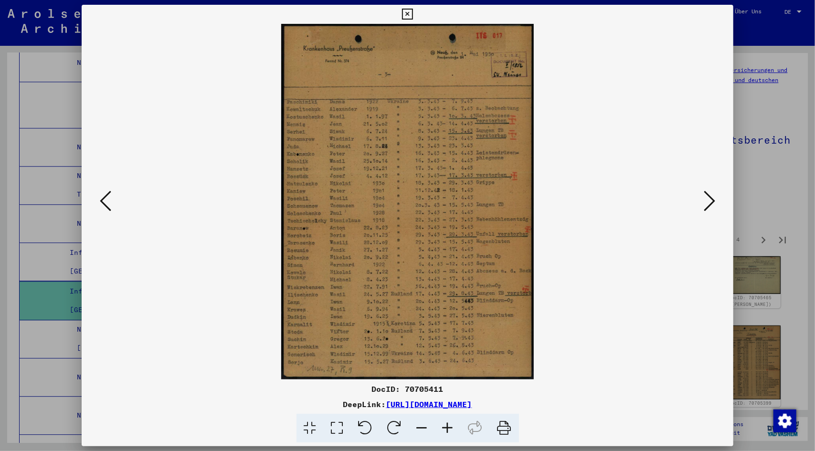
click at [708, 202] on icon at bounding box center [709, 201] width 11 height 23
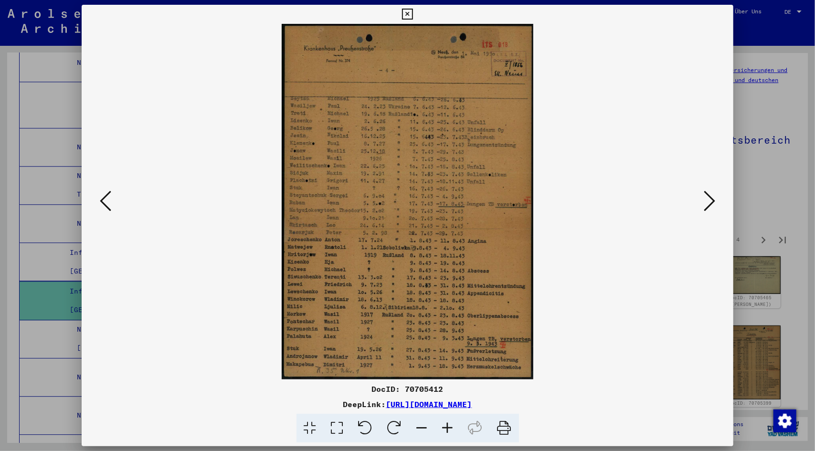
click at [708, 202] on icon at bounding box center [709, 201] width 11 height 23
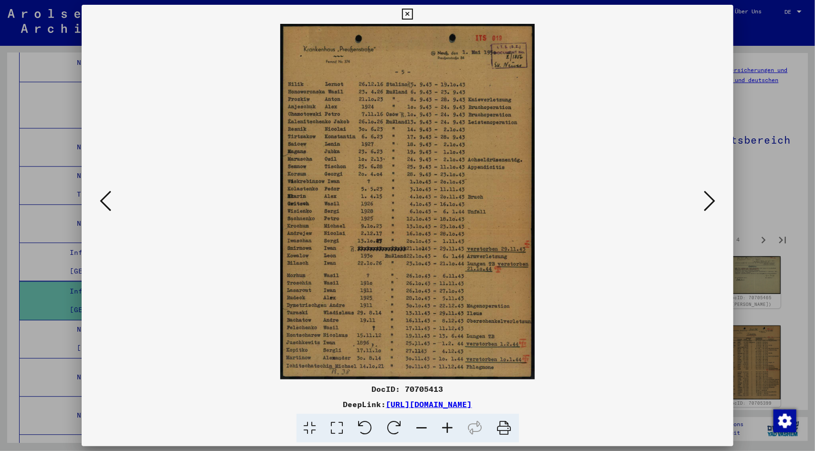
click at [708, 202] on icon at bounding box center [709, 201] width 11 height 23
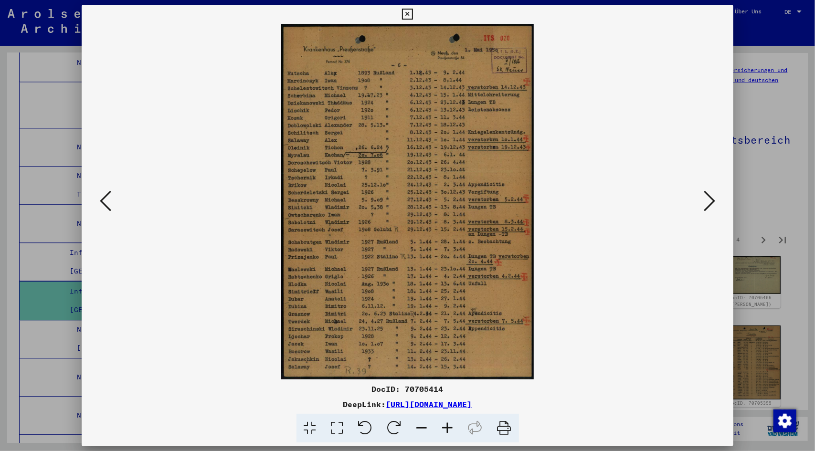
click at [708, 202] on icon at bounding box center [709, 201] width 11 height 23
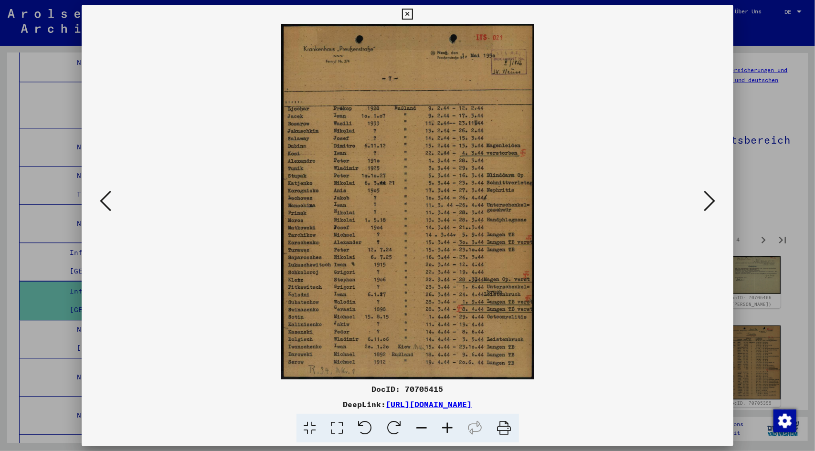
click at [710, 203] on icon at bounding box center [709, 201] width 11 height 23
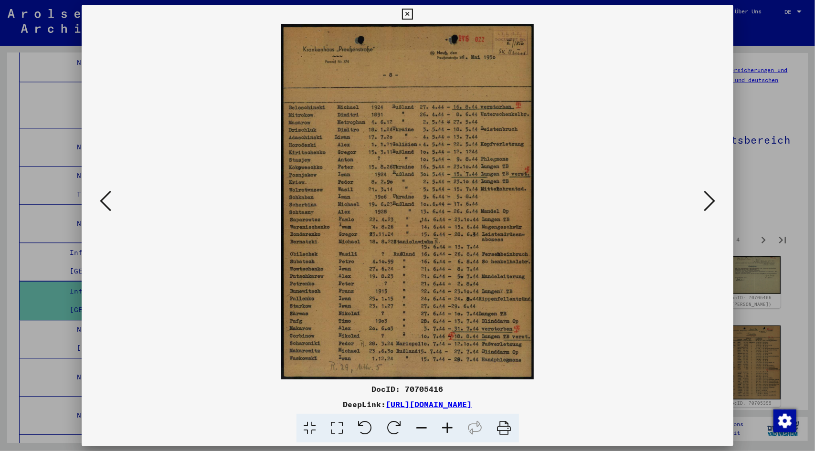
click at [710, 203] on icon at bounding box center [709, 201] width 11 height 23
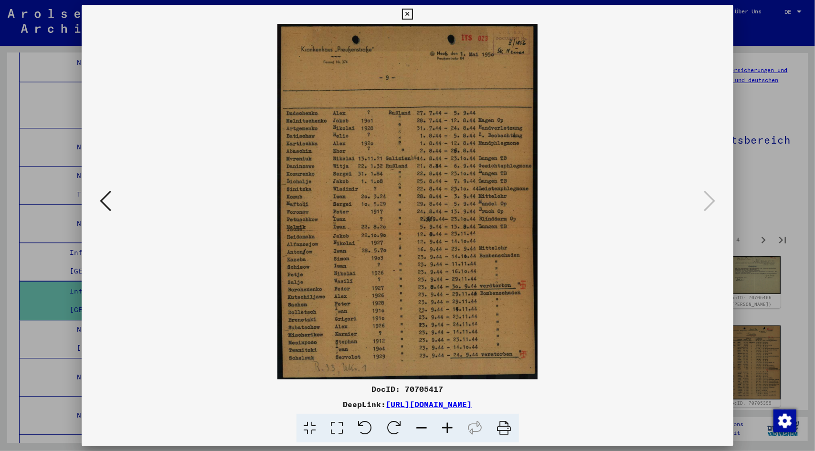
click at [405, 12] on icon at bounding box center [407, 14] width 11 height 11
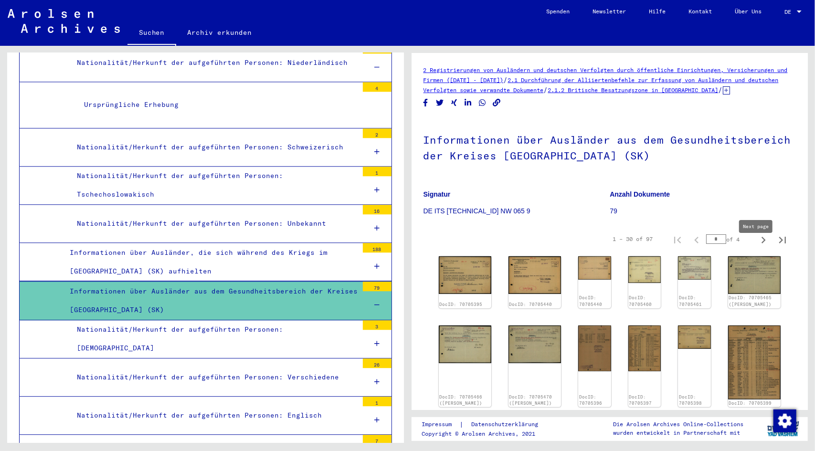
click at [757, 247] on icon "Next page" at bounding box center [763, 239] width 13 height 13
type input "*"
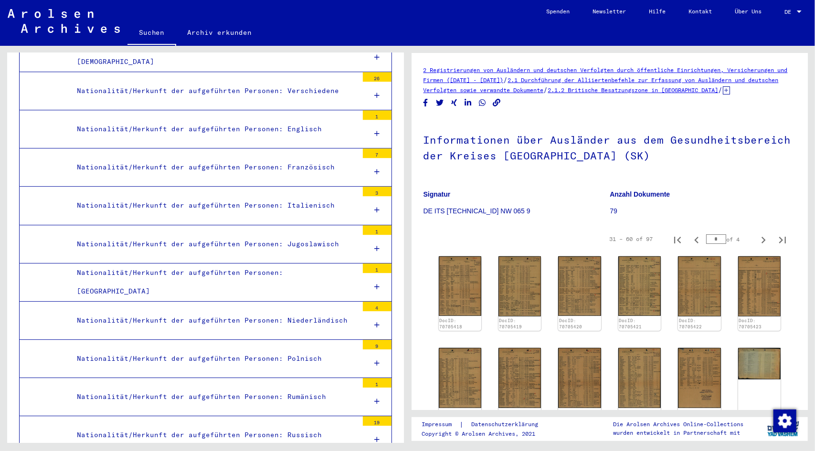
click at [271, 311] on div "Nationalität/Herkunft der aufgeführten Personen: Niederländisch" at bounding box center [214, 320] width 288 height 19
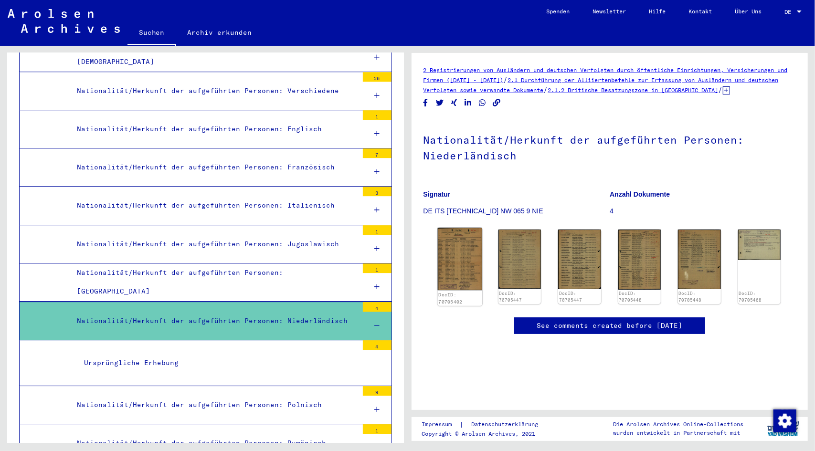
click at [452, 274] on img at bounding box center [459, 259] width 45 height 63
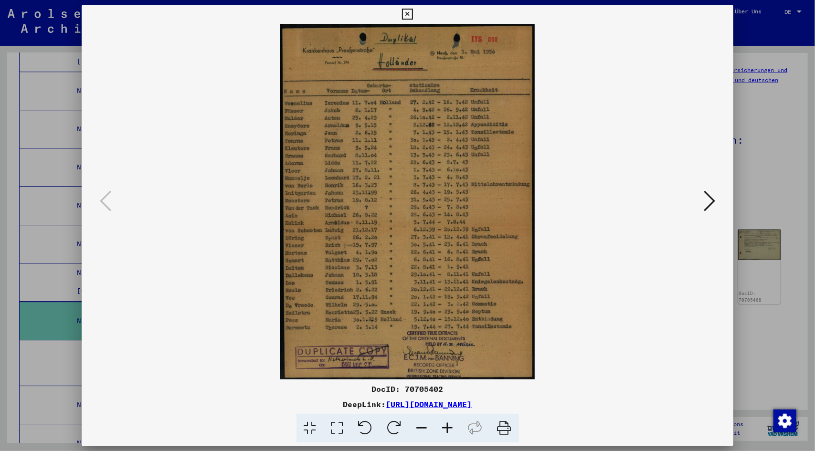
click at [449, 429] on icon at bounding box center [448, 428] width 26 height 29
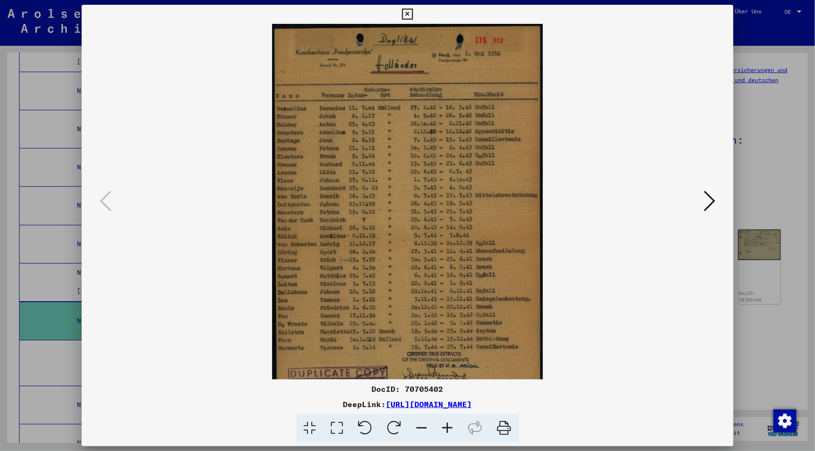
click at [449, 429] on icon at bounding box center [448, 428] width 26 height 29
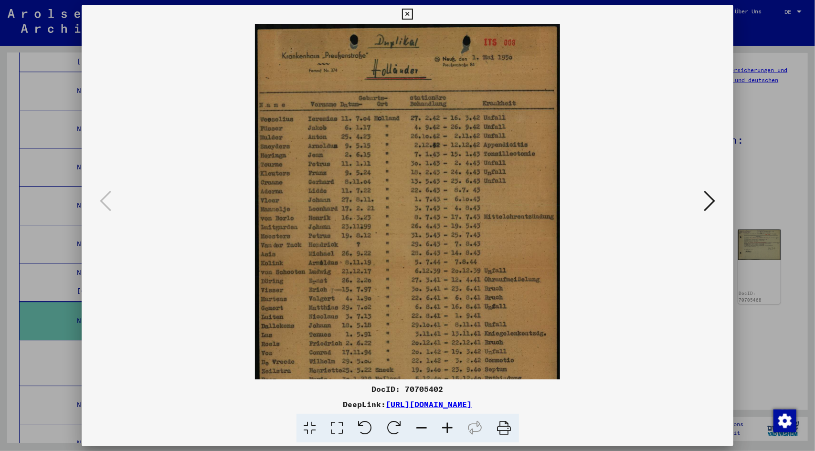
click at [449, 429] on icon at bounding box center [448, 428] width 26 height 29
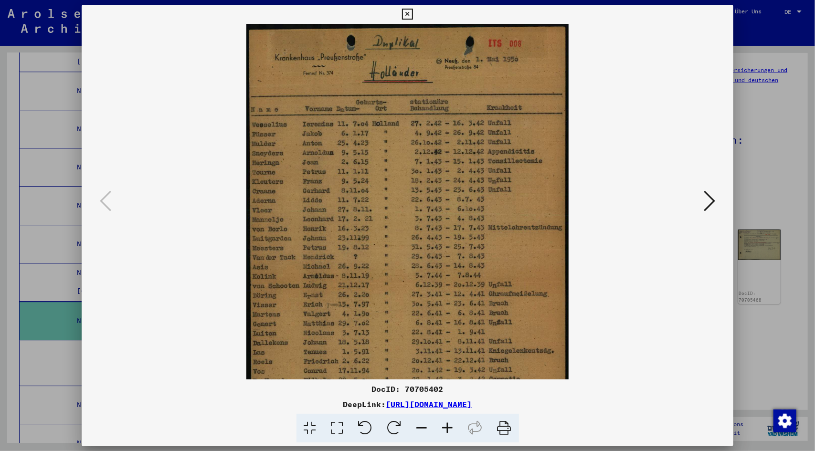
click at [449, 429] on icon at bounding box center [448, 428] width 26 height 29
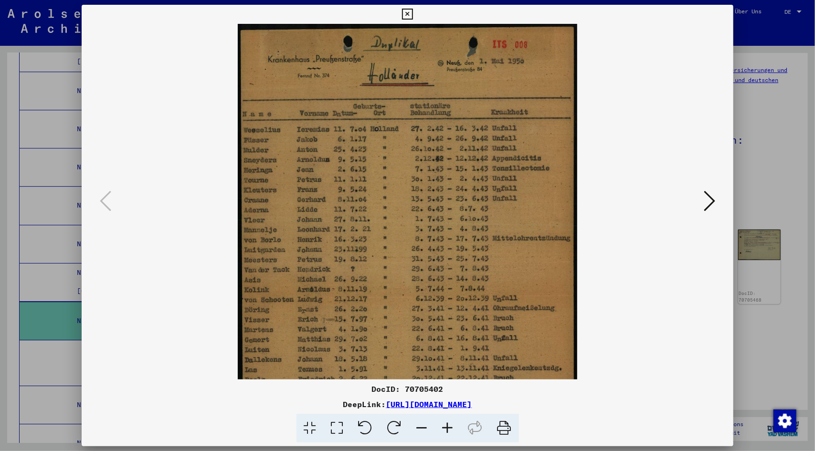
click at [449, 429] on icon at bounding box center [448, 428] width 26 height 29
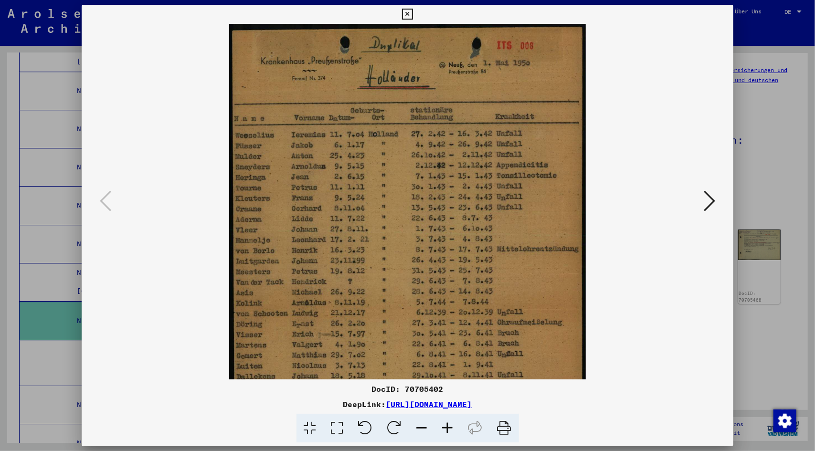
click at [449, 429] on icon at bounding box center [448, 428] width 26 height 29
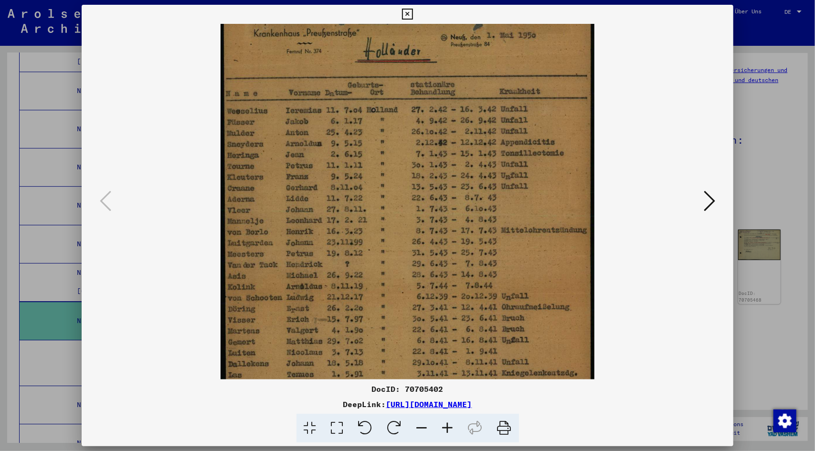
drag, startPoint x: 249, startPoint y: 178, endPoint x: 261, endPoint y: 148, distance: 31.9
click at [261, 147] on img at bounding box center [407, 255] width 373 height 523
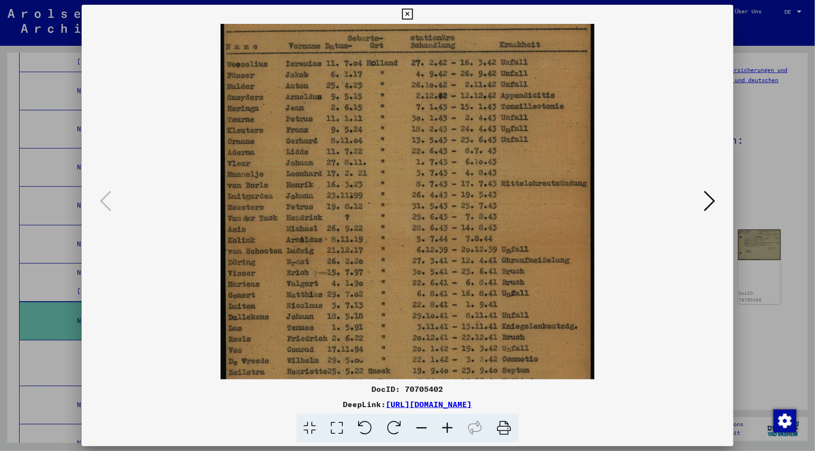
drag, startPoint x: 254, startPoint y: 174, endPoint x: 259, endPoint y: 130, distance: 44.1
click at [259, 130] on img at bounding box center [407, 208] width 373 height 523
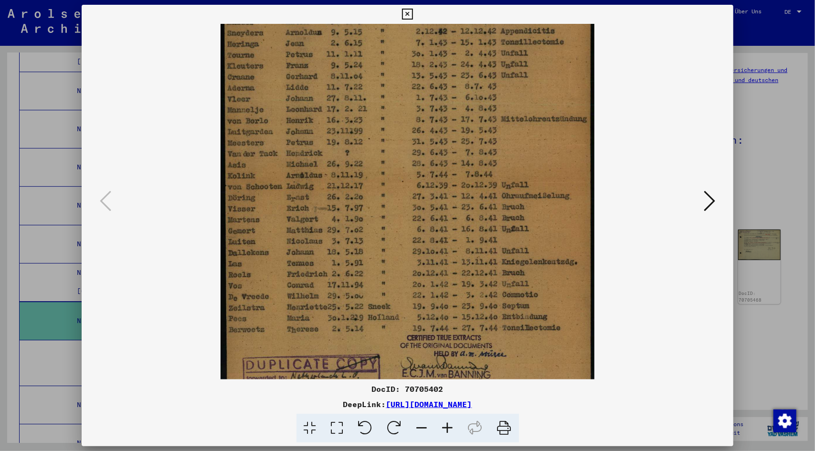
drag, startPoint x: 249, startPoint y: 193, endPoint x: 256, endPoint y: 133, distance: 60.6
click at [256, 133] on img at bounding box center [407, 144] width 373 height 523
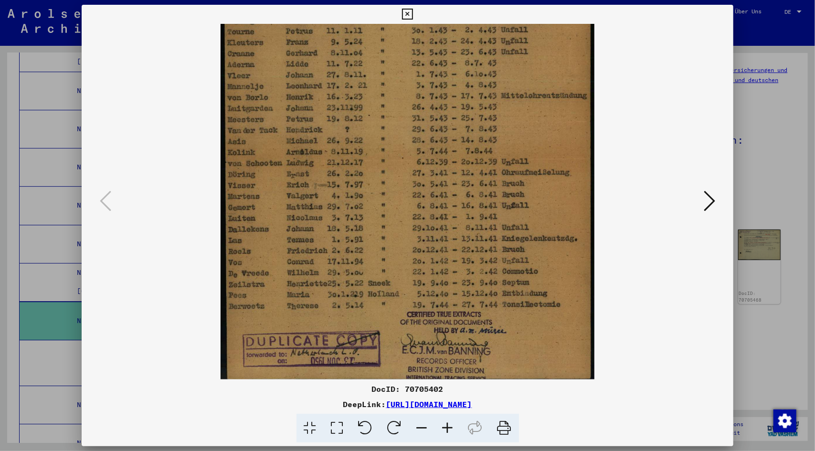
scroll to position [167, 0]
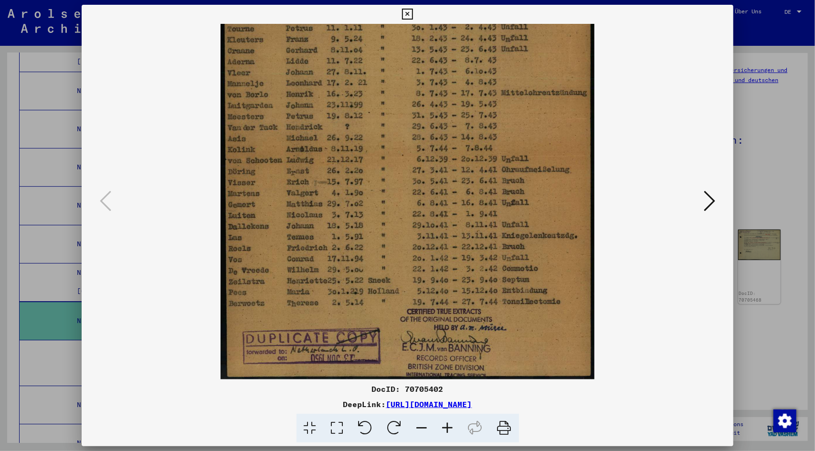
drag, startPoint x: 253, startPoint y: 233, endPoint x: 259, endPoint y: 188, distance: 46.3
click at [259, 188] on img at bounding box center [407, 118] width 373 height 523
click at [710, 200] on icon at bounding box center [709, 201] width 11 height 23
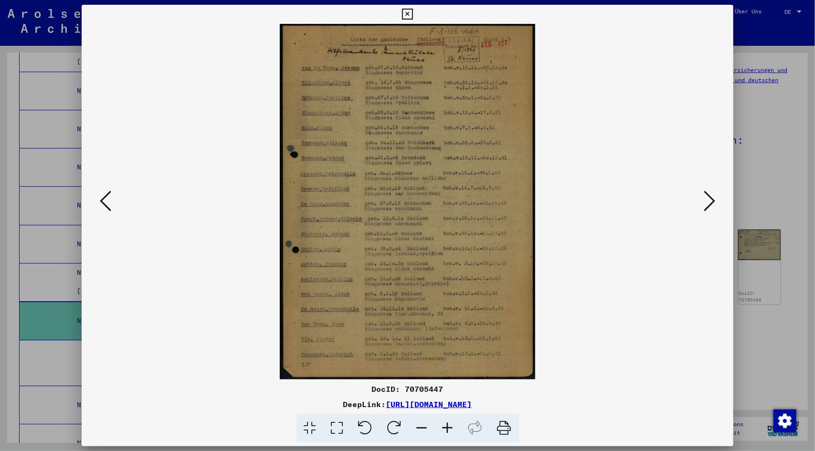
click at [447, 433] on icon at bounding box center [448, 428] width 26 height 29
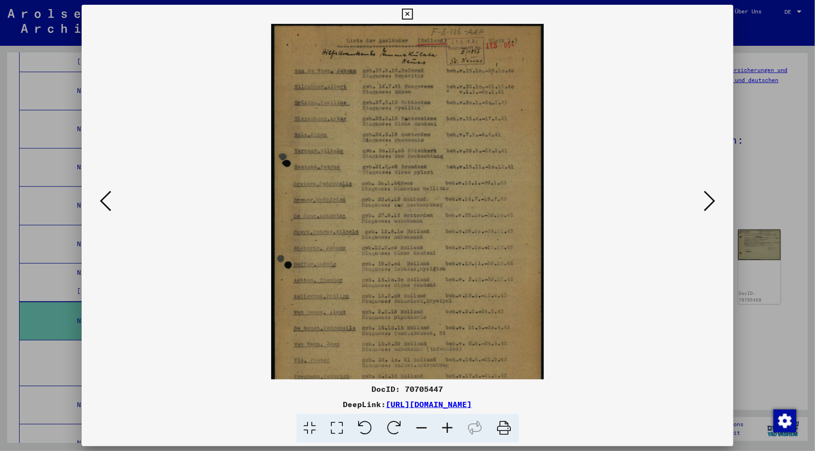
click at [447, 432] on icon at bounding box center [448, 428] width 26 height 29
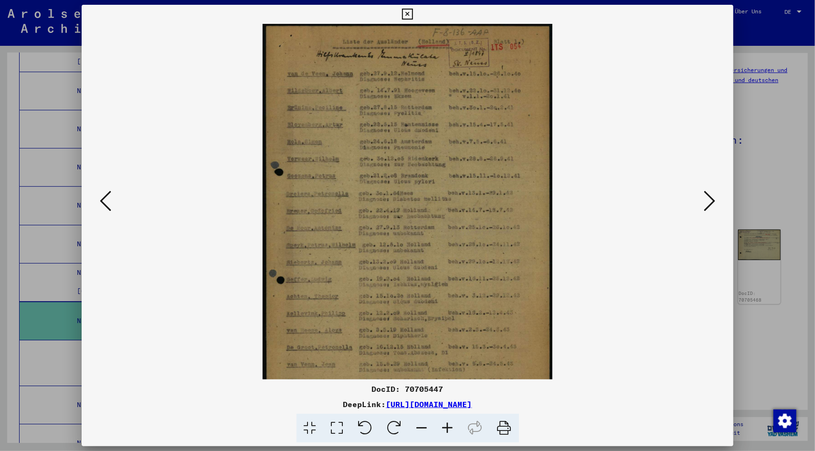
click at [447, 432] on icon at bounding box center [448, 428] width 26 height 29
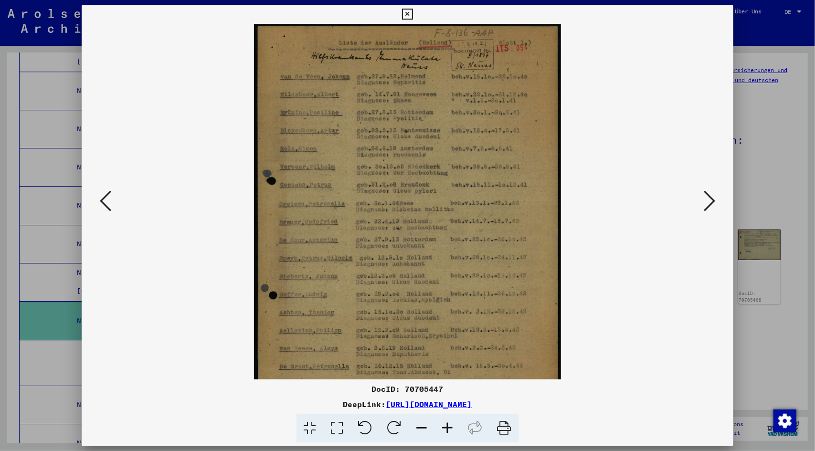
click at [447, 432] on icon at bounding box center [448, 428] width 26 height 29
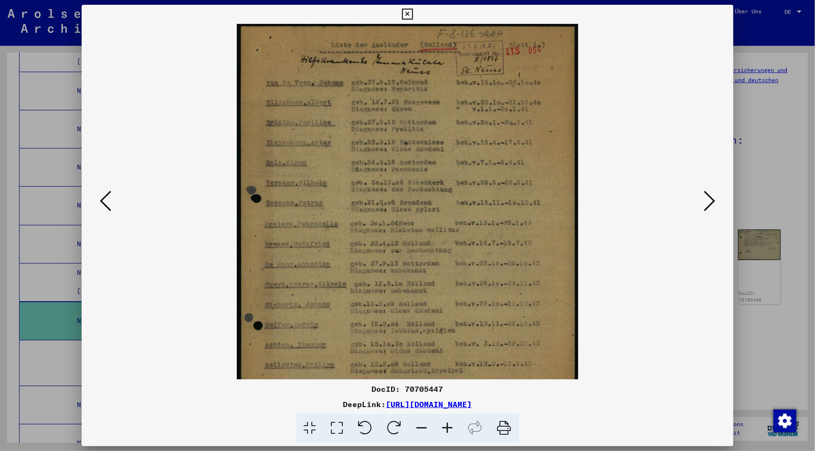
click at [447, 432] on icon at bounding box center [448, 428] width 26 height 29
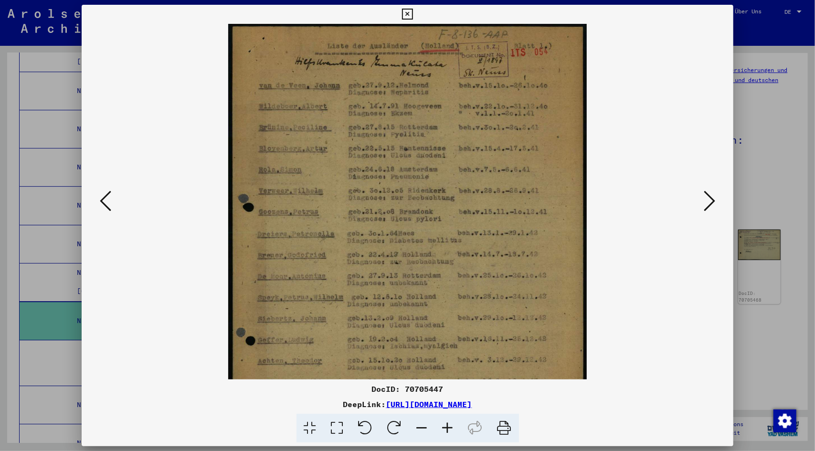
click at [447, 432] on icon at bounding box center [448, 428] width 26 height 29
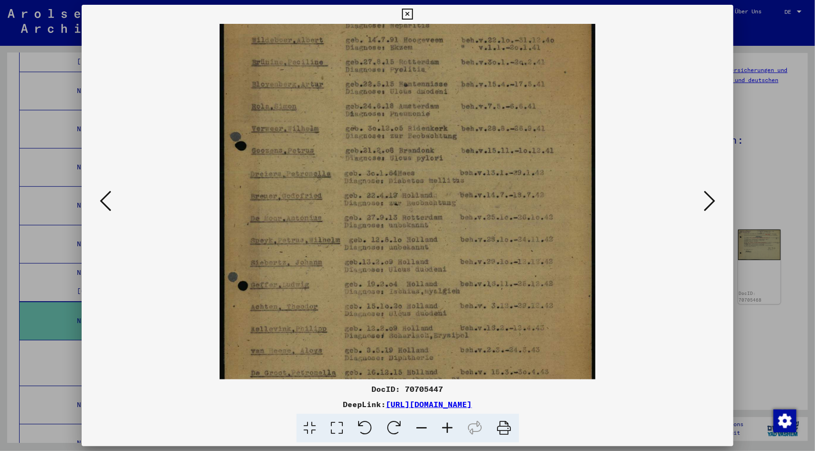
drag, startPoint x: 313, startPoint y: 165, endPoint x: 323, endPoint y: 90, distance: 75.2
click at [323, 90] on img at bounding box center [408, 215] width 376 height 523
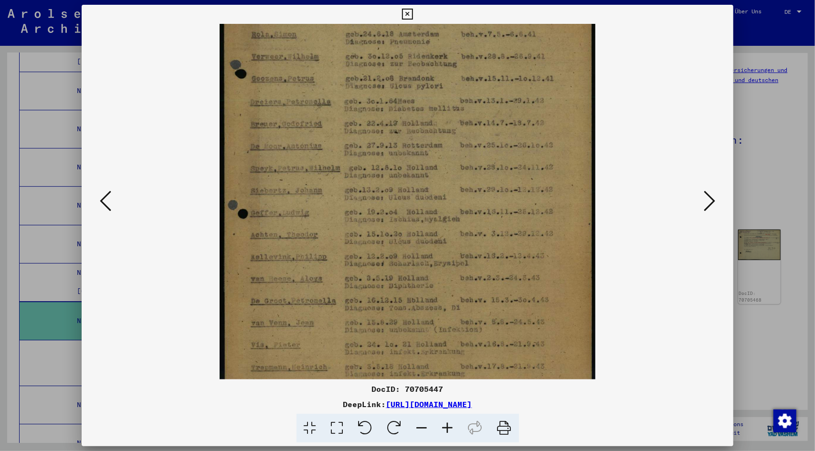
scroll to position [167, 0]
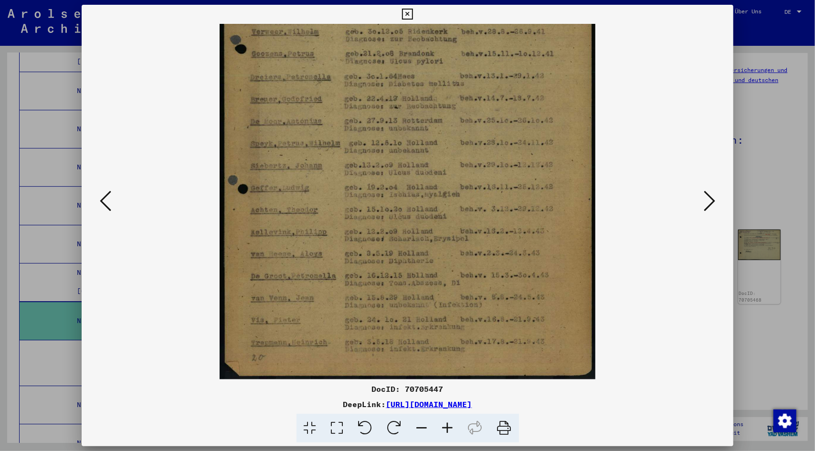
drag, startPoint x: 298, startPoint y: 227, endPoint x: 300, endPoint y: 101, distance: 125.6
click at [300, 101] on img at bounding box center [408, 118] width 376 height 523
click at [707, 195] on icon at bounding box center [709, 201] width 11 height 23
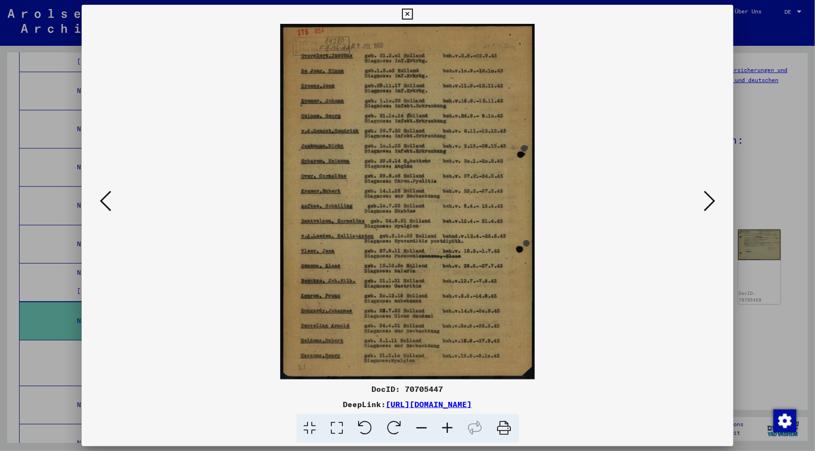
click at [449, 431] on icon at bounding box center [448, 428] width 26 height 29
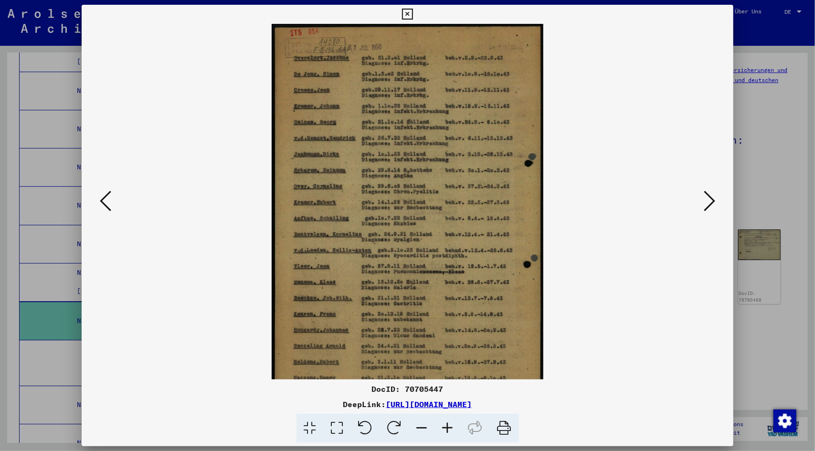
click at [449, 431] on icon at bounding box center [448, 428] width 26 height 29
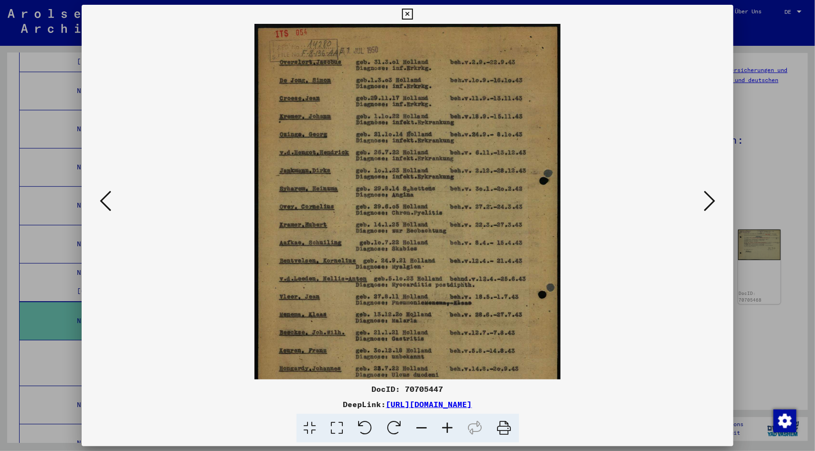
click at [449, 431] on icon at bounding box center [448, 428] width 26 height 29
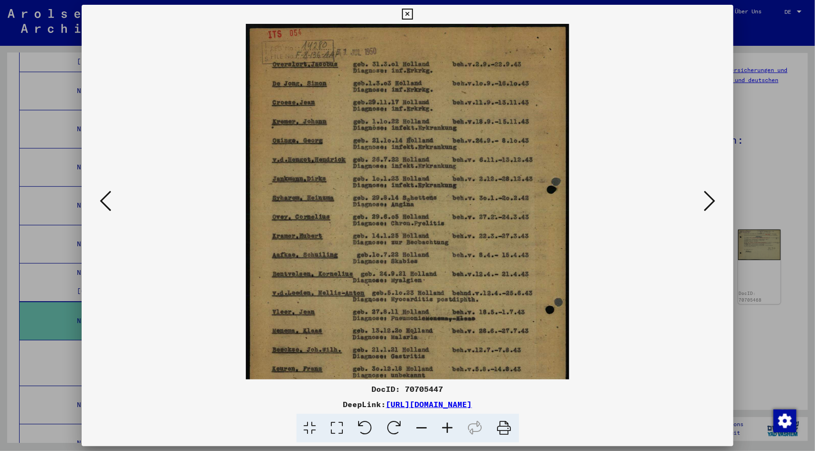
click at [449, 431] on icon at bounding box center [448, 428] width 26 height 29
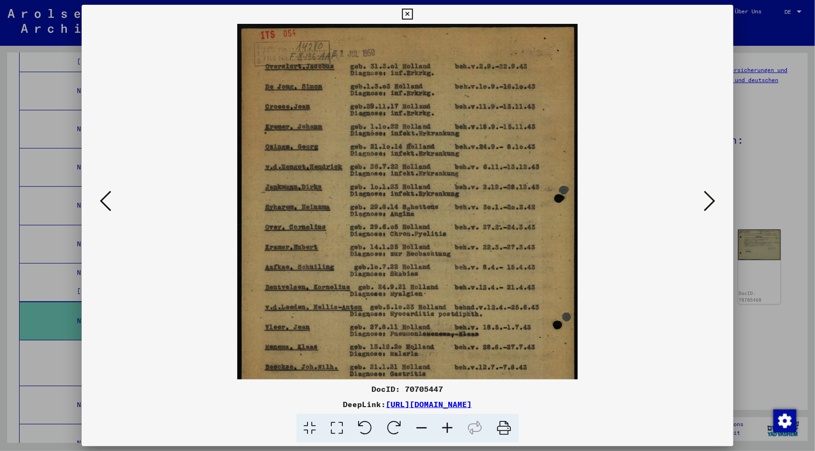
click at [449, 431] on icon at bounding box center [448, 428] width 26 height 29
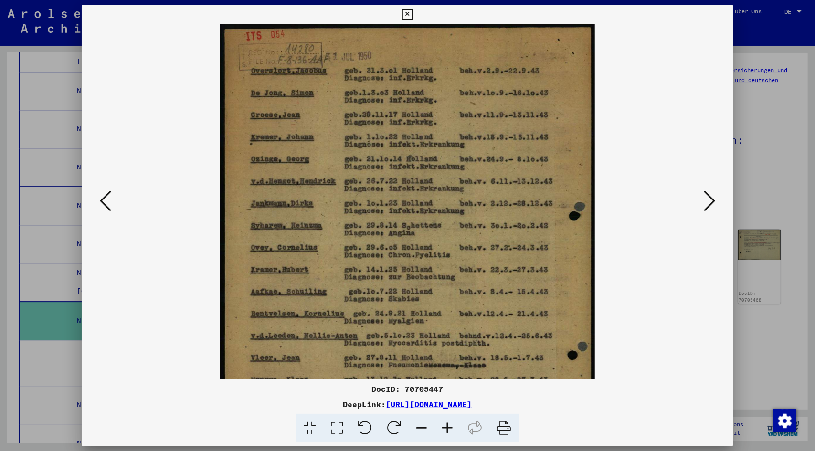
click at [449, 431] on icon at bounding box center [448, 428] width 26 height 29
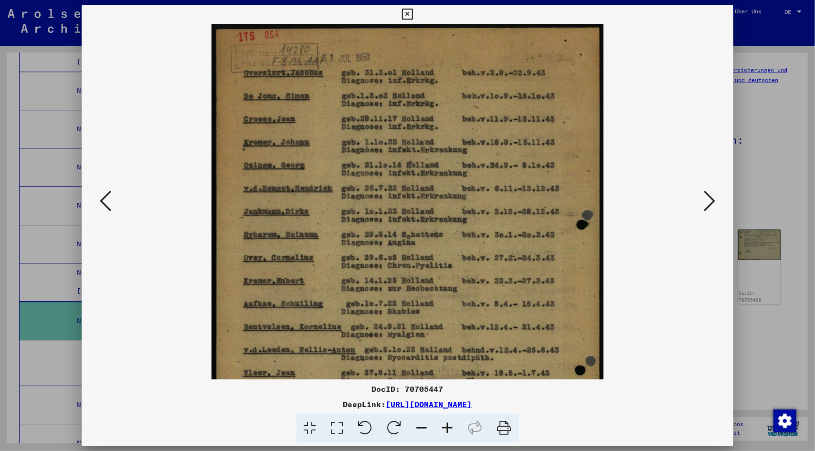
click at [449, 431] on icon at bounding box center [448, 428] width 26 height 29
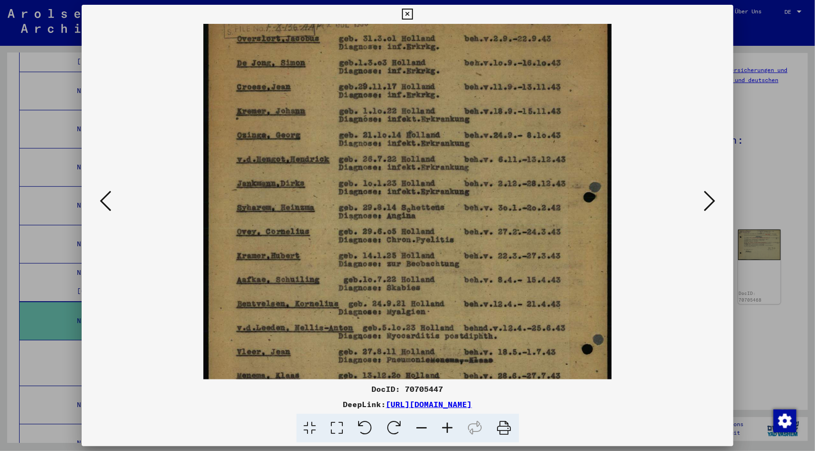
drag, startPoint x: 317, startPoint y: 125, endPoint x: 320, endPoint y: 88, distance: 36.4
click at [320, 88] on img at bounding box center [407, 273] width 409 height 571
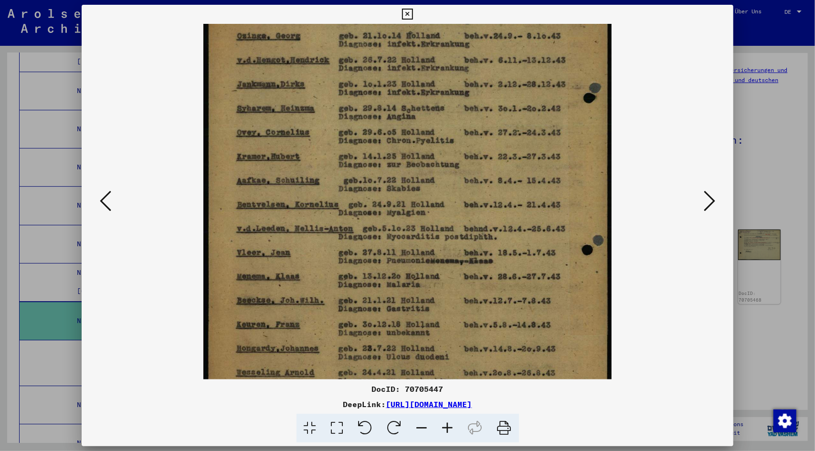
drag, startPoint x: 332, startPoint y: 191, endPoint x: 341, endPoint y: 107, distance: 83.6
click at [342, 107] on img at bounding box center [407, 173] width 409 height 571
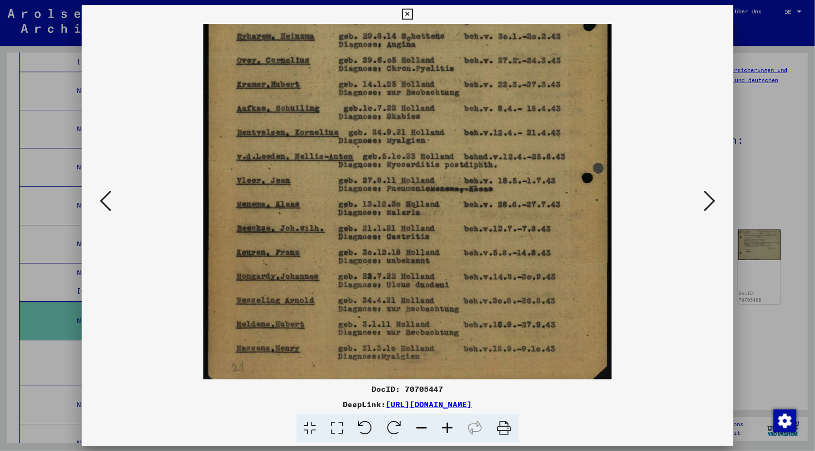
scroll to position [215, 0]
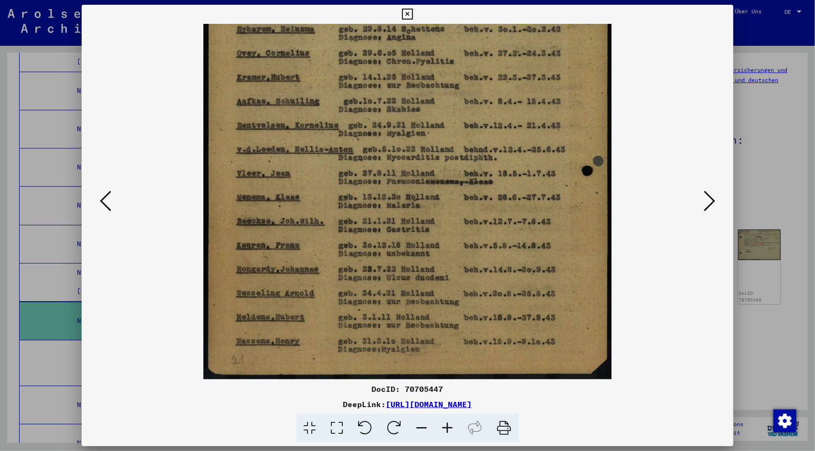
drag, startPoint x: 316, startPoint y: 232, endPoint x: 343, endPoint y: 116, distance: 118.8
click at [343, 116] on img at bounding box center [407, 94] width 409 height 571
click at [712, 198] on icon at bounding box center [709, 201] width 11 height 23
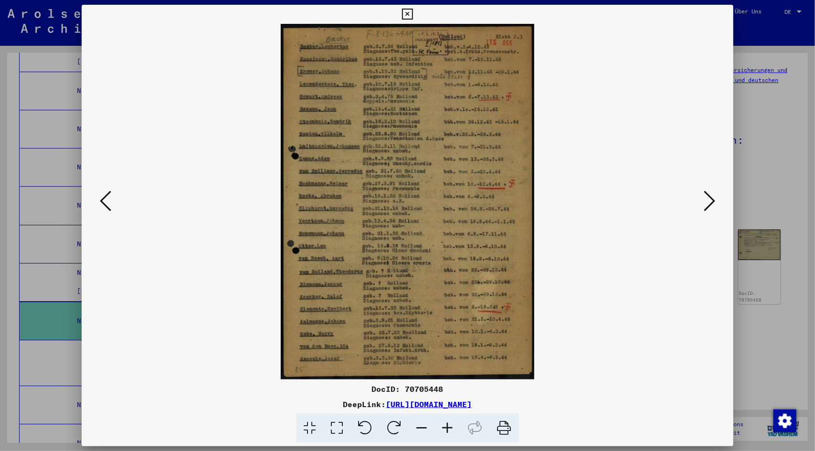
click at [449, 421] on icon at bounding box center [448, 428] width 26 height 29
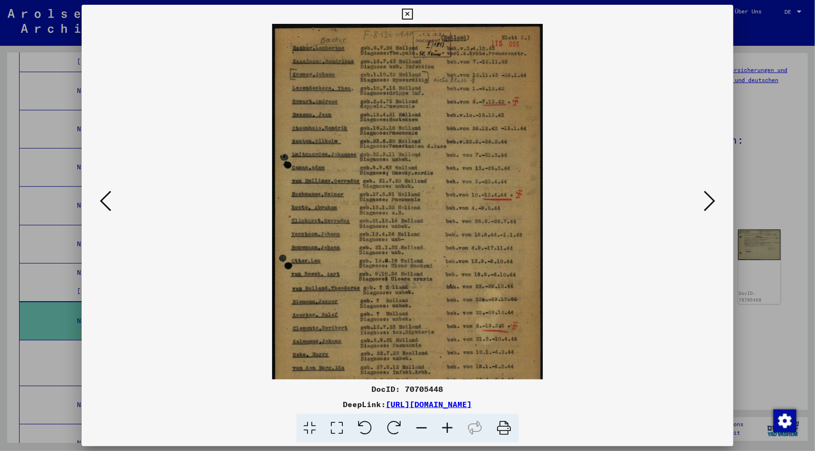
click at [449, 421] on icon at bounding box center [448, 428] width 26 height 29
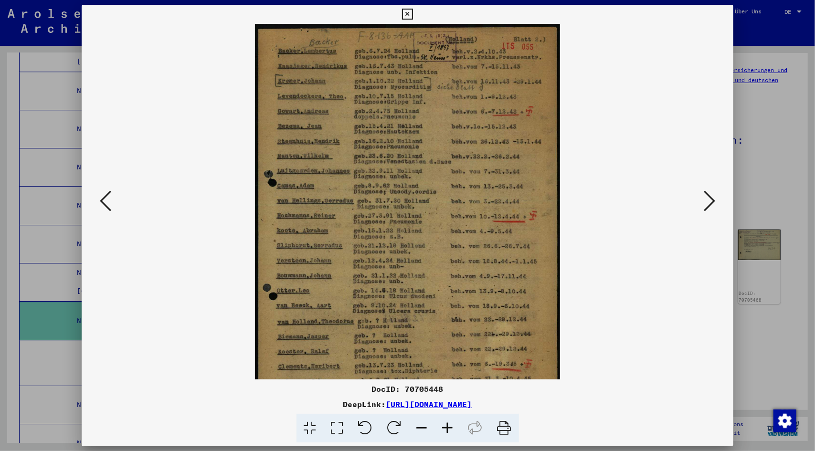
click at [449, 421] on icon at bounding box center [448, 428] width 26 height 29
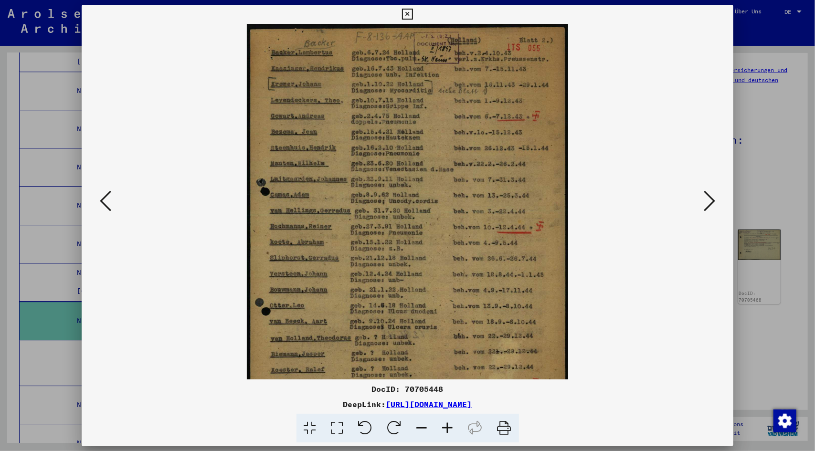
click at [449, 421] on icon at bounding box center [448, 428] width 26 height 29
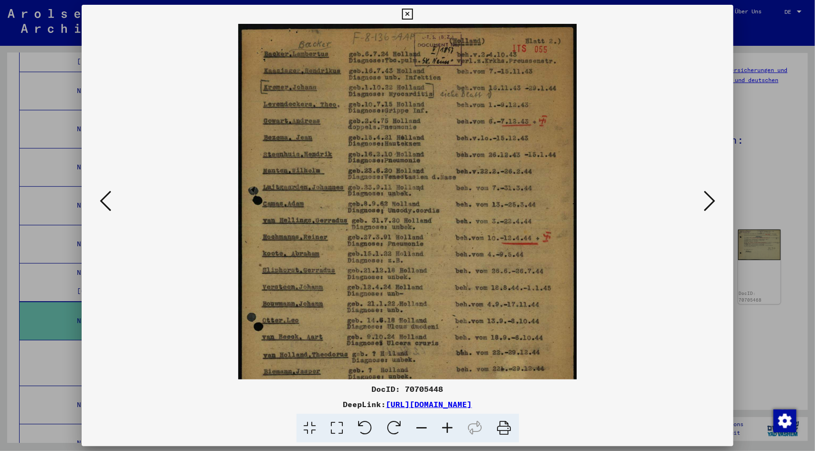
click at [449, 421] on icon at bounding box center [448, 428] width 26 height 29
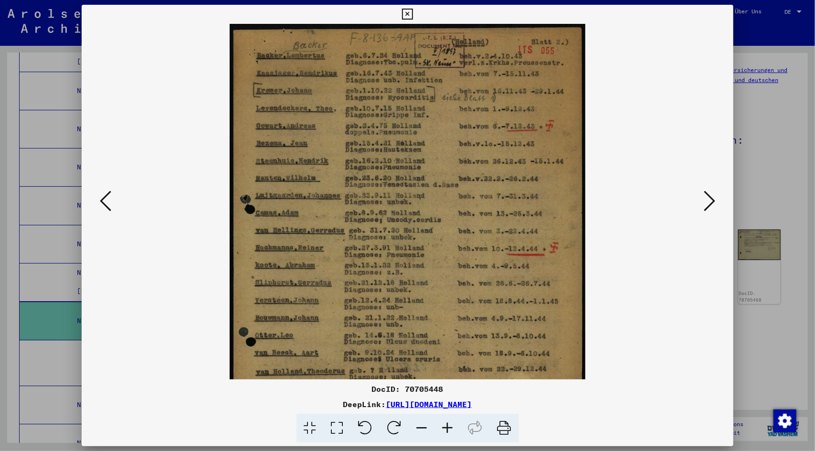
click at [449, 421] on icon at bounding box center [448, 428] width 26 height 29
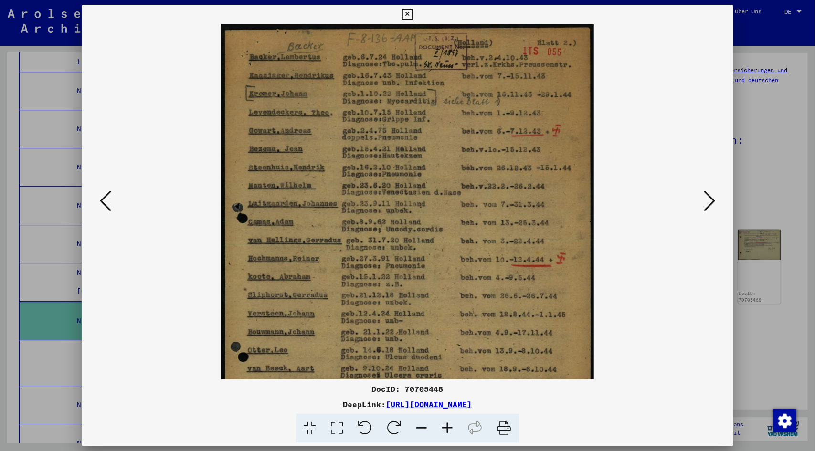
click at [450, 422] on icon at bounding box center [448, 428] width 26 height 29
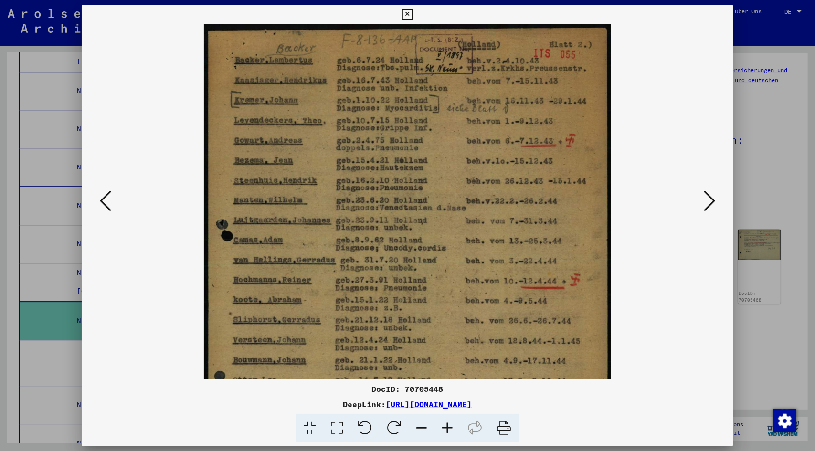
click at [450, 422] on icon at bounding box center [448, 428] width 26 height 29
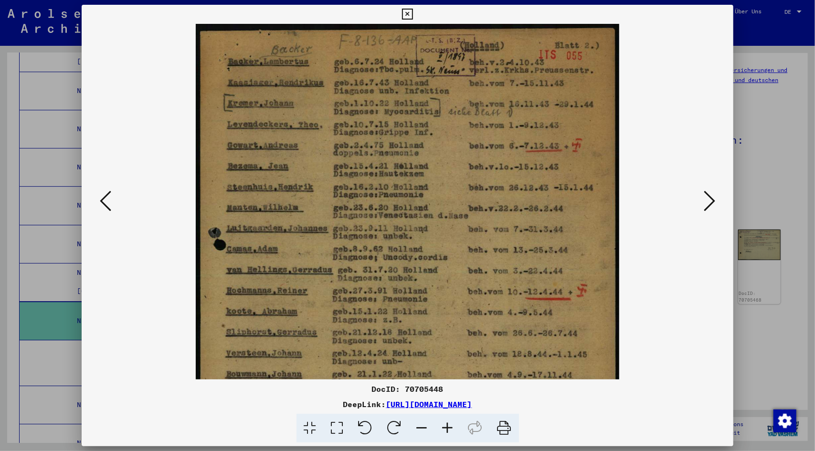
click at [450, 422] on icon at bounding box center [448, 428] width 26 height 29
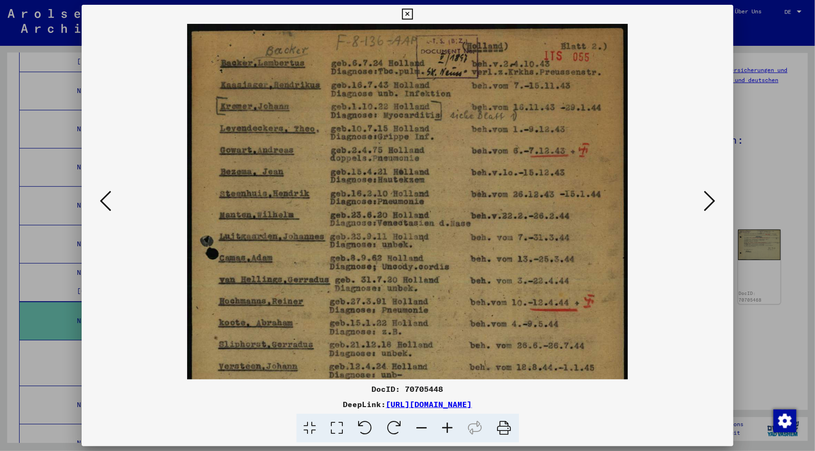
click at [450, 422] on icon at bounding box center [448, 428] width 26 height 29
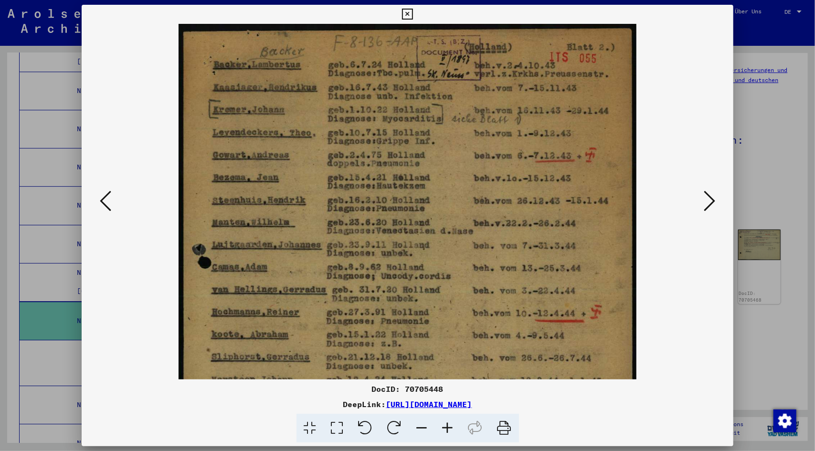
drag, startPoint x: 450, startPoint y: 422, endPoint x: 380, endPoint y: 329, distance: 115.5
click at [450, 421] on icon at bounding box center [448, 428] width 26 height 29
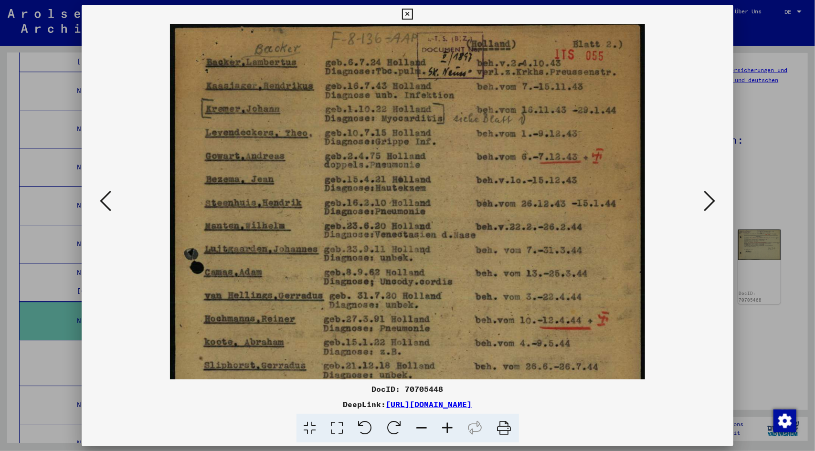
scroll to position [4, 0]
click at [317, 113] on img at bounding box center [407, 353] width 475 height 666
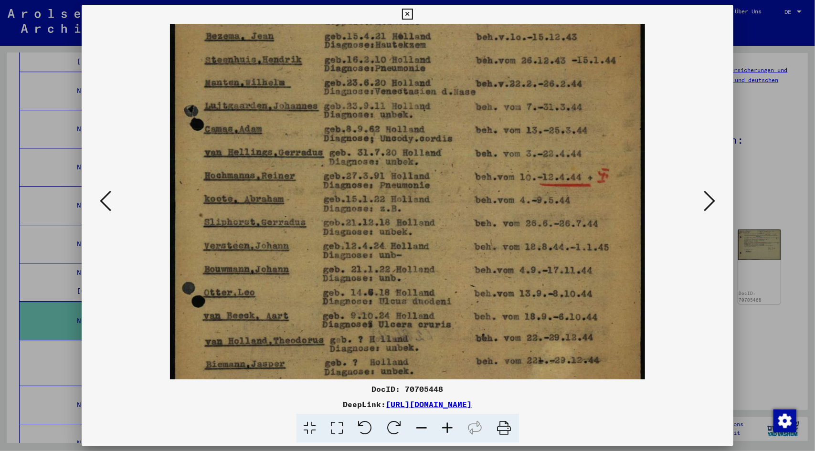
scroll to position [153, 0]
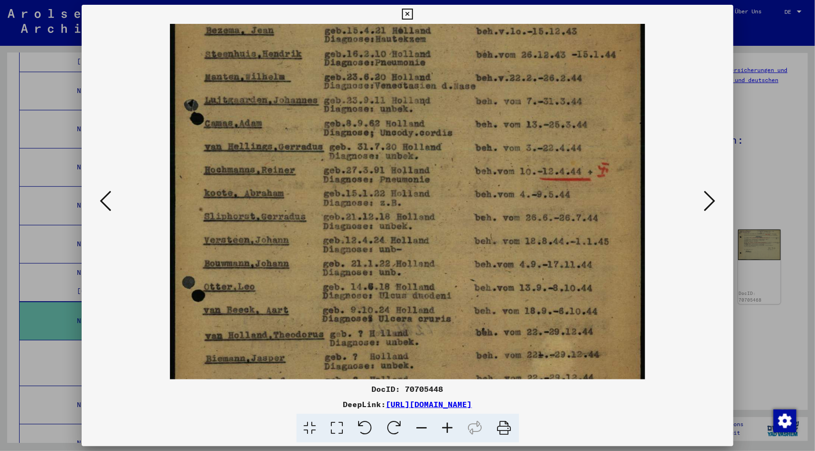
drag, startPoint x: 284, startPoint y: 222, endPoint x: 284, endPoint y: 76, distance: 146.1
click at [284, 76] on img at bounding box center [407, 204] width 475 height 666
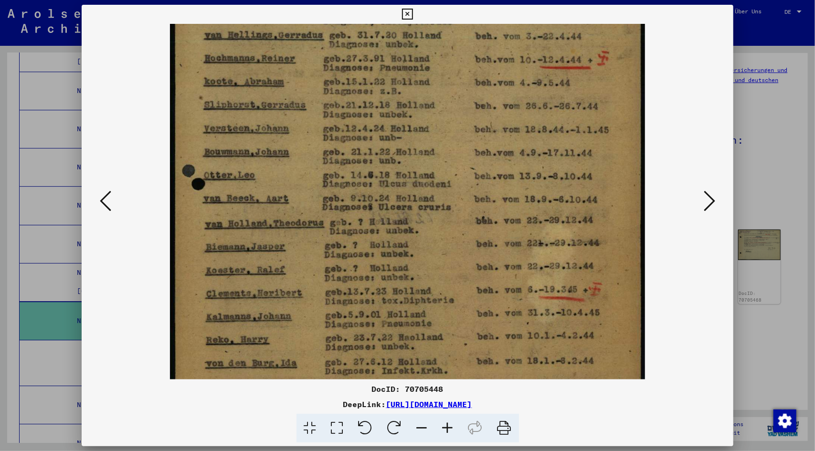
scroll to position [288, 0]
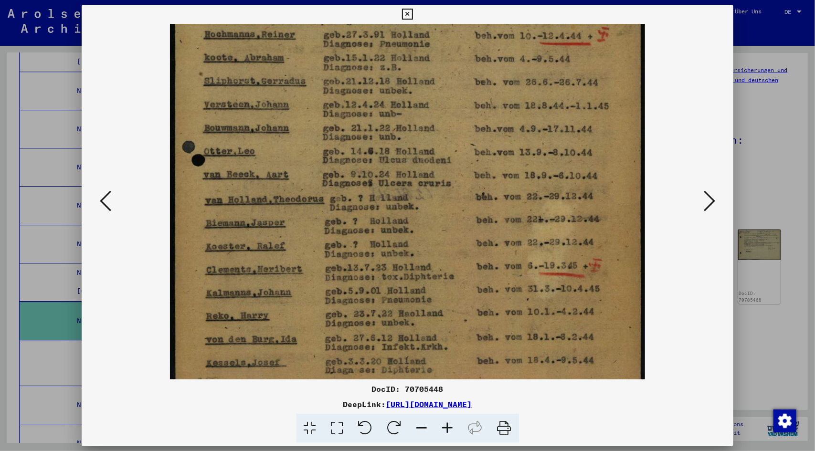
drag, startPoint x: 279, startPoint y: 218, endPoint x: 298, endPoint y: 88, distance: 131.7
click at [298, 88] on img at bounding box center [407, 68] width 475 height 666
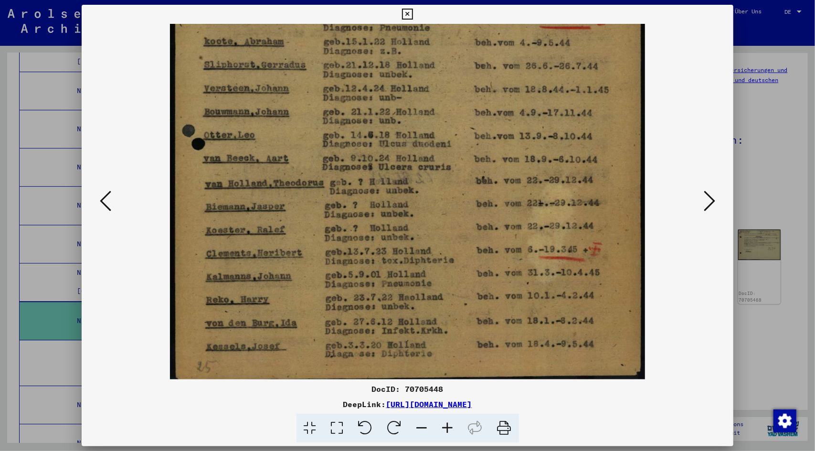
scroll to position [310, 0]
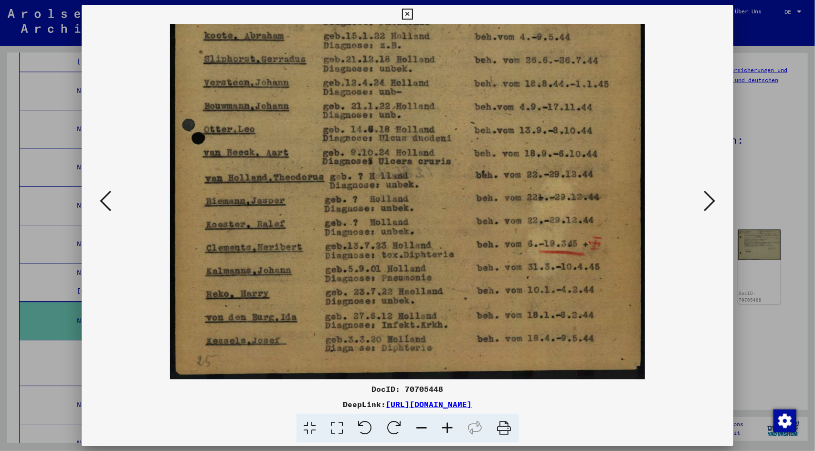
drag, startPoint x: 288, startPoint y: 236, endPoint x: 293, endPoint y: 154, distance: 82.3
click at [291, 157] on img at bounding box center [407, 47] width 475 height 666
click at [710, 201] on icon at bounding box center [709, 201] width 11 height 23
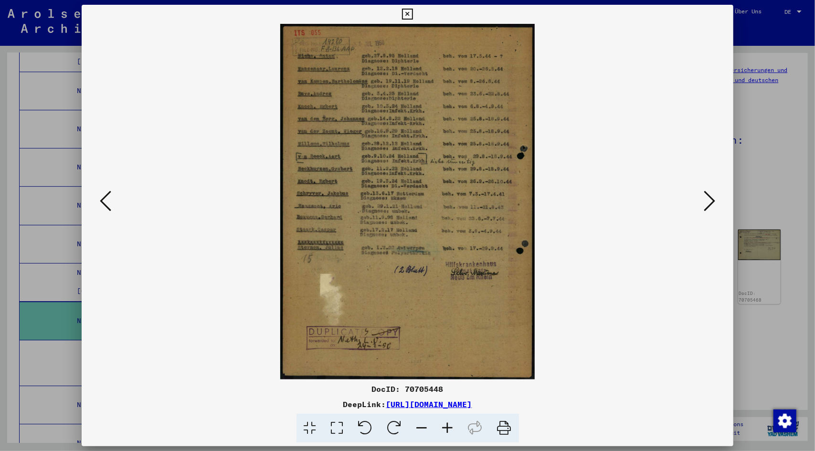
click at [445, 427] on icon at bounding box center [448, 428] width 26 height 29
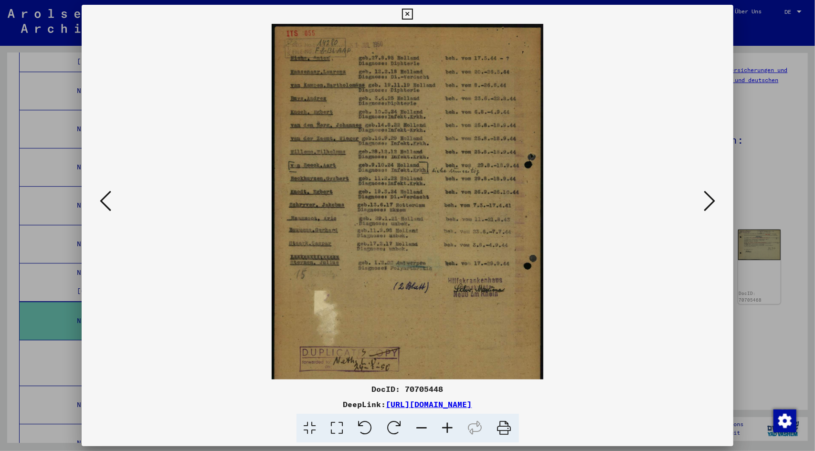
click at [445, 427] on icon at bounding box center [448, 428] width 26 height 29
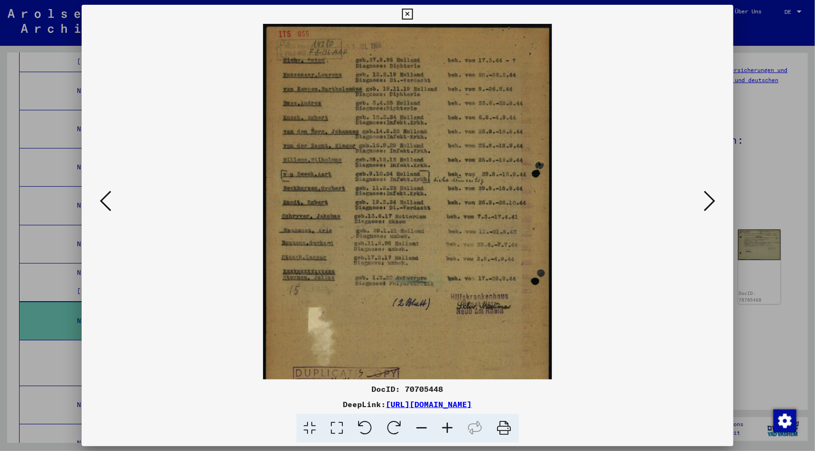
click at [445, 427] on icon at bounding box center [448, 428] width 26 height 29
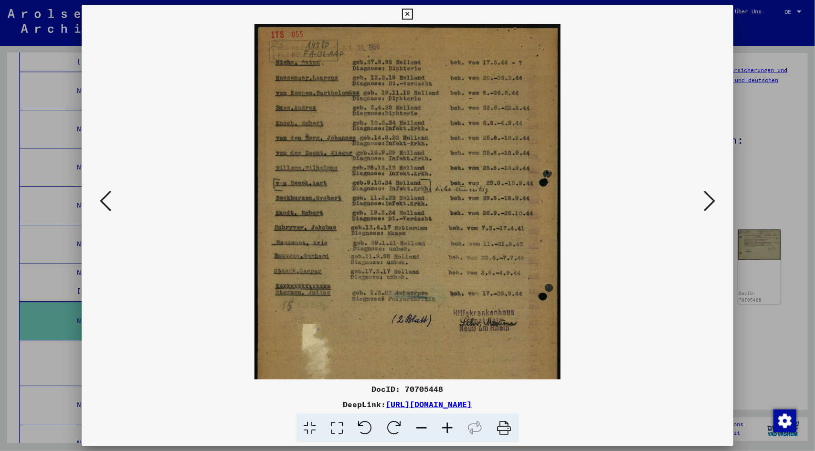
click at [445, 427] on icon at bounding box center [448, 428] width 26 height 29
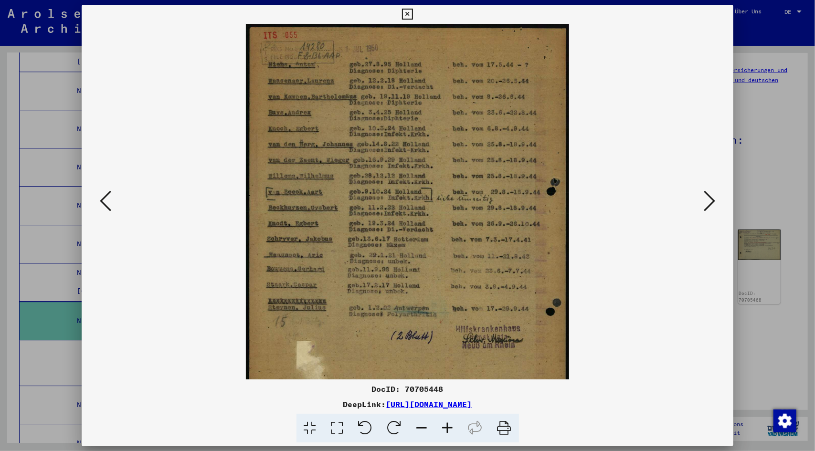
click at [445, 427] on icon at bounding box center [448, 428] width 26 height 29
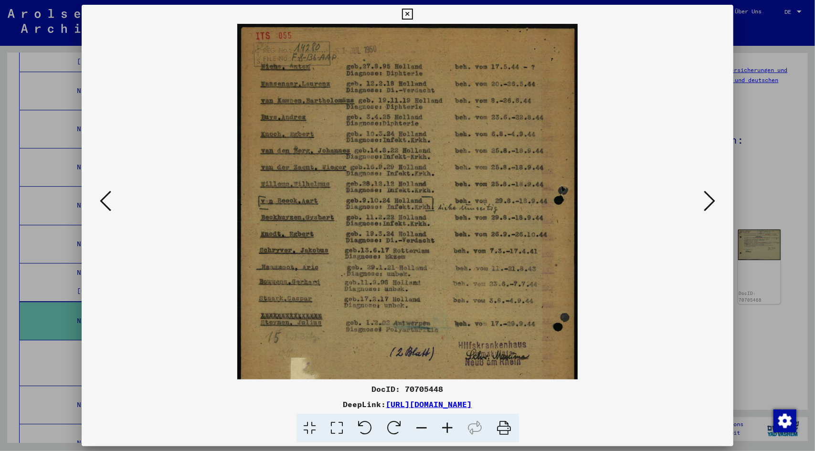
click at [445, 427] on icon at bounding box center [448, 428] width 26 height 29
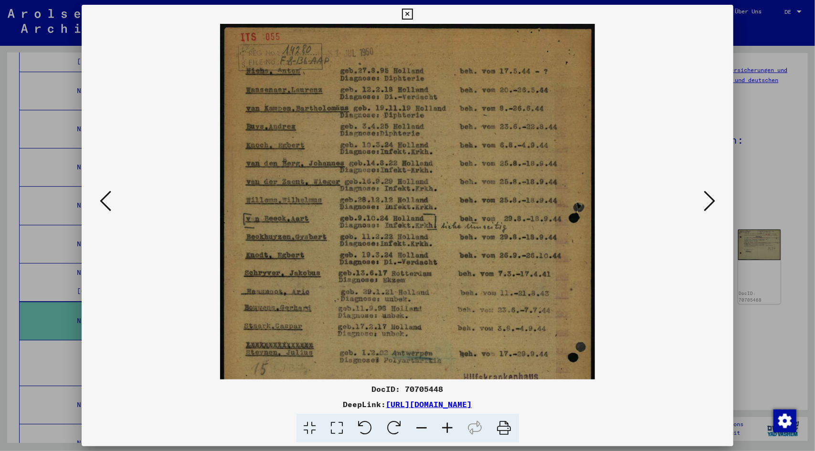
click at [445, 427] on icon at bounding box center [448, 428] width 26 height 29
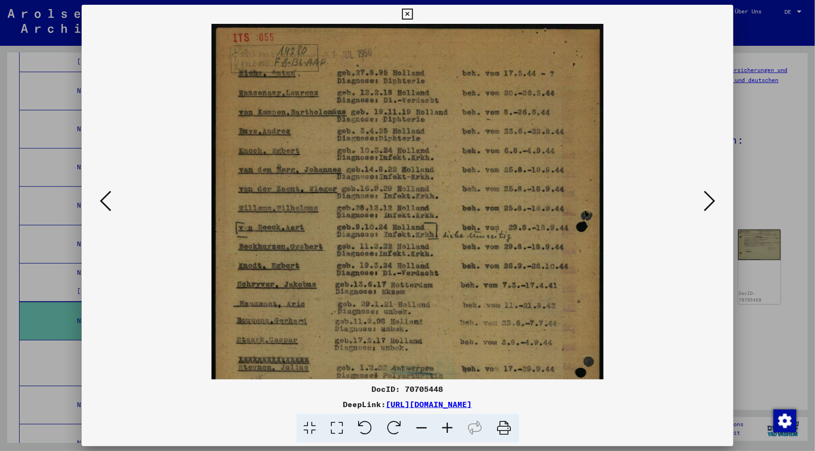
click at [445, 427] on icon at bounding box center [448, 428] width 26 height 29
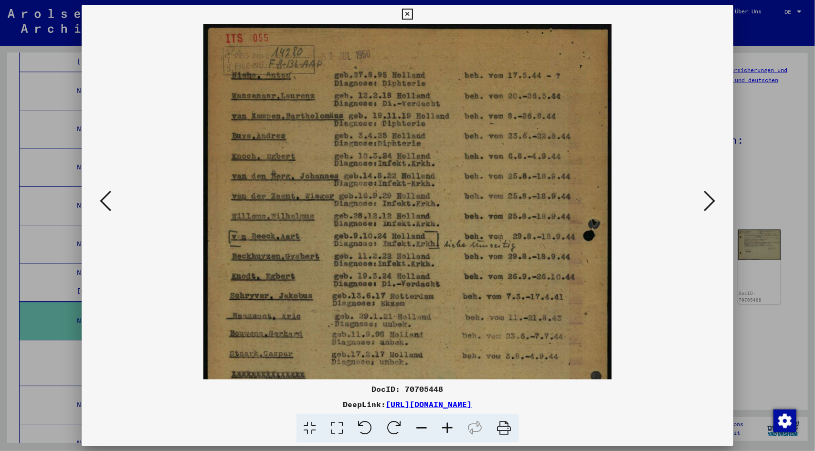
click at [445, 427] on icon at bounding box center [448, 428] width 26 height 29
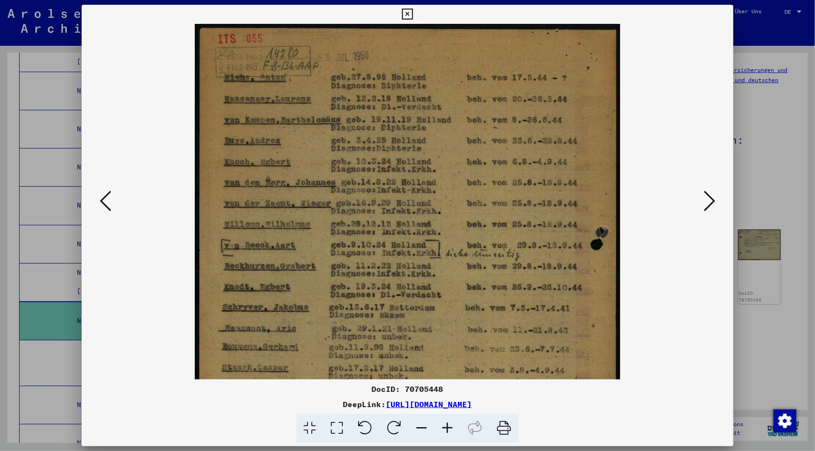
click at [445, 427] on icon at bounding box center [448, 428] width 26 height 29
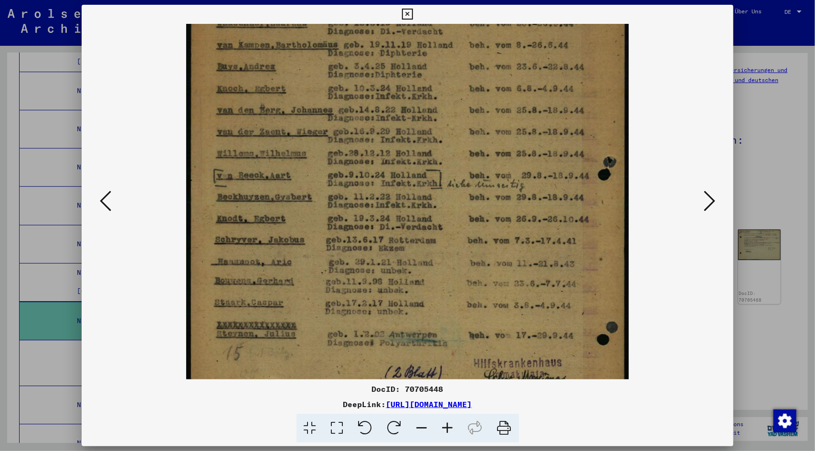
drag, startPoint x: 292, startPoint y: 181, endPoint x: 297, endPoint y: 96, distance: 85.1
click at [296, 98] on img at bounding box center [407, 254] width 443 height 618
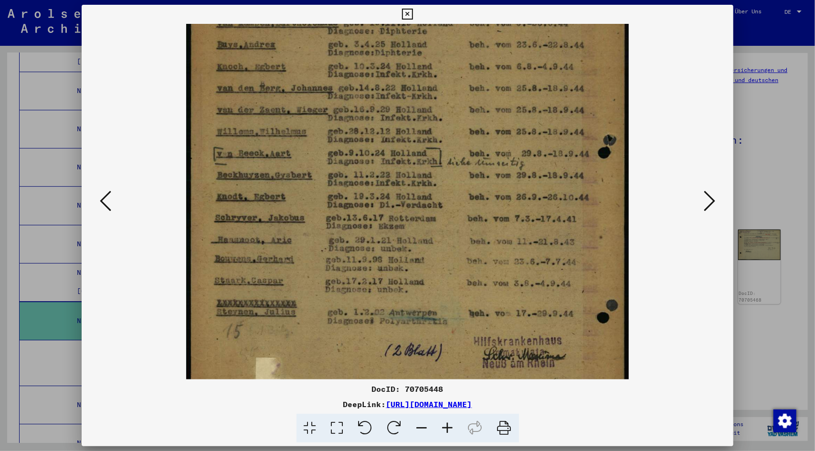
drag, startPoint x: 295, startPoint y: 152, endPoint x: 298, endPoint y: 136, distance: 16.6
click at [298, 136] on img at bounding box center [407, 232] width 443 height 618
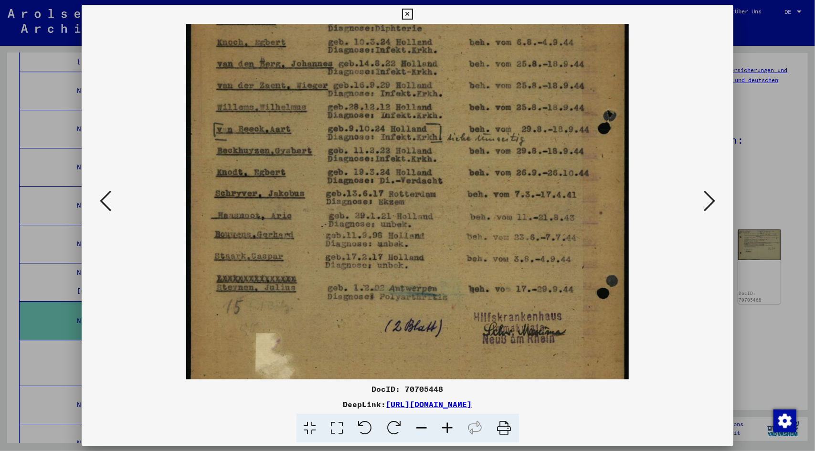
scroll to position [129, 0]
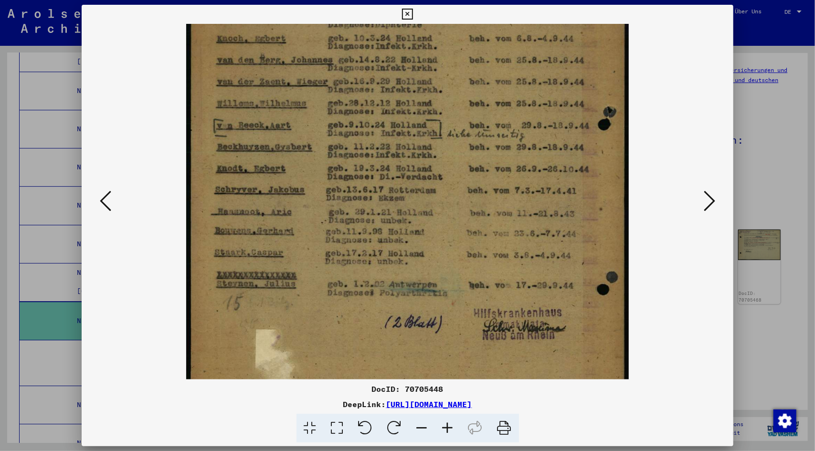
drag, startPoint x: 297, startPoint y: 180, endPoint x: 299, endPoint y: 158, distance: 21.6
click at [299, 158] on img at bounding box center [407, 204] width 443 height 618
click at [705, 201] on icon at bounding box center [709, 201] width 11 height 23
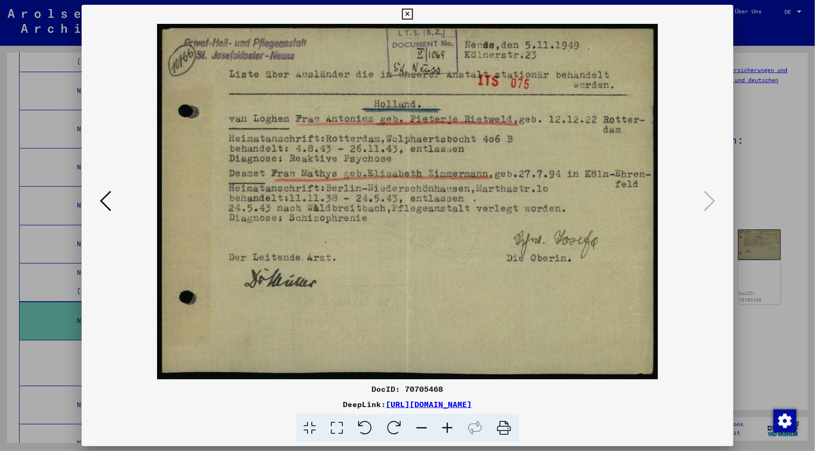
scroll to position [0, 0]
click at [402, 14] on icon at bounding box center [407, 14] width 11 height 11
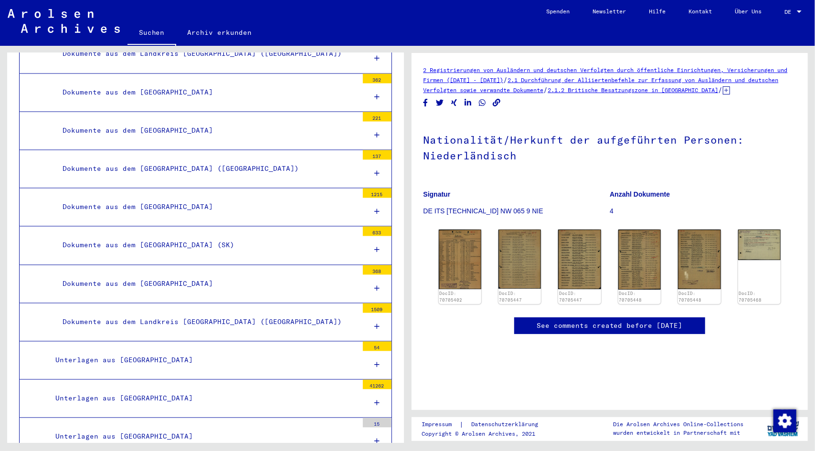
scroll to position [6146, 0]
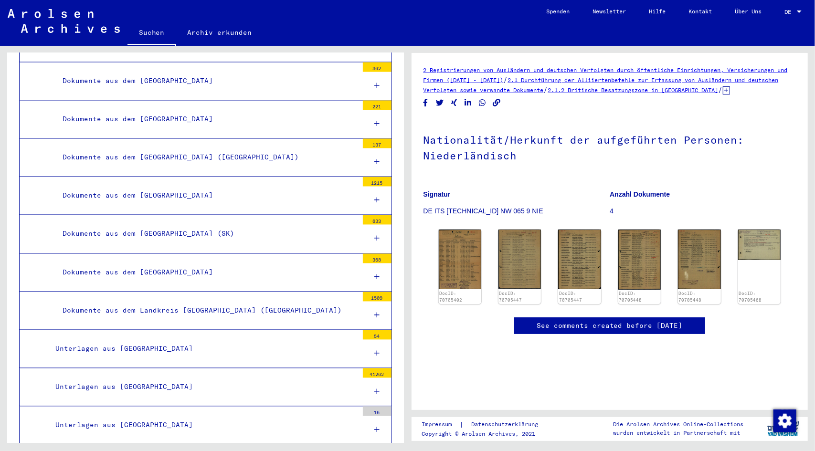
click at [212, 302] on div "Dokumente aus dem Landkreis [GEOGRAPHIC_DATA] ([GEOGRAPHIC_DATA])" at bounding box center [206, 311] width 303 height 19
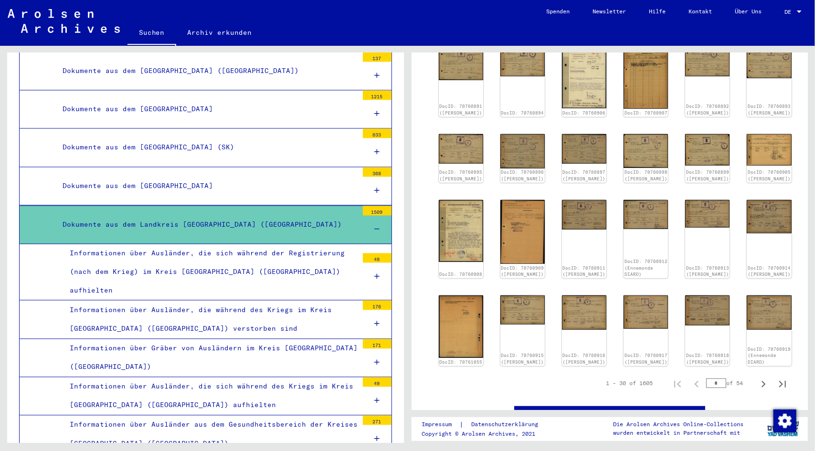
scroll to position [6241, 0]
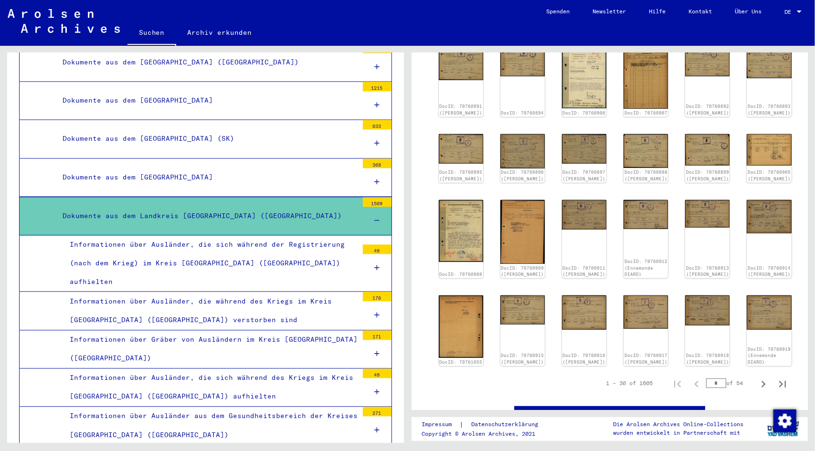
click at [295, 292] on div "Informationen über Ausländer, die während des Kriegs im Kreis [GEOGRAPHIC_DATA]…" at bounding box center [211, 310] width 296 height 37
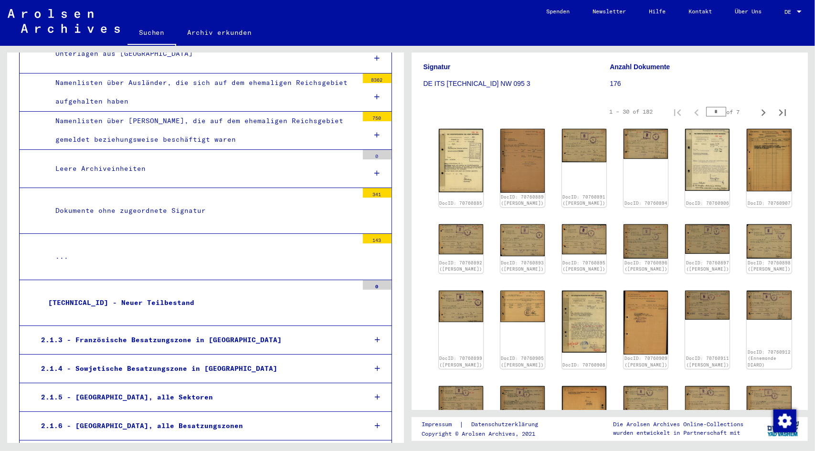
scroll to position [7292, 0]
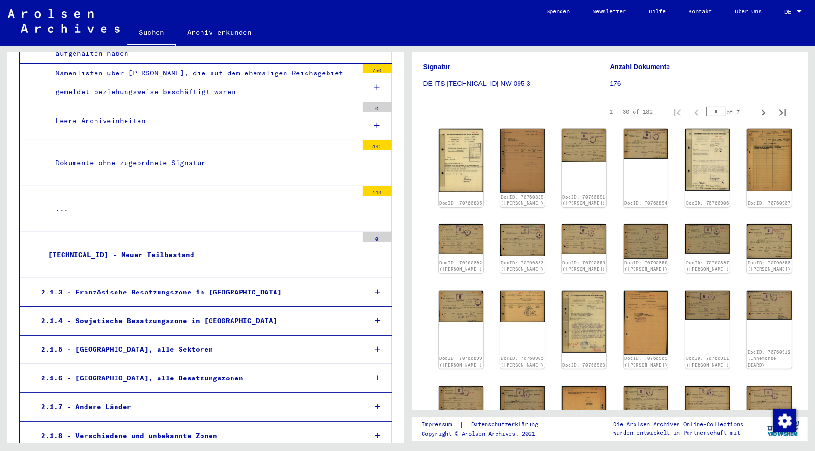
click at [375, 403] on icon at bounding box center [377, 406] width 5 height 7
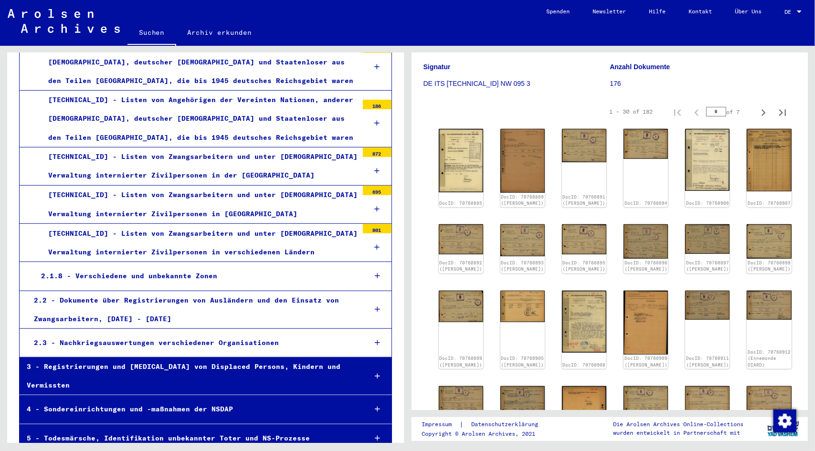
scroll to position [7680, 0]
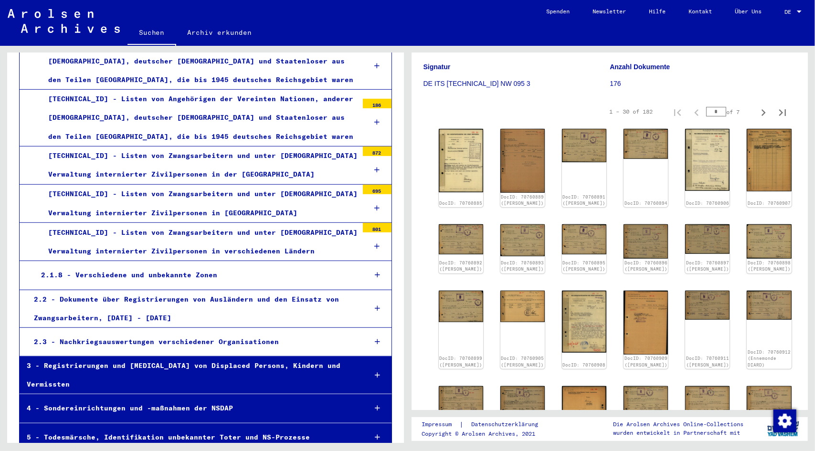
click at [182, 428] on div "5 - Todesmärsche, Identifikation unbekannter Toter und NS-Prozesse" at bounding box center [189, 437] width 339 height 19
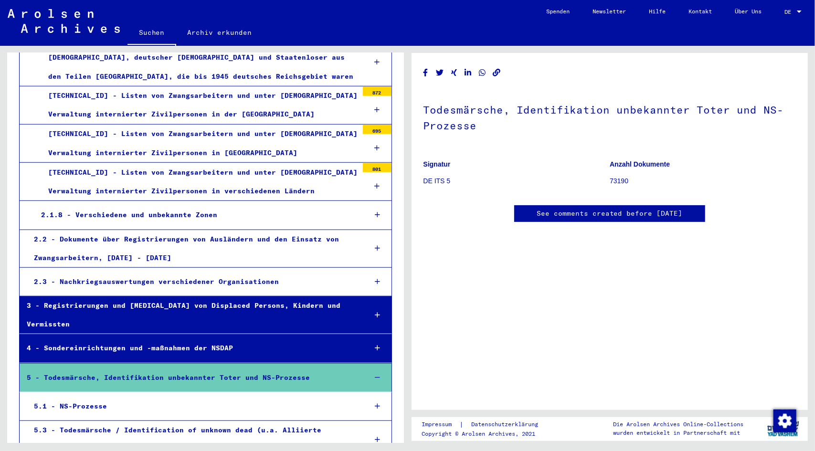
scroll to position [7747, 0]
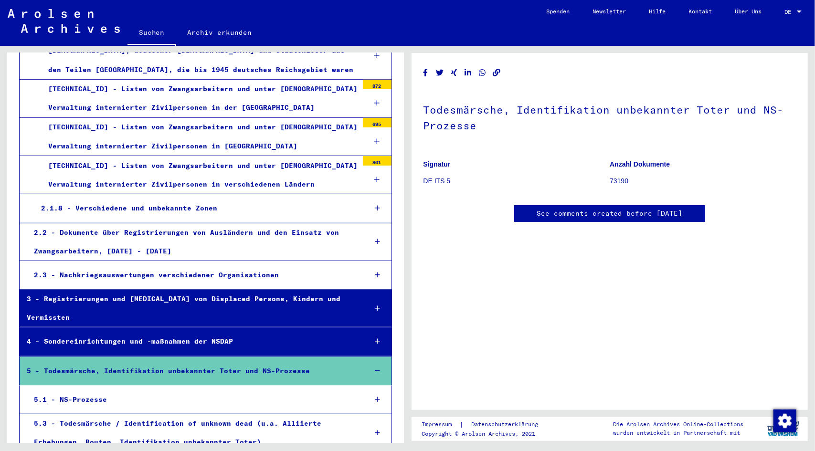
click at [99, 391] on div "5.1 - NS-Prozesse" at bounding box center [193, 400] width 332 height 19
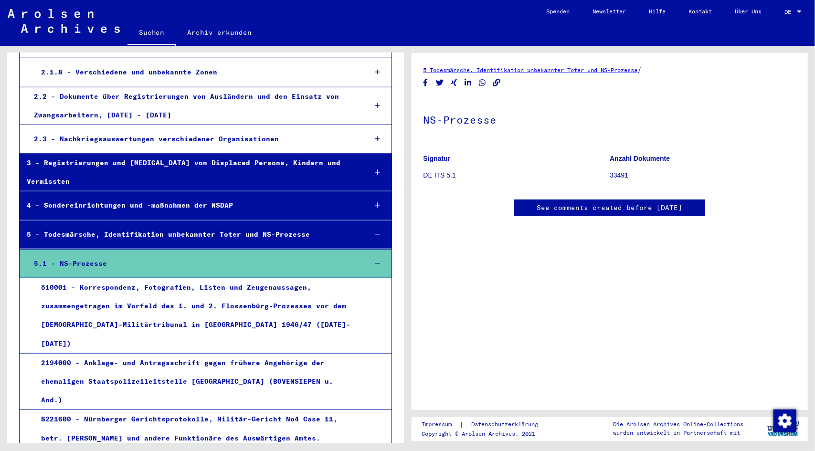
scroll to position [7890, 0]
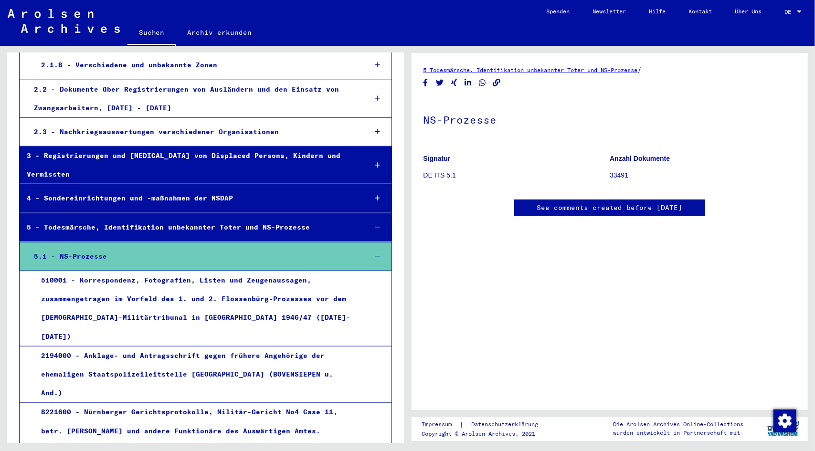
click at [177, 271] on div "510001 - Korrespondenz, Fotografien, Listen und Zeugenaussagen, zusammengetrage…" at bounding box center [196, 308] width 324 height 75
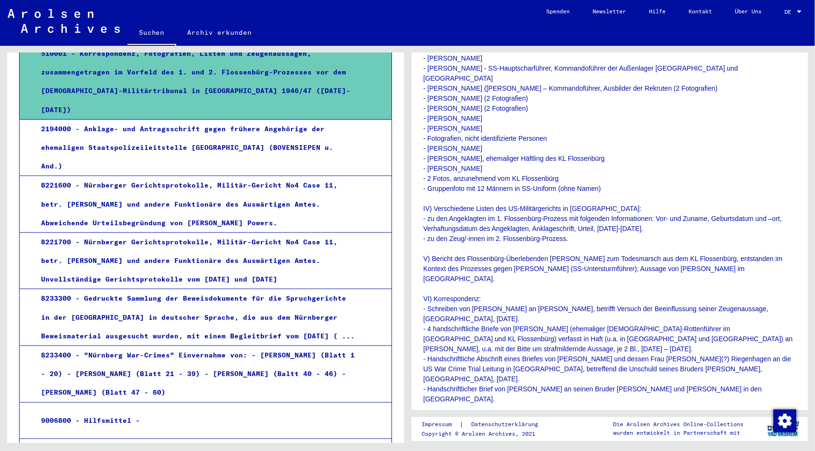
scroll to position [8129, 0]
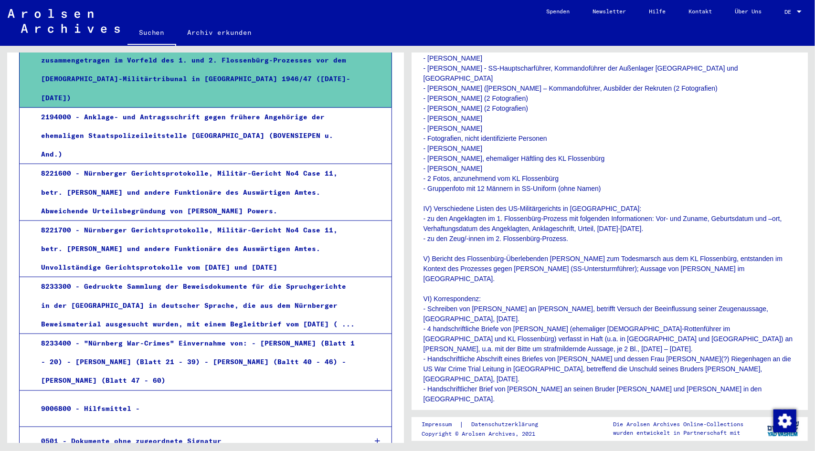
click at [205, 432] on div "0501 - Dokumente ohne zugeordnete Signatur" at bounding box center [196, 441] width 325 height 19
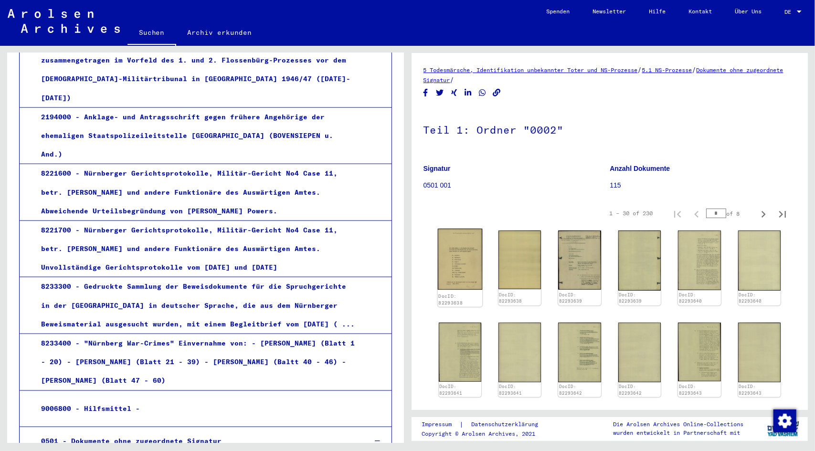
click at [455, 266] on img at bounding box center [459, 259] width 45 height 61
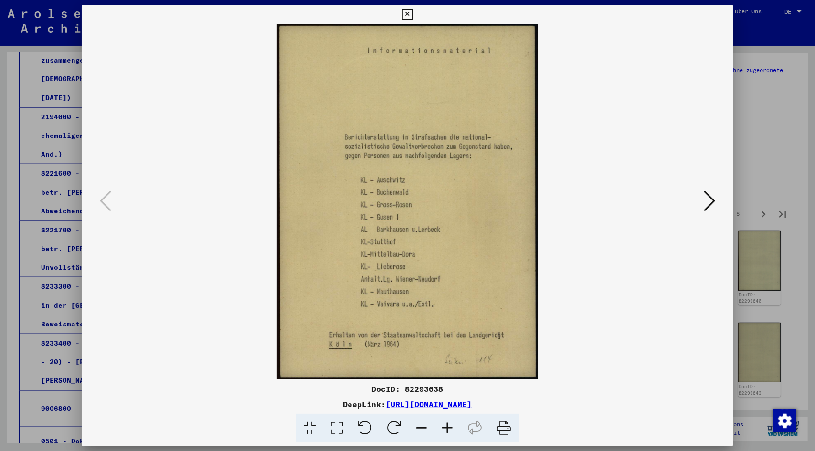
click at [713, 206] on icon at bounding box center [709, 201] width 11 height 23
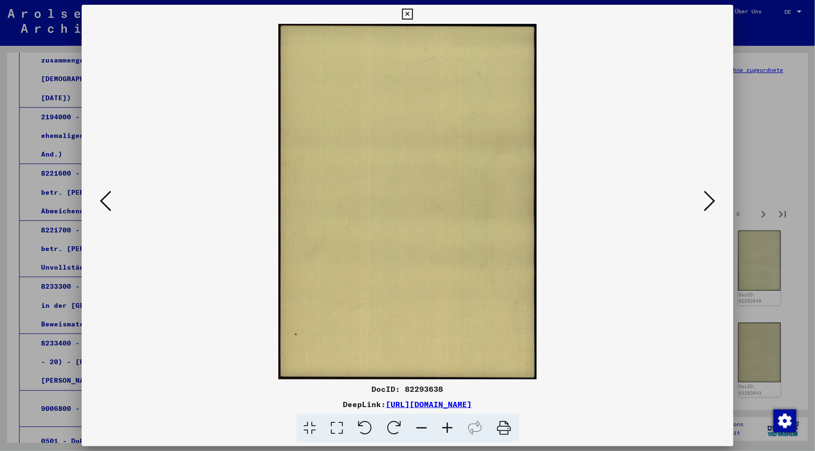
click at [713, 206] on icon at bounding box center [709, 201] width 11 height 23
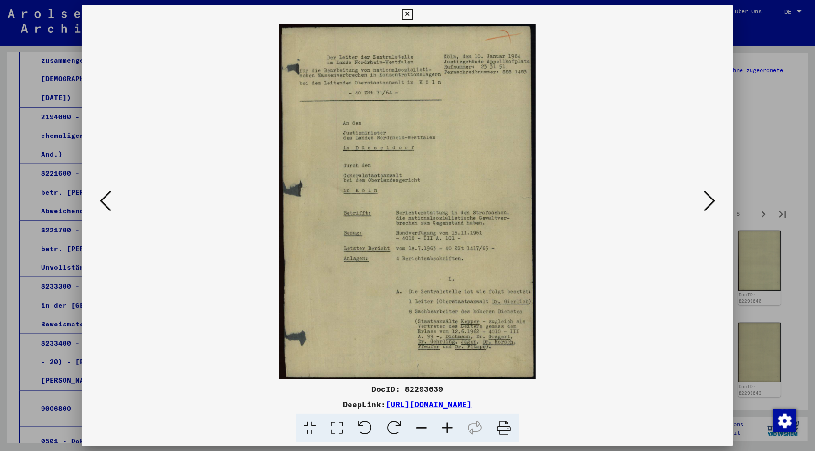
click at [713, 195] on icon at bounding box center [709, 201] width 11 height 23
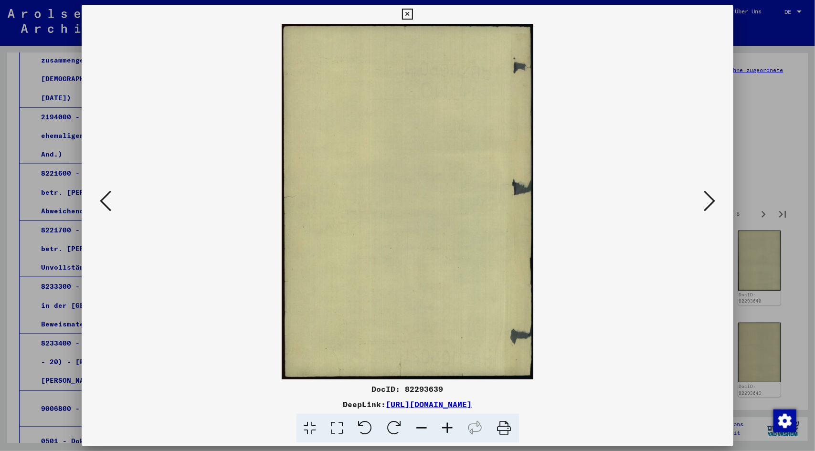
click at [713, 195] on icon at bounding box center [709, 201] width 11 height 23
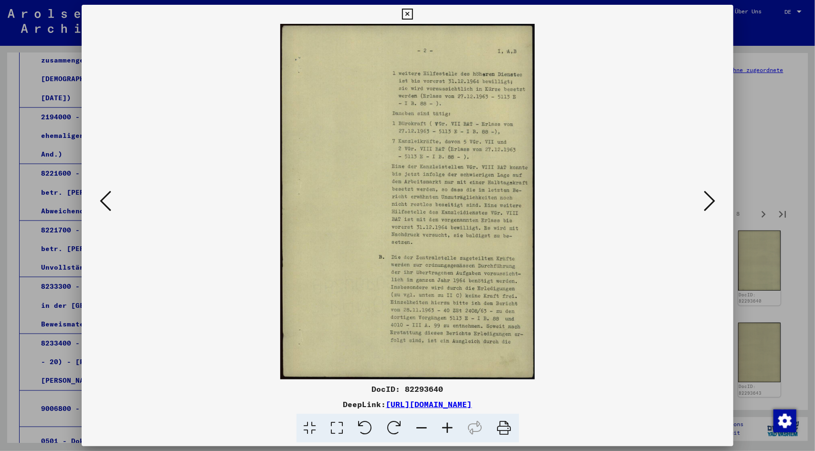
click at [713, 195] on icon at bounding box center [709, 201] width 11 height 23
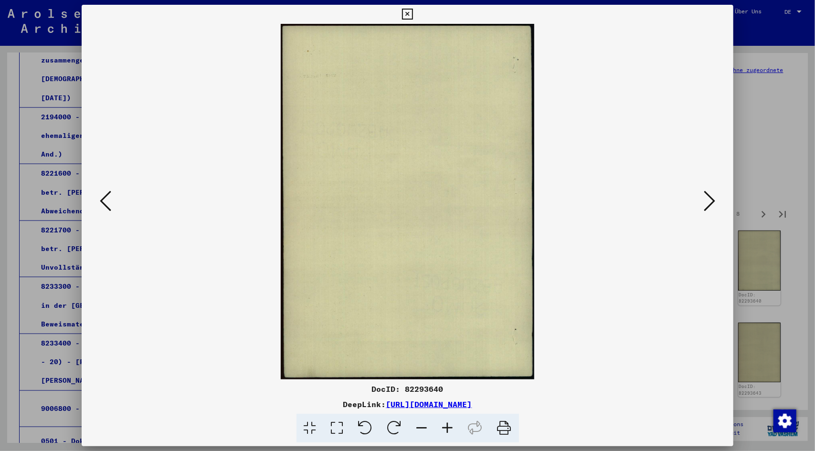
click at [713, 195] on icon at bounding box center [709, 201] width 11 height 23
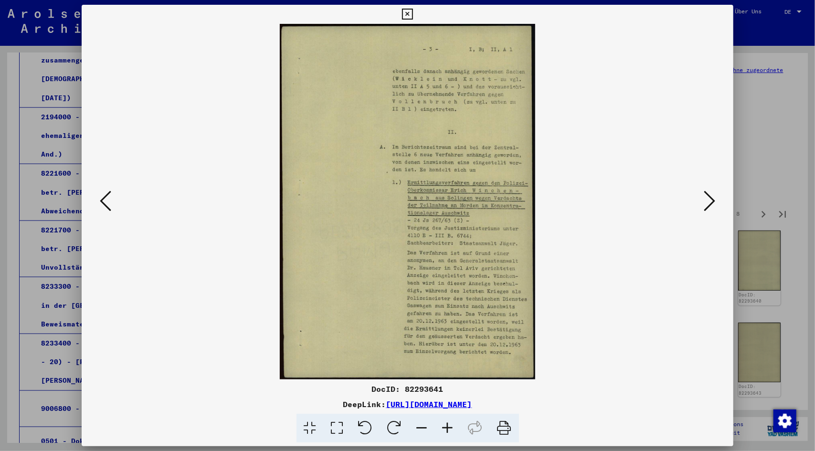
click at [713, 195] on icon at bounding box center [709, 201] width 11 height 23
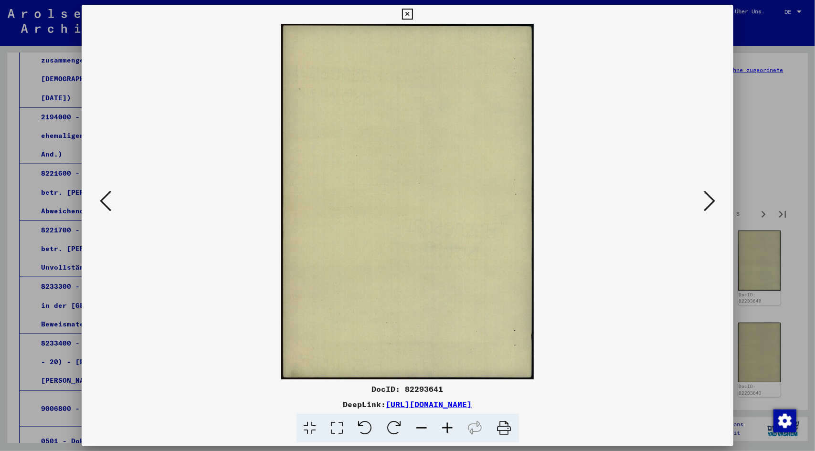
click at [713, 195] on icon at bounding box center [709, 201] width 11 height 23
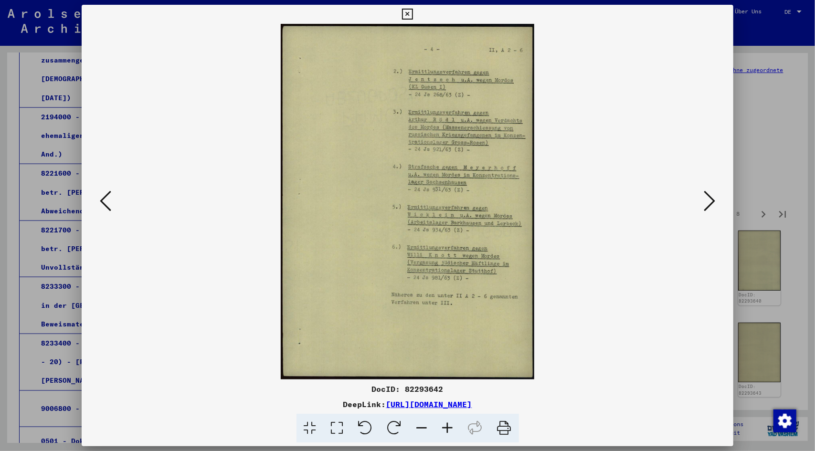
click at [713, 205] on icon at bounding box center [709, 201] width 11 height 23
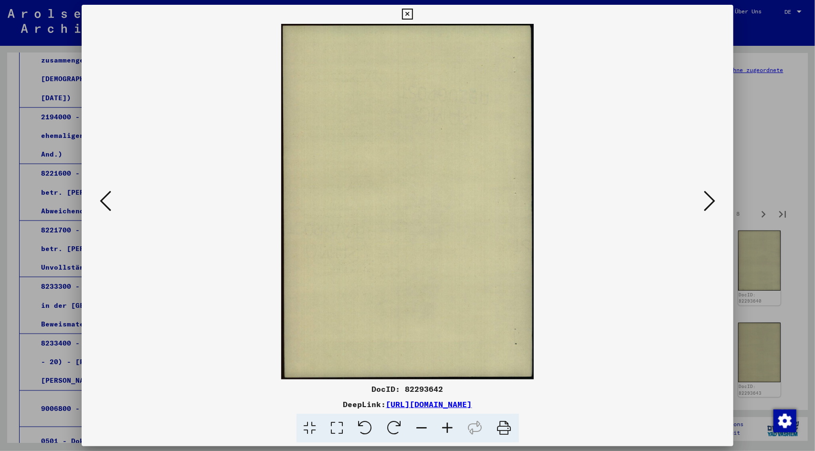
click at [713, 205] on icon at bounding box center [709, 201] width 11 height 23
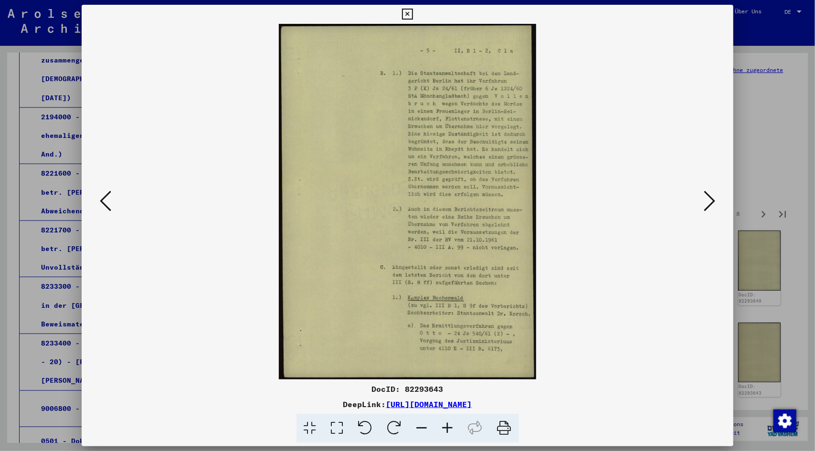
click at [713, 200] on icon at bounding box center [709, 201] width 11 height 23
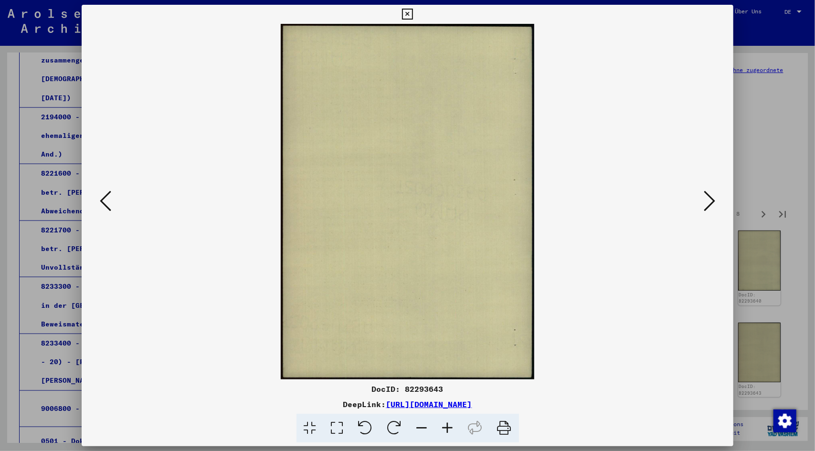
click at [713, 200] on icon at bounding box center [709, 201] width 11 height 23
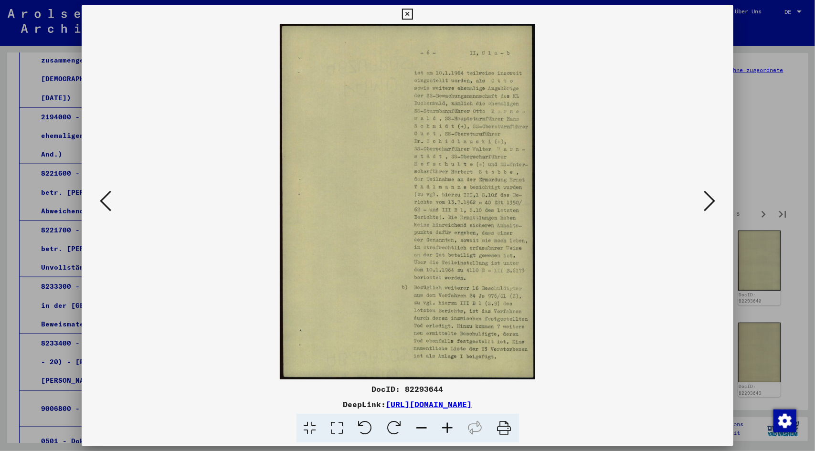
click at [713, 200] on icon at bounding box center [709, 201] width 11 height 23
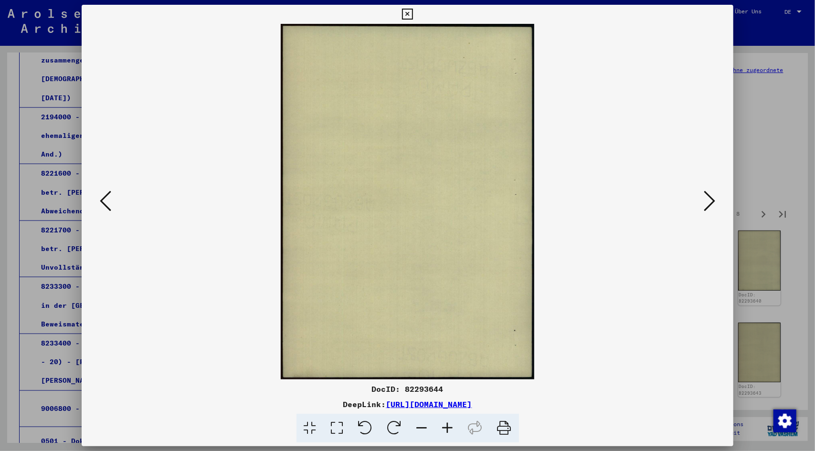
click at [713, 200] on icon at bounding box center [709, 201] width 11 height 23
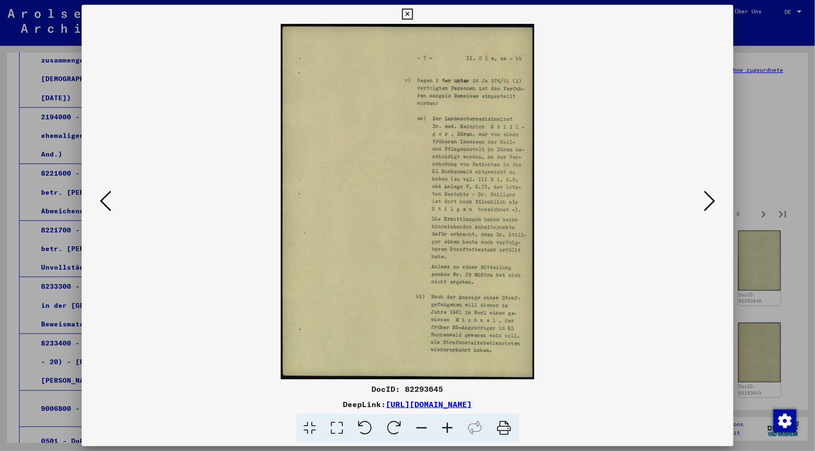
click at [713, 200] on icon at bounding box center [709, 201] width 11 height 23
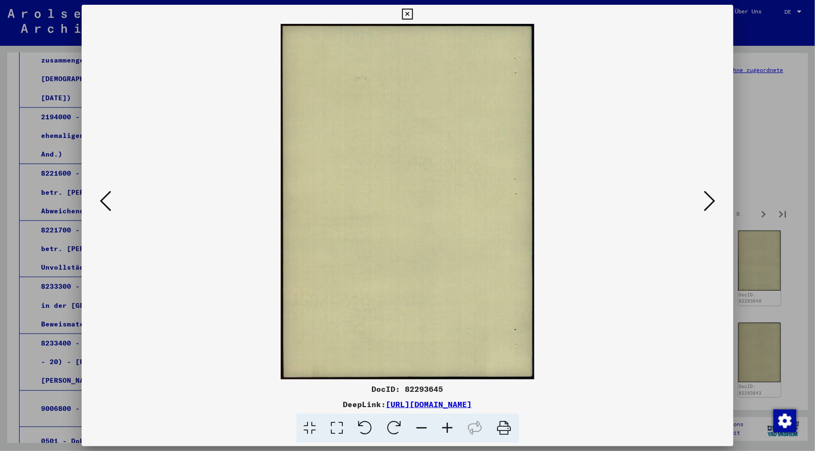
click at [713, 200] on icon at bounding box center [709, 201] width 11 height 23
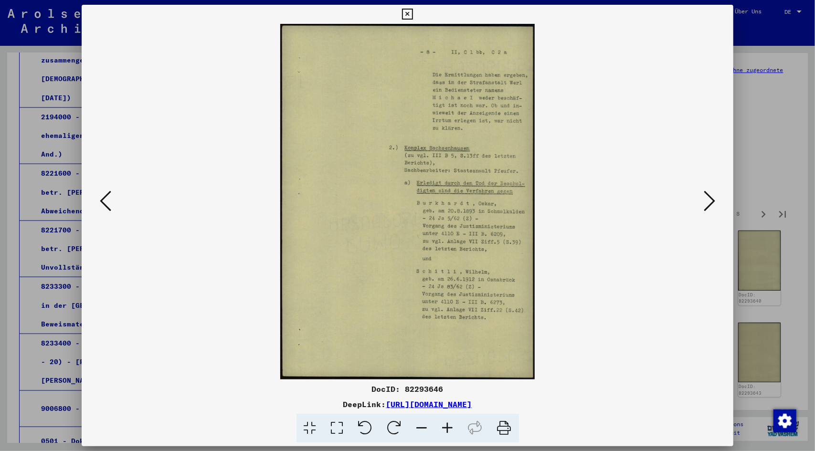
drag, startPoint x: 407, startPoint y: 16, endPoint x: 385, endPoint y: 102, distance: 88.1
click at [406, 21] on button at bounding box center [407, 14] width 17 height 19
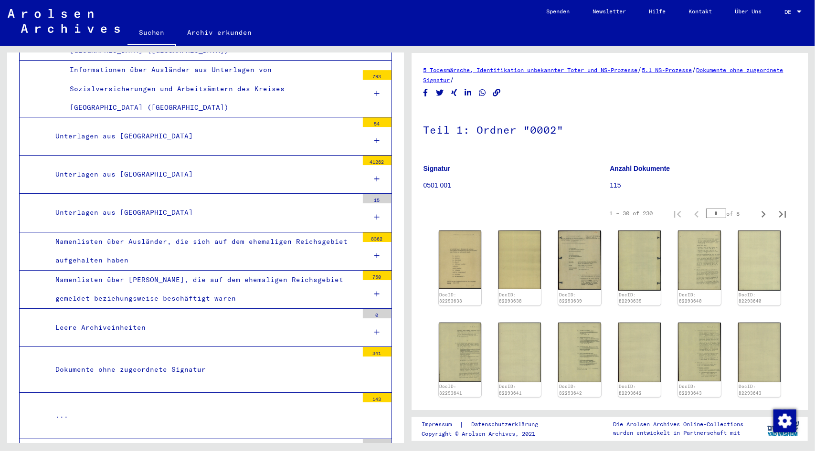
scroll to position [7078, 0]
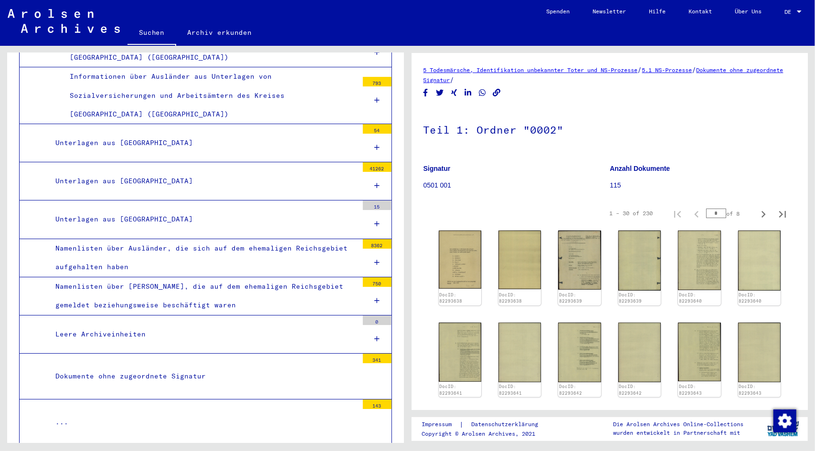
click at [134, 325] on div "Leere Archiveinheiten" at bounding box center [203, 334] width 310 height 19
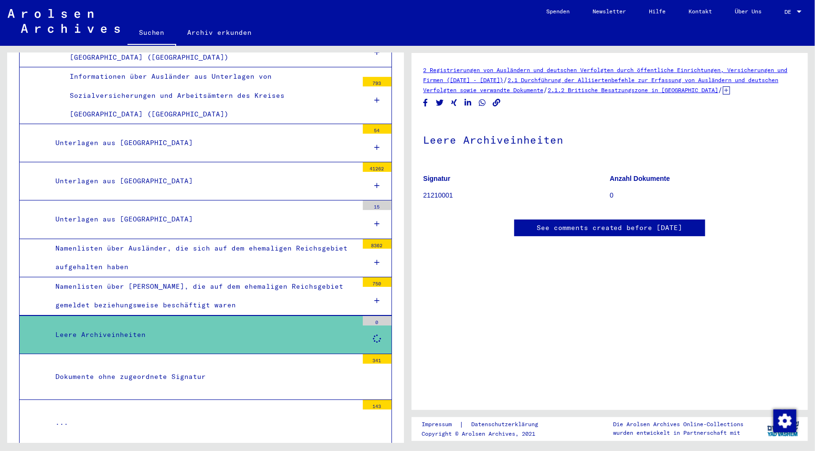
click at [124, 368] on div "Dokumente ohne zugeordnete Signatur" at bounding box center [203, 377] width 310 height 19
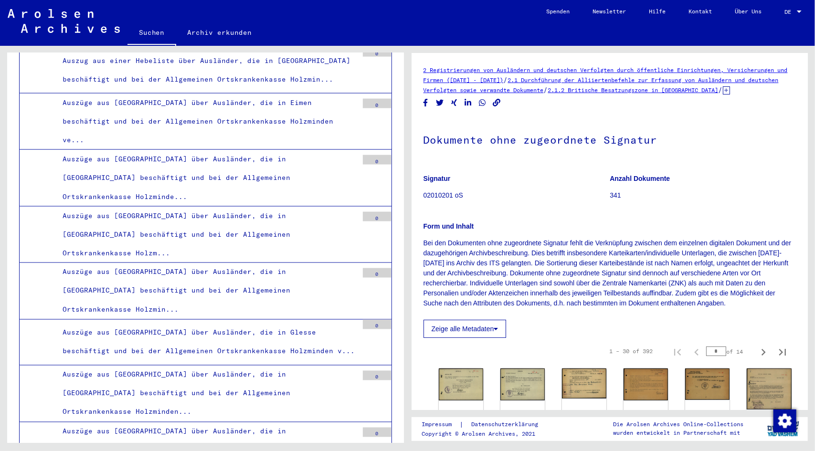
scroll to position [10802, 0]
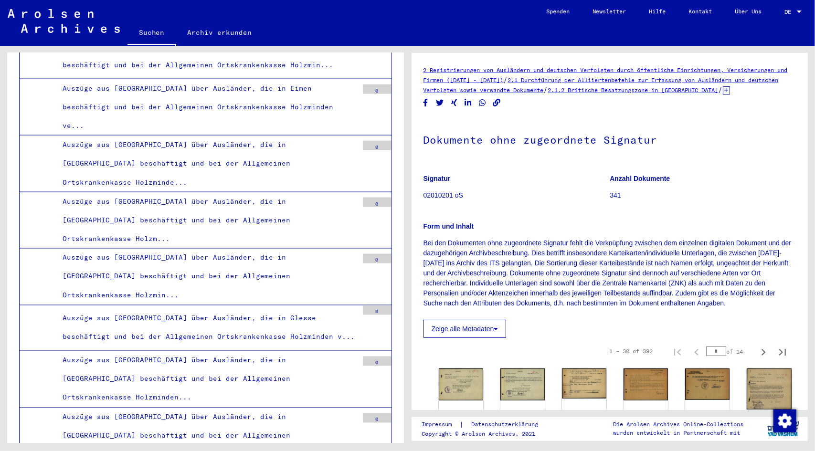
click at [165, 34] on link "Suchen" at bounding box center [151, 33] width 49 height 25
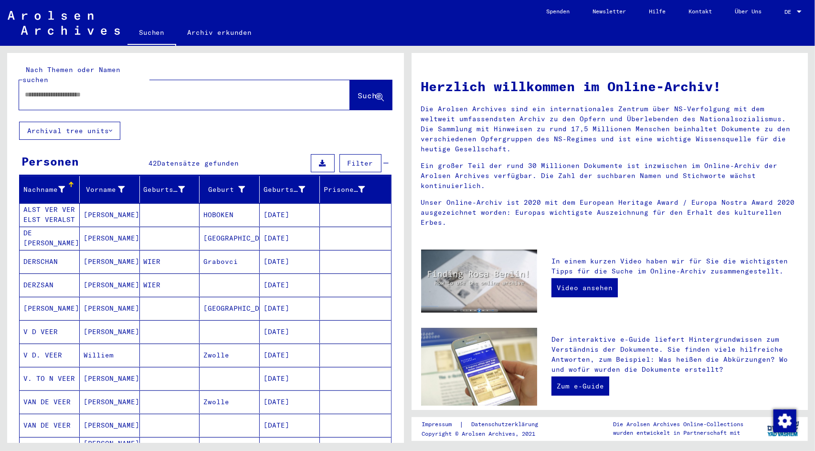
click at [133, 90] on input "text" at bounding box center [173, 95] width 296 height 10
type input "*********"
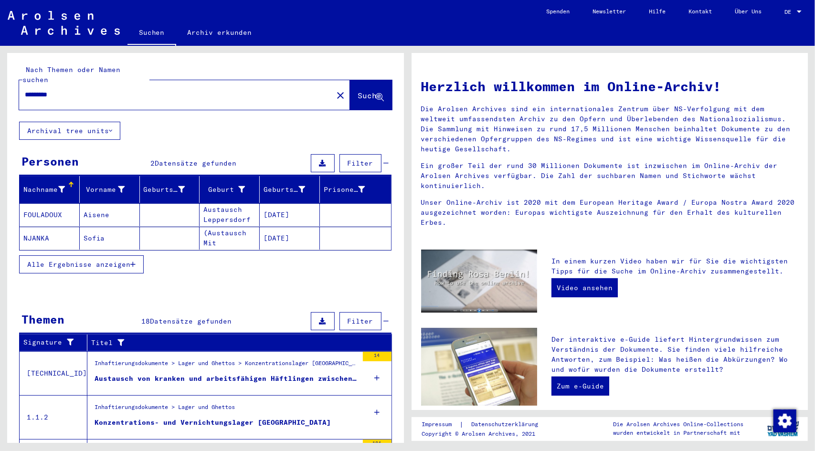
click at [224, 227] on mat-cell "Uspenka (Austausch Mit Hohenlimburg)" at bounding box center [230, 238] width 60 height 23
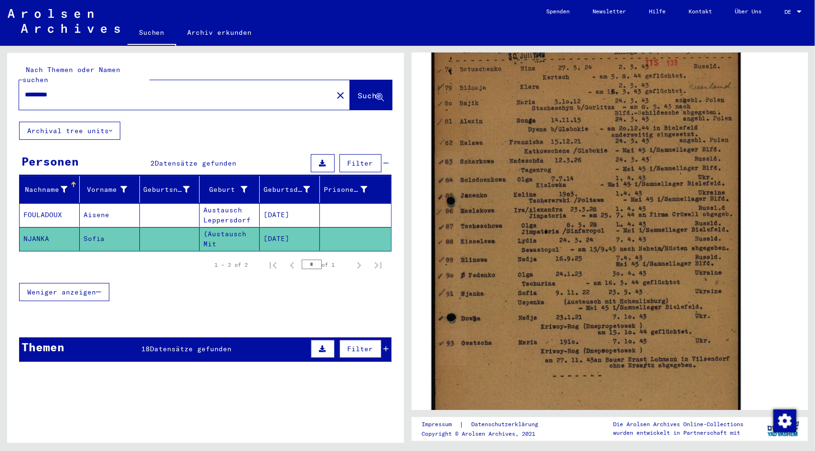
scroll to position [191, 0]
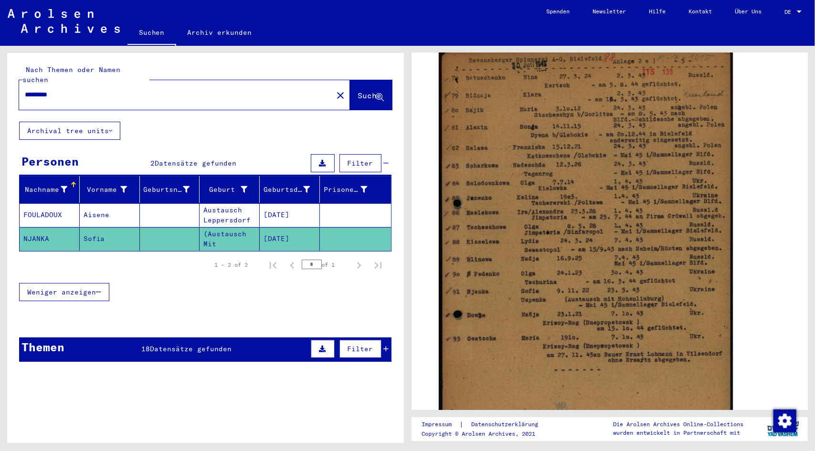
click at [167, 345] on span "Datensätze gefunden" at bounding box center [191, 349] width 82 height 9
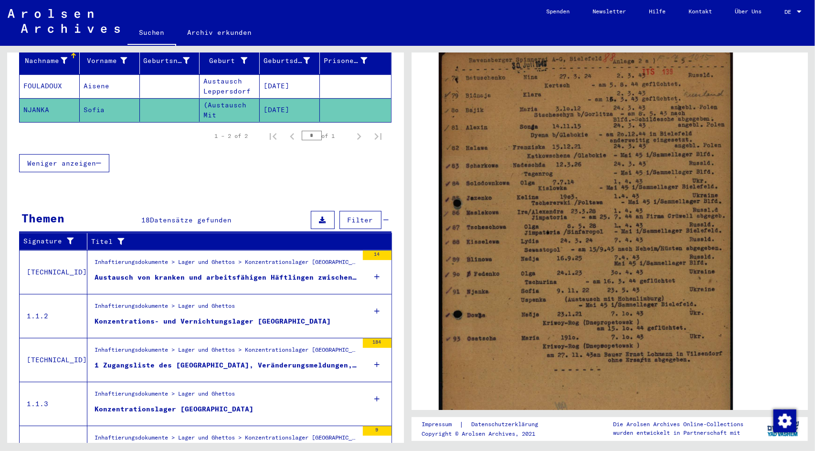
scroll to position [169, 0]
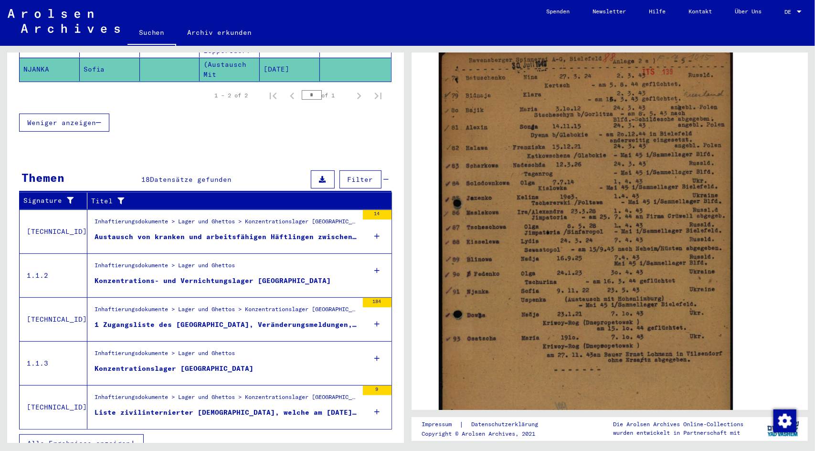
click at [167, 408] on div "Liste zivilinternierter [DEMOGRAPHIC_DATA], welche am [DATE] in der [GEOGRAPHIC…" at bounding box center [227, 413] width 264 height 10
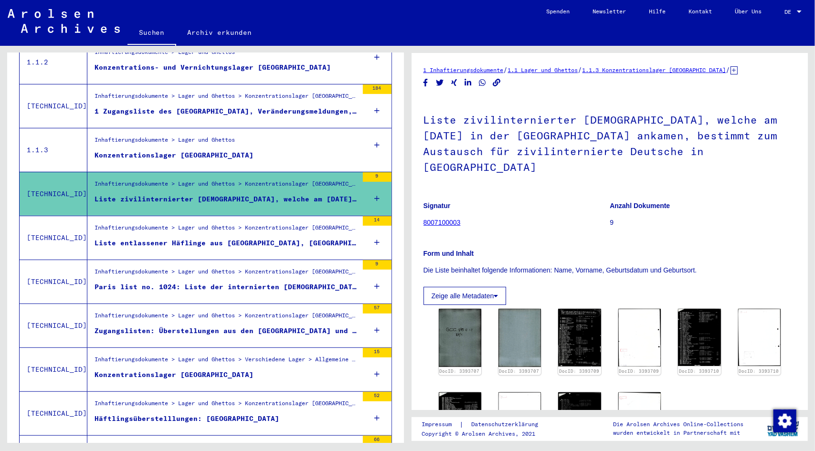
scroll to position [265, 0]
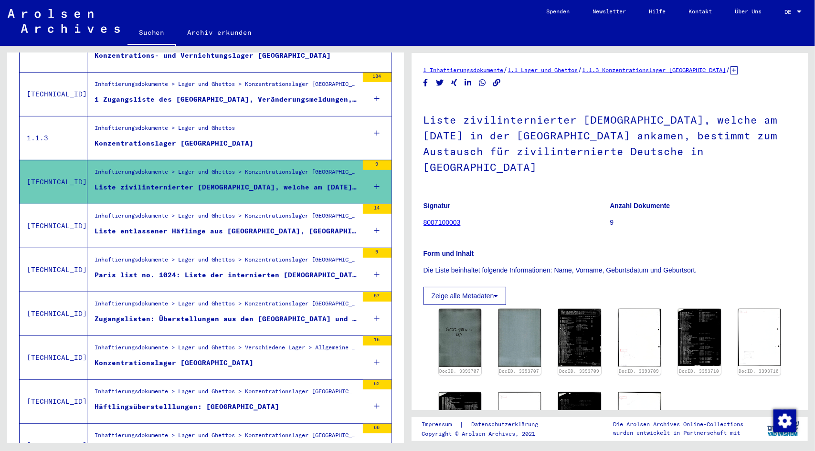
click at [237, 226] on div "Liste entlassener Häflinge aus [GEOGRAPHIC_DATA], [GEOGRAPHIC_DATA] und [GEOGRA…" at bounding box center [227, 231] width 264 height 10
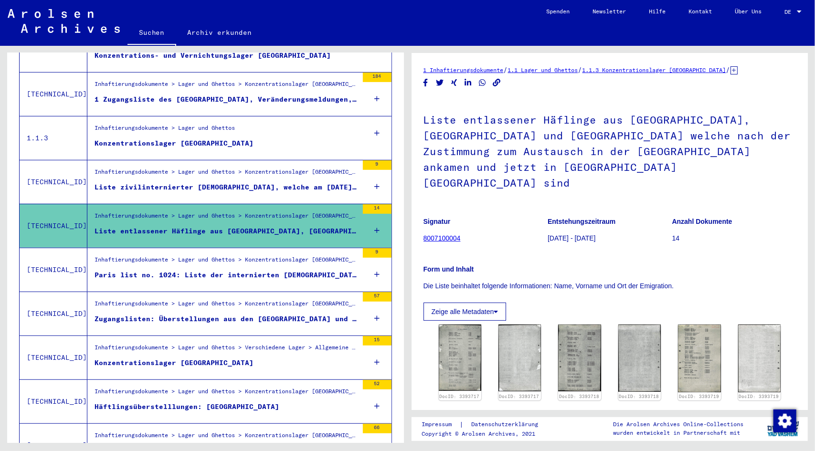
scroll to position [48, 0]
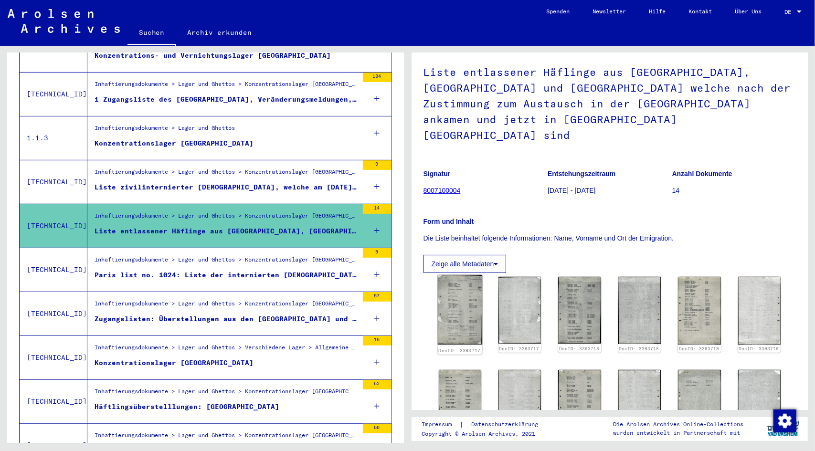
click at [477, 284] on img at bounding box center [459, 309] width 45 height 69
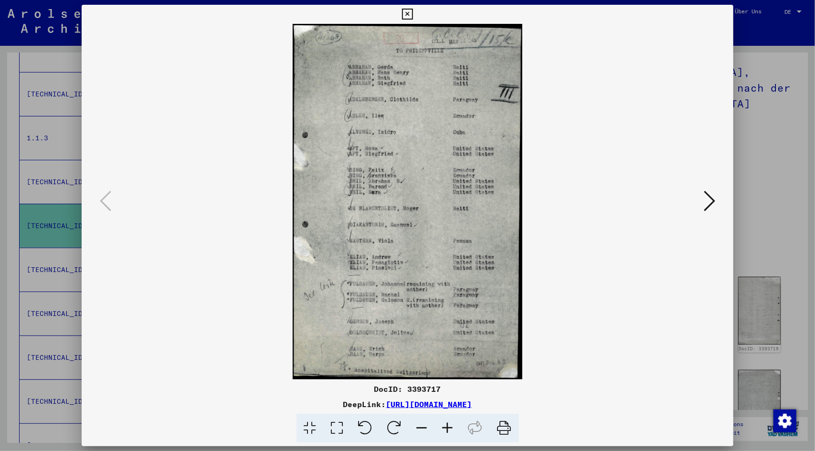
click at [448, 433] on icon at bounding box center [448, 428] width 26 height 29
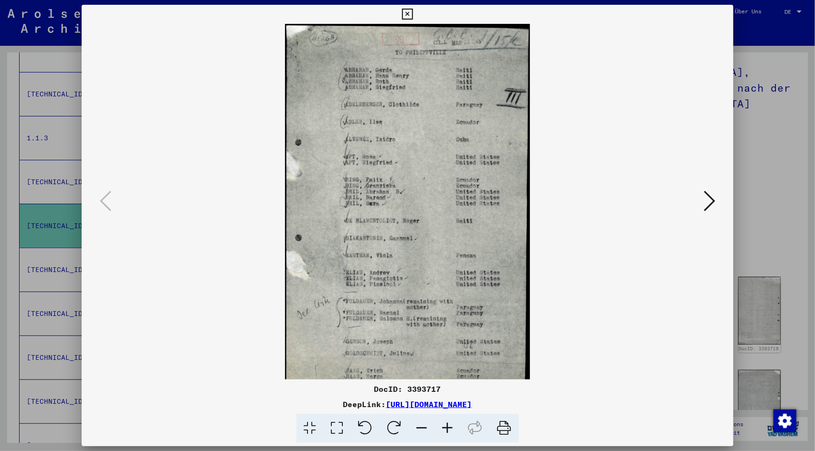
click at [448, 433] on icon at bounding box center [448, 428] width 26 height 29
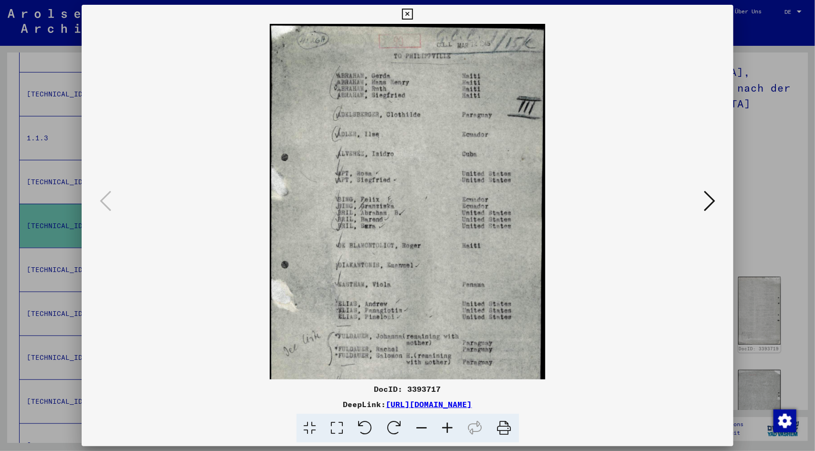
click at [447, 433] on icon at bounding box center [448, 428] width 26 height 29
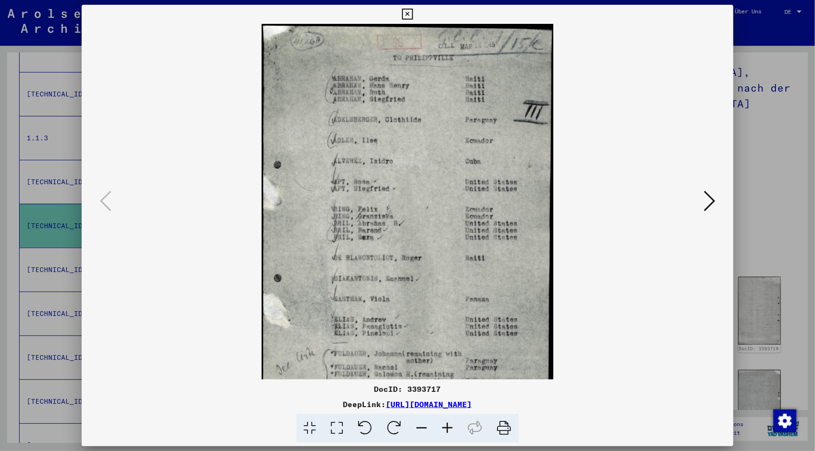
click at [447, 433] on icon at bounding box center [448, 428] width 26 height 29
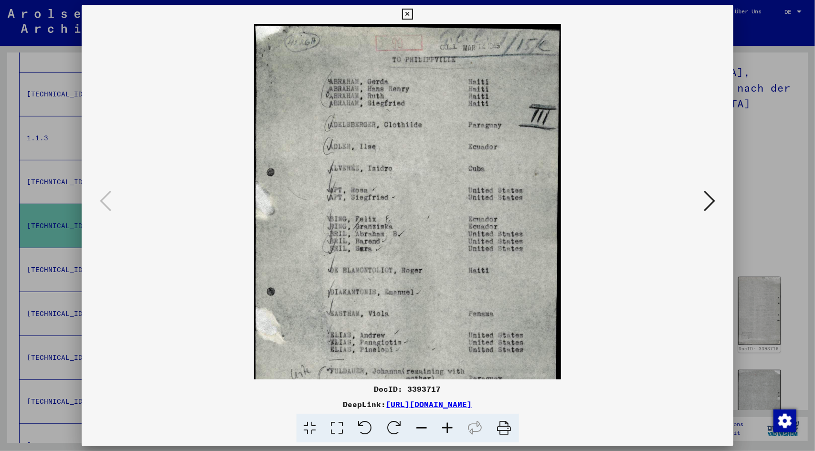
click at [447, 433] on icon at bounding box center [448, 428] width 26 height 29
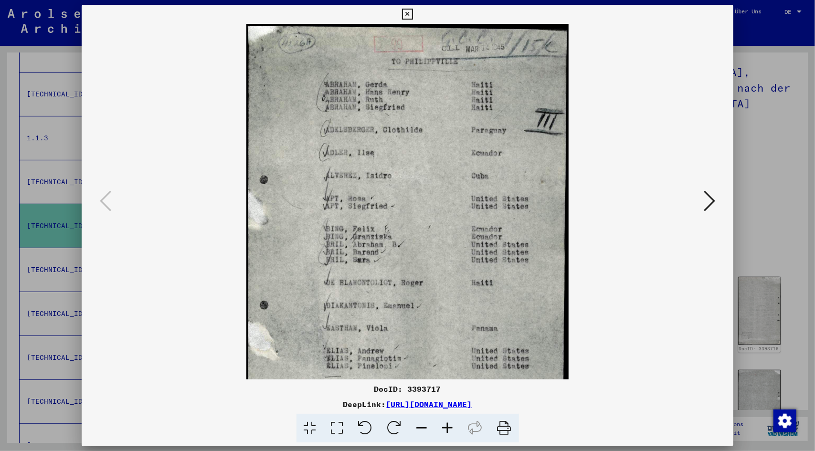
click at [447, 433] on icon at bounding box center [448, 428] width 26 height 29
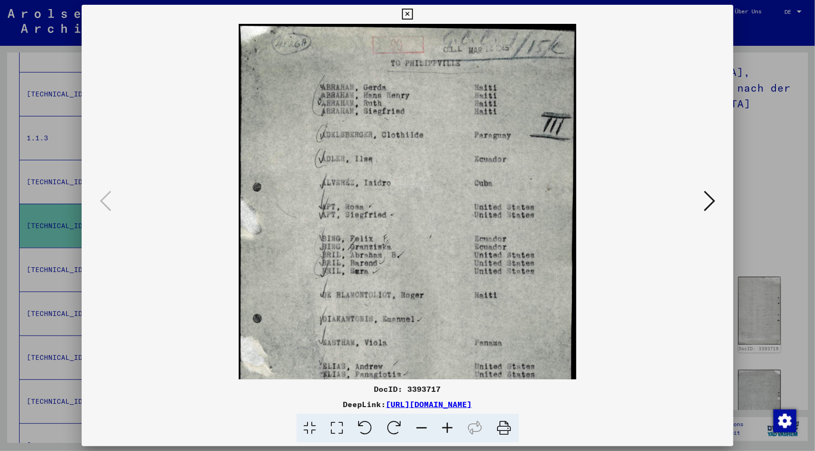
click at [447, 433] on icon at bounding box center [448, 428] width 26 height 29
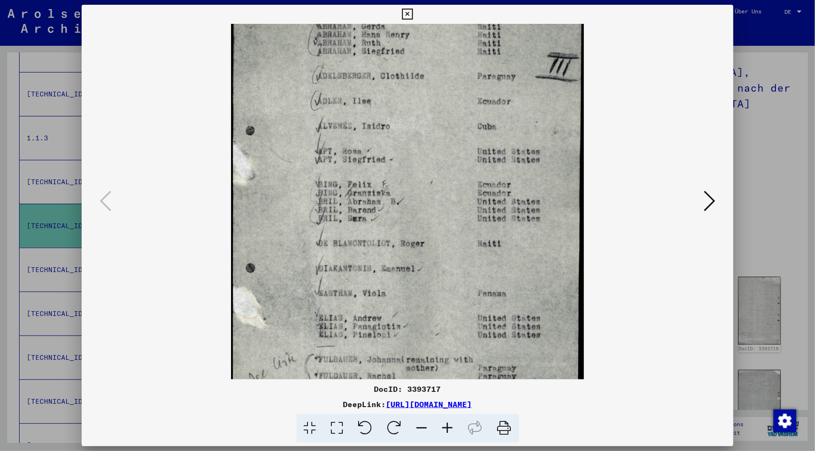
drag, startPoint x: 455, startPoint y: 265, endPoint x: 445, endPoint y: 215, distance: 51.2
click at [447, 203] on img at bounding box center [407, 233] width 353 height 547
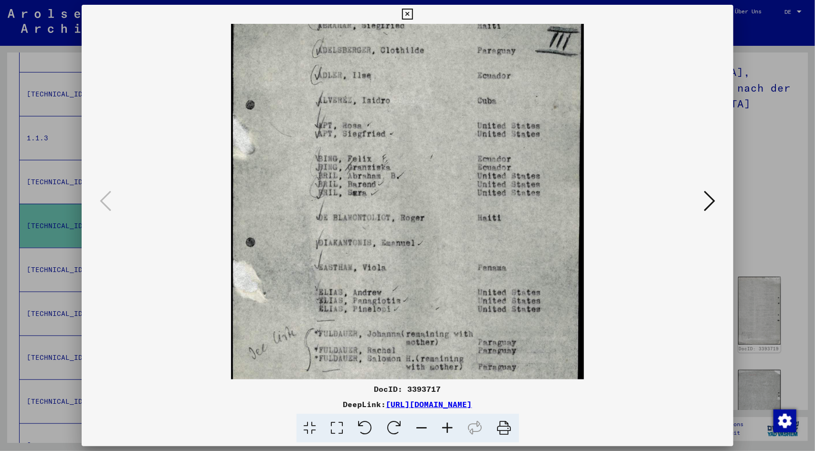
scroll to position [92, 0]
drag, startPoint x: 454, startPoint y: 301, endPoint x: 453, endPoint y: 283, distance: 17.7
click at [453, 283] on img at bounding box center [407, 205] width 353 height 547
click at [710, 201] on icon at bounding box center [709, 201] width 11 height 23
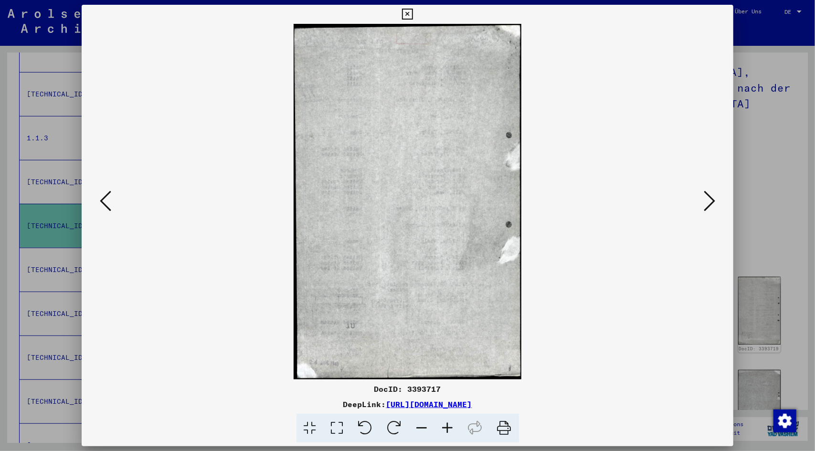
click at [710, 201] on icon at bounding box center [709, 201] width 11 height 23
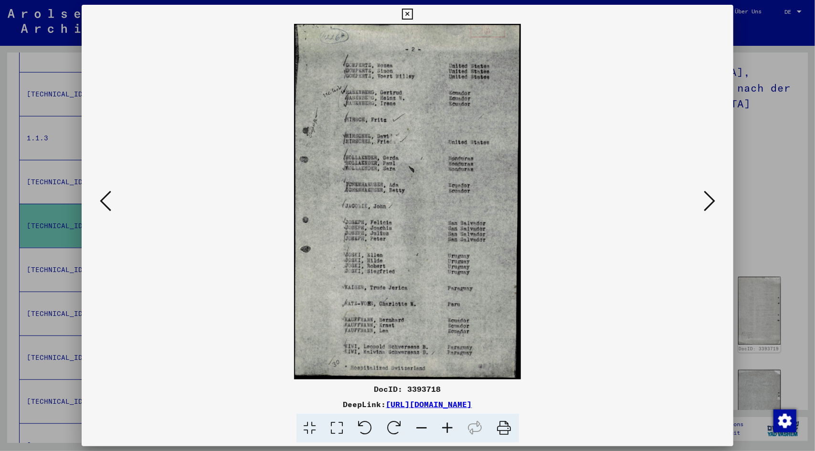
click at [449, 428] on icon at bounding box center [448, 428] width 26 height 29
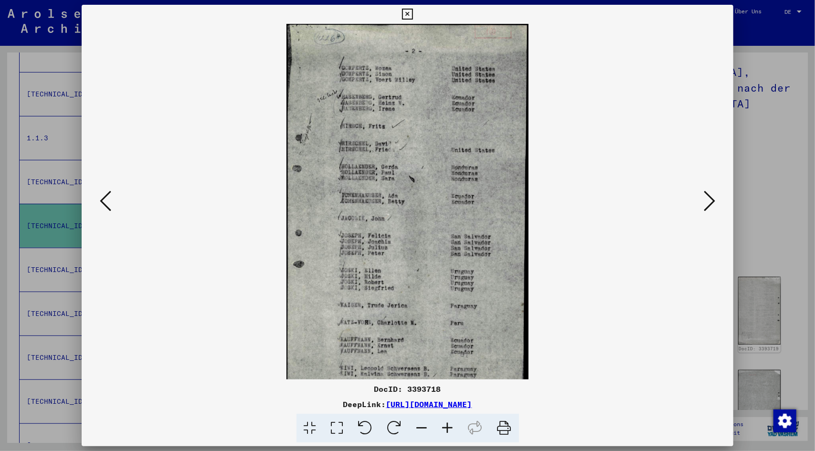
click at [448, 427] on icon at bounding box center [448, 428] width 26 height 29
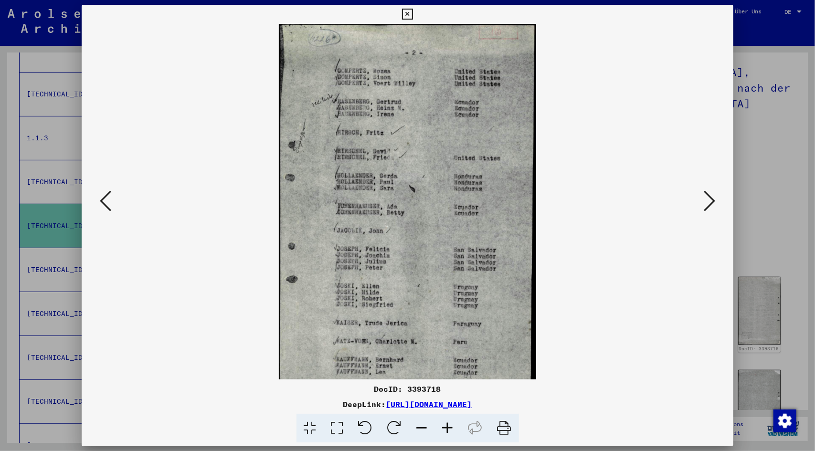
click at [448, 427] on icon at bounding box center [448, 428] width 26 height 29
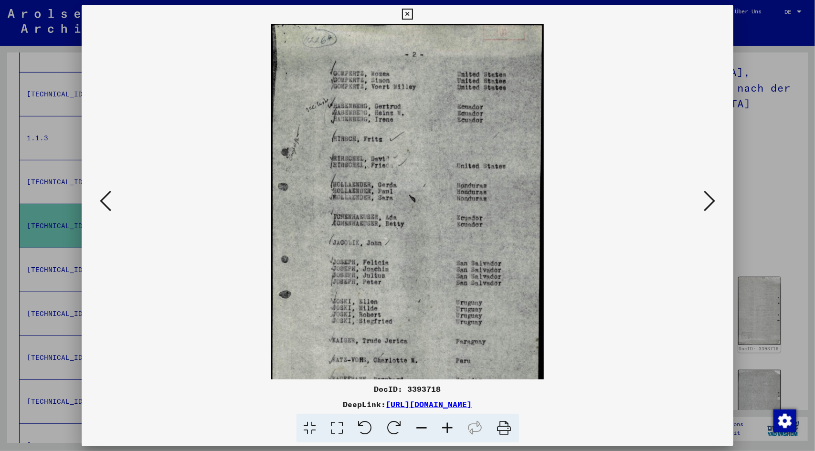
click at [448, 427] on icon at bounding box center [448, 428] width 26 height 29
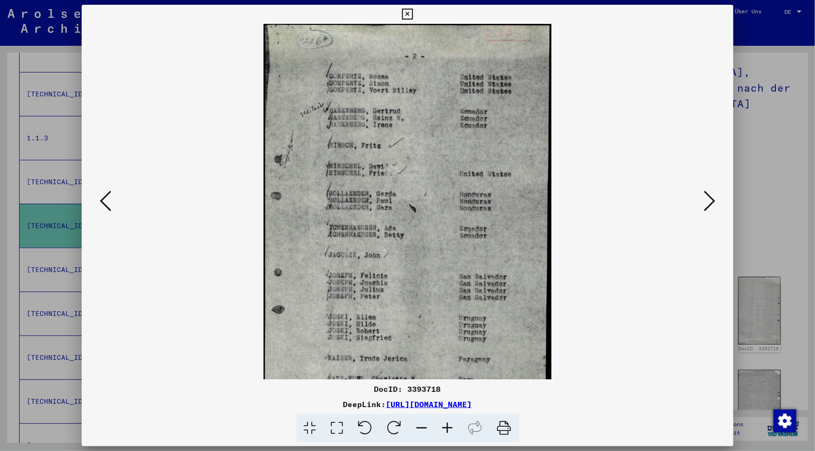
click at [448, 427] on icon at bounding box center [448, 428] width 26 height 29
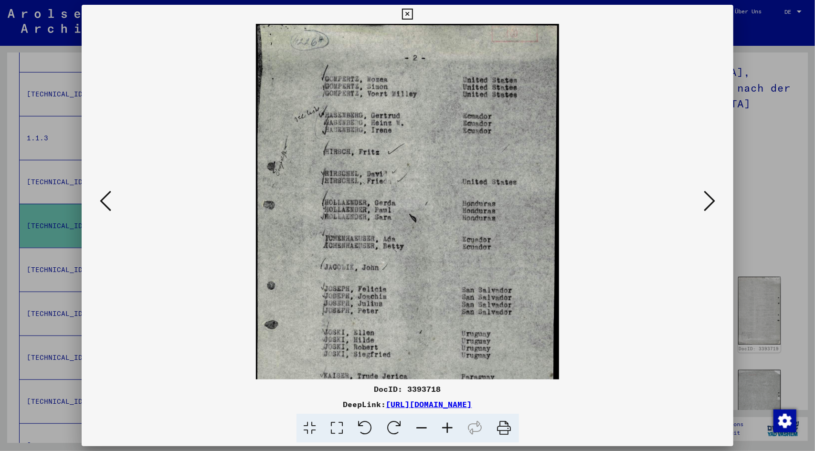
click at [448, 427] on icon at bounding box center [448, 428] width 26 height 29
click at [447, 426] on icon at bounding box center [448, 428] width 26 height 29
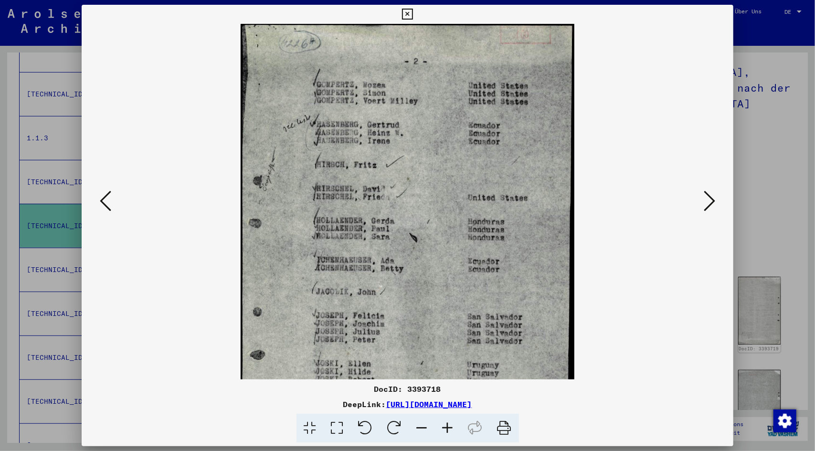
click at [447, 426] on icon at bounding box center [448, 428] width 26 height 29
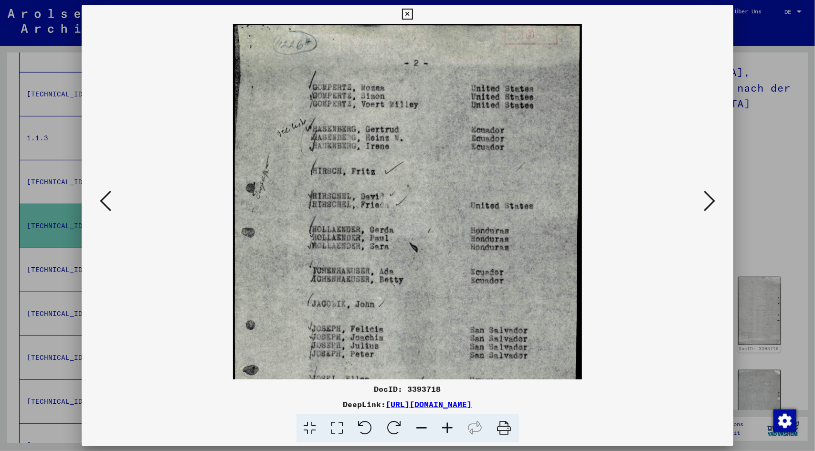
click at [447, 425] on icon at bounding box center [448, 428] width 26 height 29
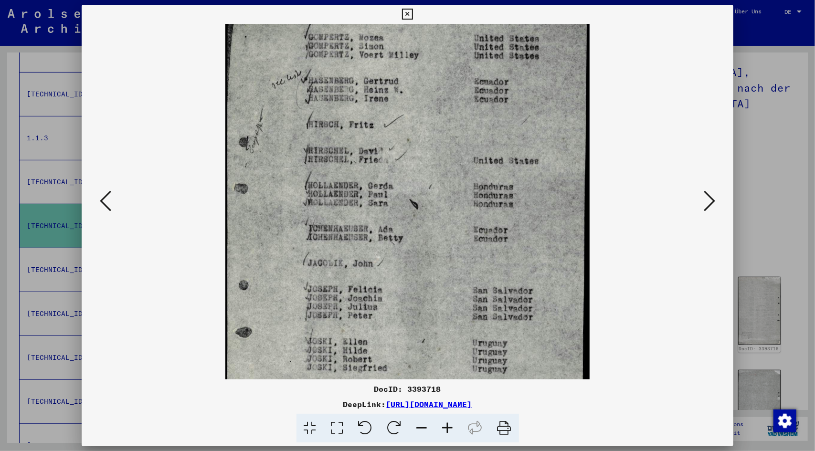
scroll to position [53, 0]
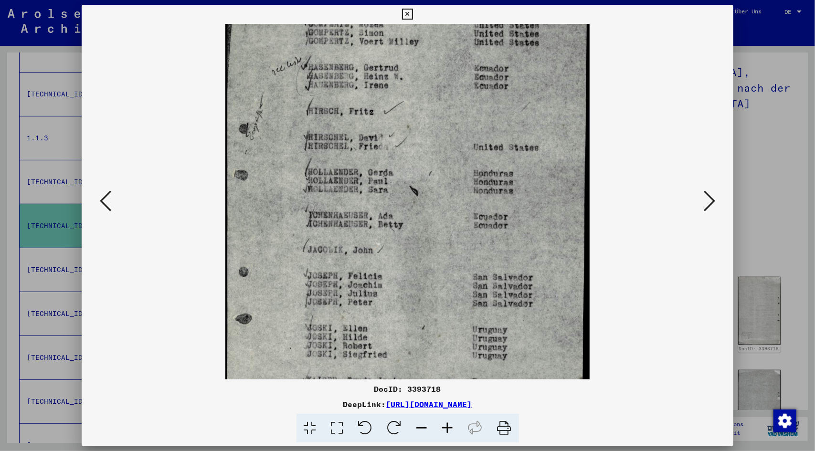
drag, startPoint x: 393, startPoint y: 310, endPoint x: 389, endPoint y: 248, distance: 62.2
click at [389, 248] on img at bounding box center [407, 243] width 364 height 571
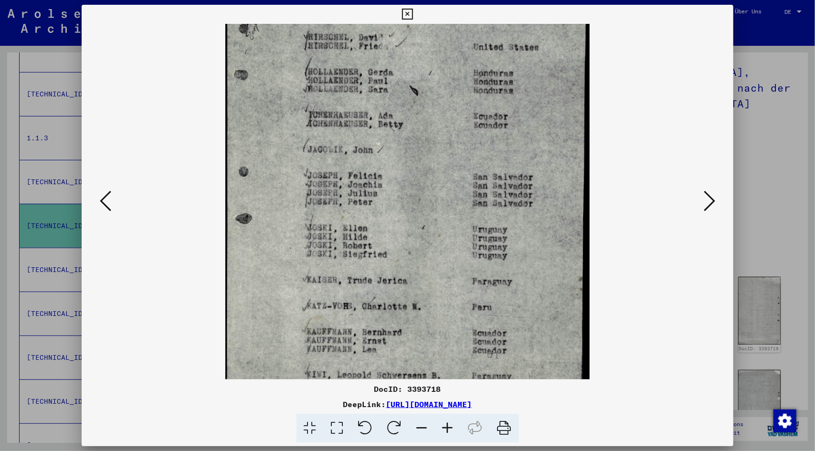
drag, startPoint x: 392, startPoint y: 267, endPoint x: 366, endPoint y: 174, distance: 96.6
click at [366, 174] on img at bounding box center [407, 142] width 364 height 571
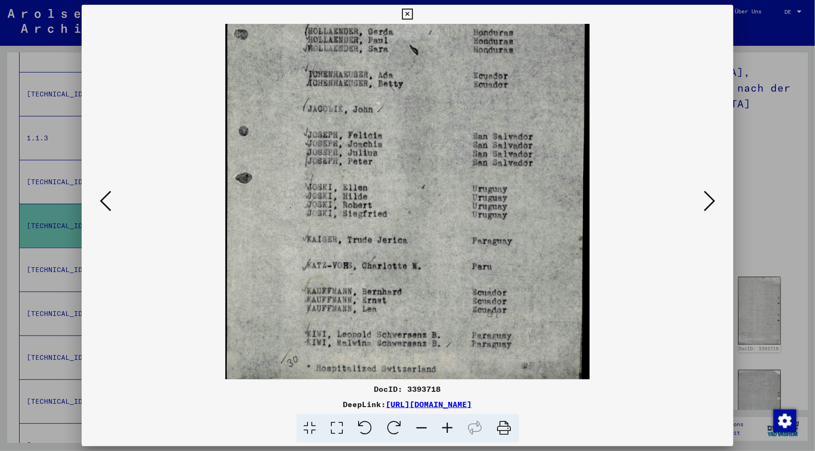
drag, startPoint x: 380, startPoint y: 233, endPoint x: 378, endPoint y: 218, distance: 15.3
click at [378, 223] on img at bounding box center [407, 102] width 364 height 571
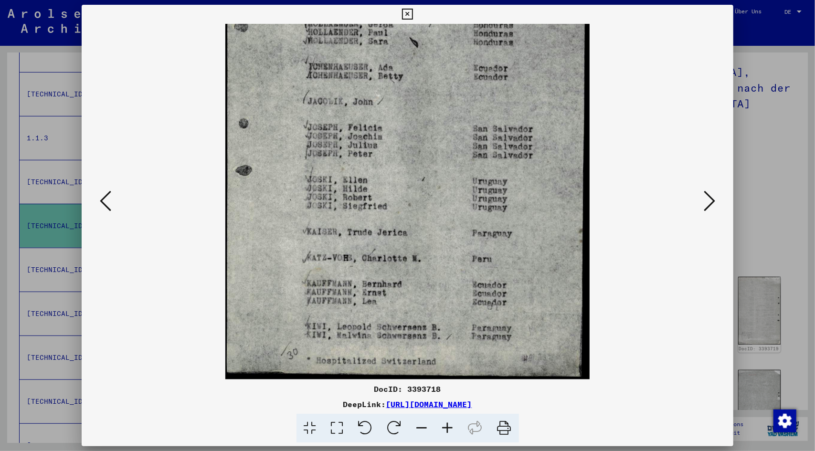
drag, startPoint x: 370, startPoint y: 303, endPoint x: 367, endPoint y: 222, distance: 80.7
click at [359, 218] on img at bounding box center [407, 94] width 364 height 571
click at [712, 197] on icon at bounding box center [709, 201] width 11 height 23
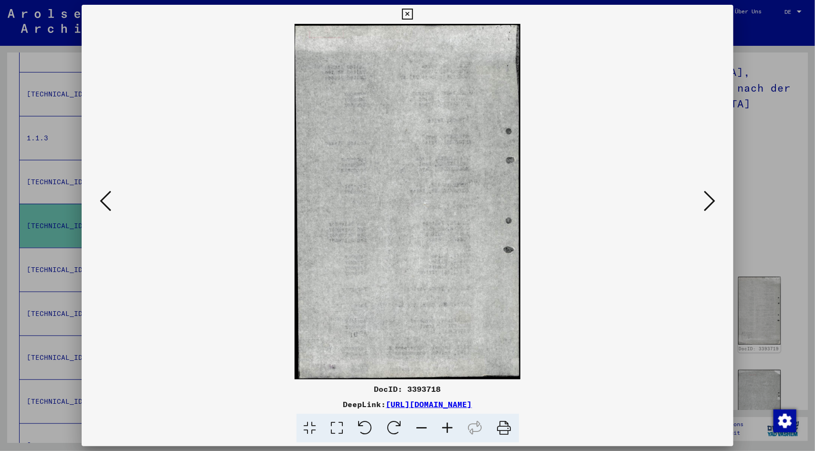
click at [712, 197] on icon at bounding box center [709, 201] width 11 height 23
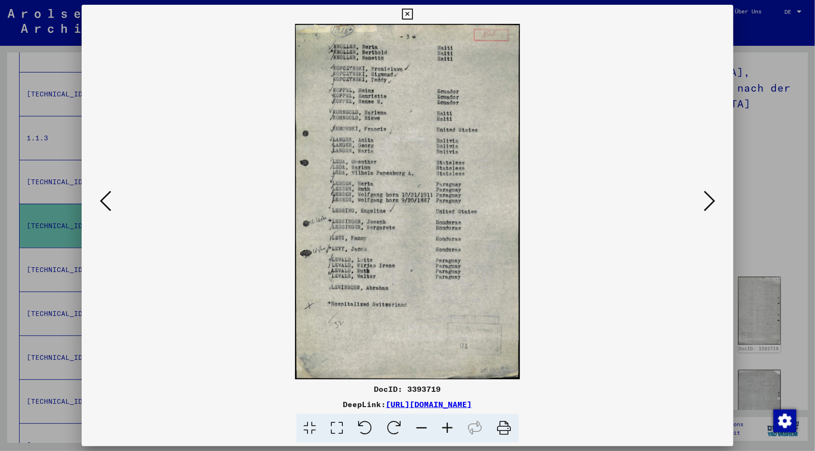
click at [707, 205] on icon at bounding box center [709, 201] width 11 height 23
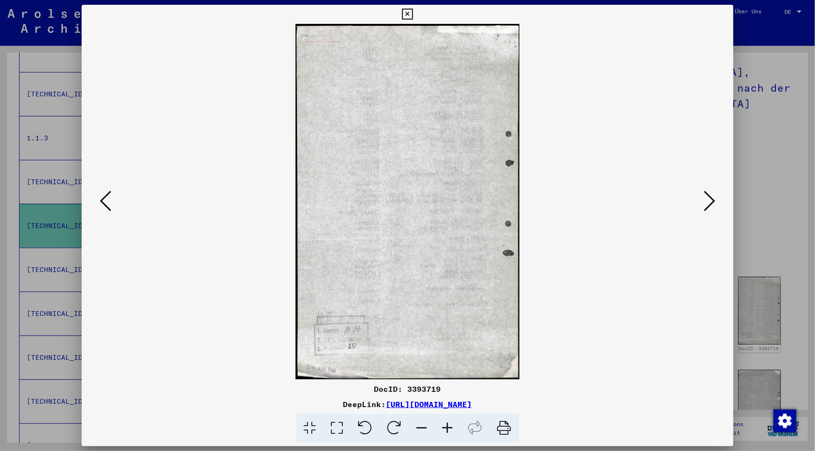
click at [707, 205] on icon at bounding box center [709, 201] width 11 height 23
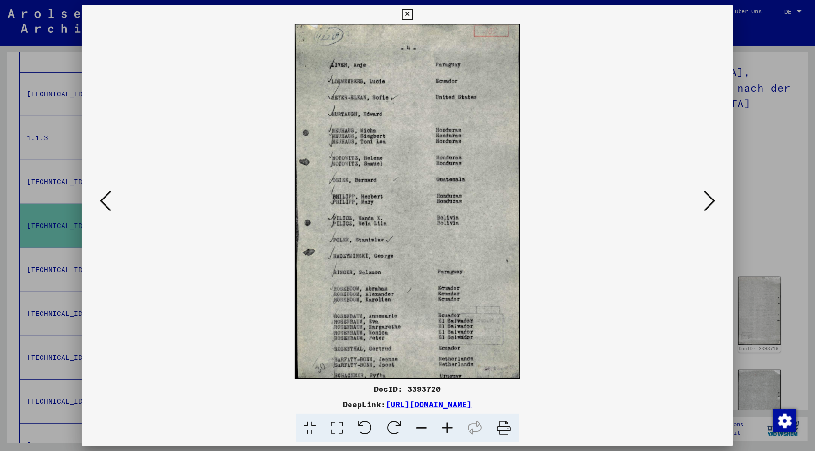
click at [707, 205] on icon at bounding box center [709, 201] width 11 height 23
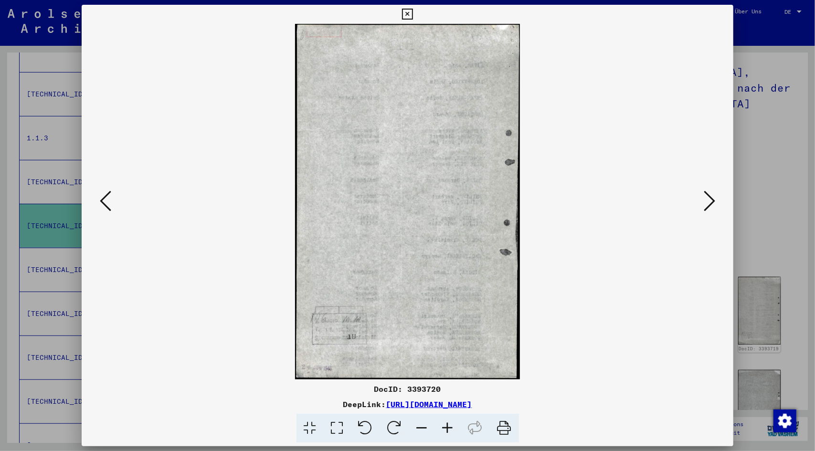
click at [707, 205] on icon at bounding box center [709, 201] width 11 height 23
